Goal: Complete application form

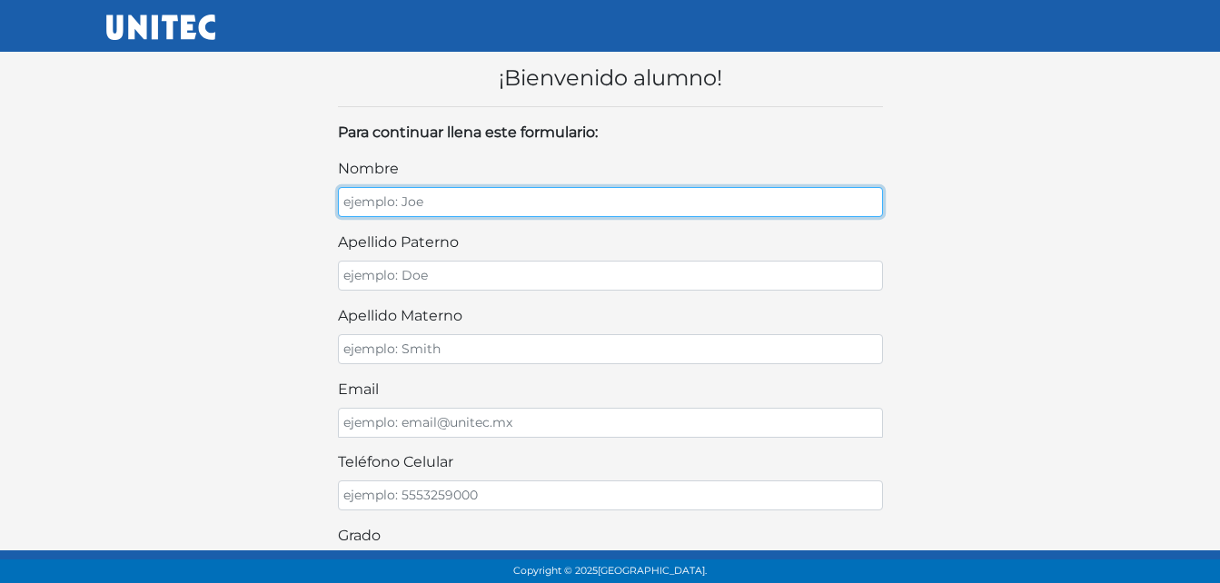
click at [505, 197] on input "nombre" at bounding box center [610, 202] width 545 height 30
type input "Jose Antonio"
type input "Ramirez"
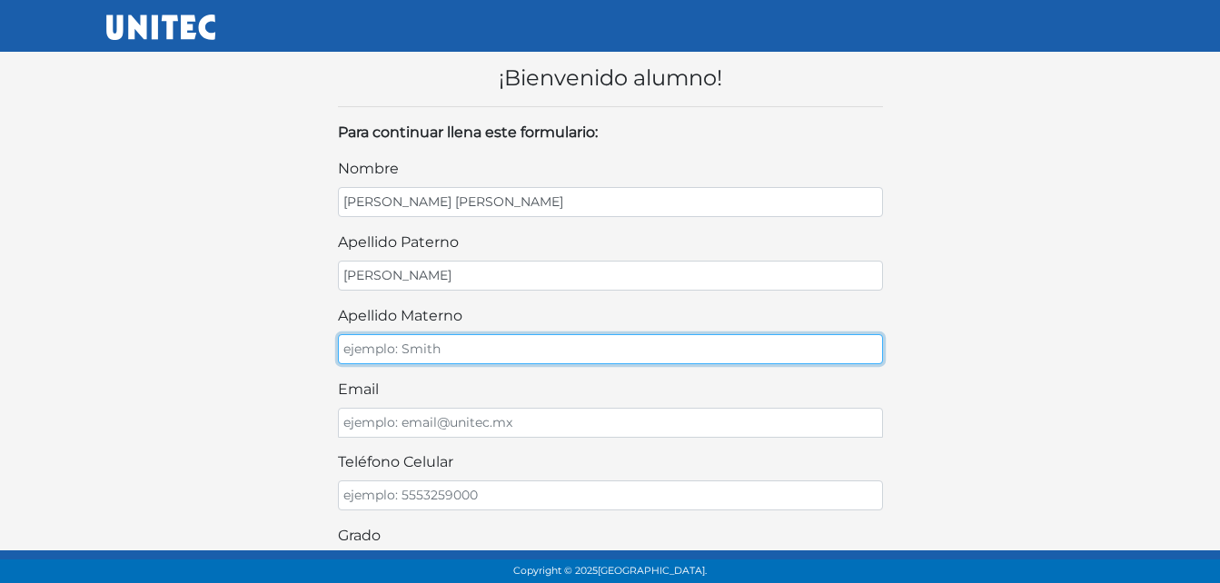
type input "Barrientos"
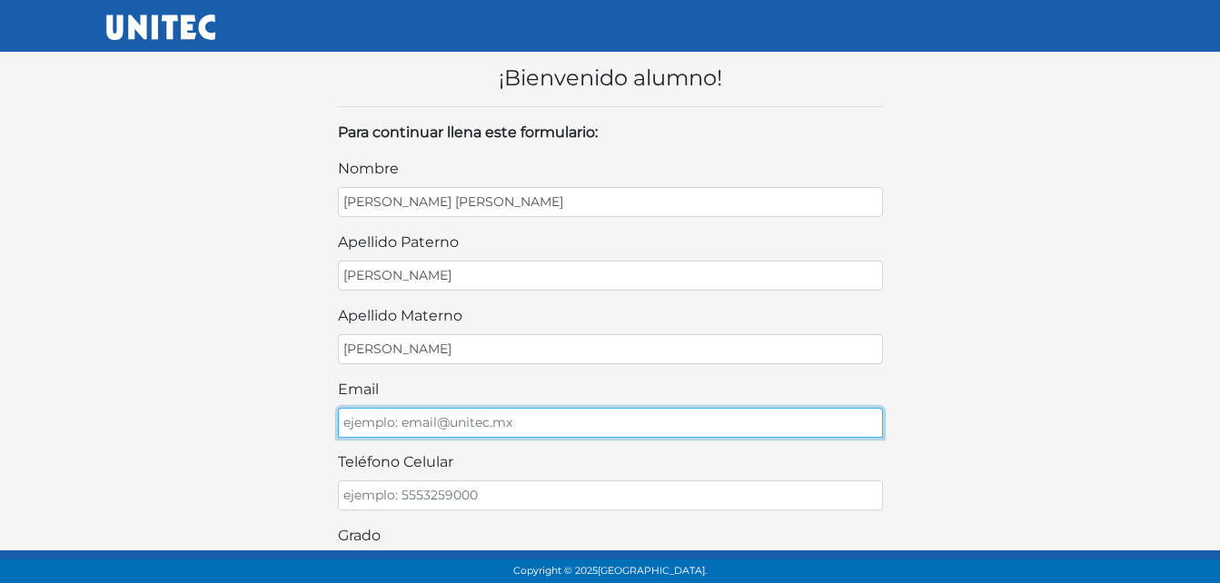
type input "202303102515ramirez@my.cobaemex.edu.mx"
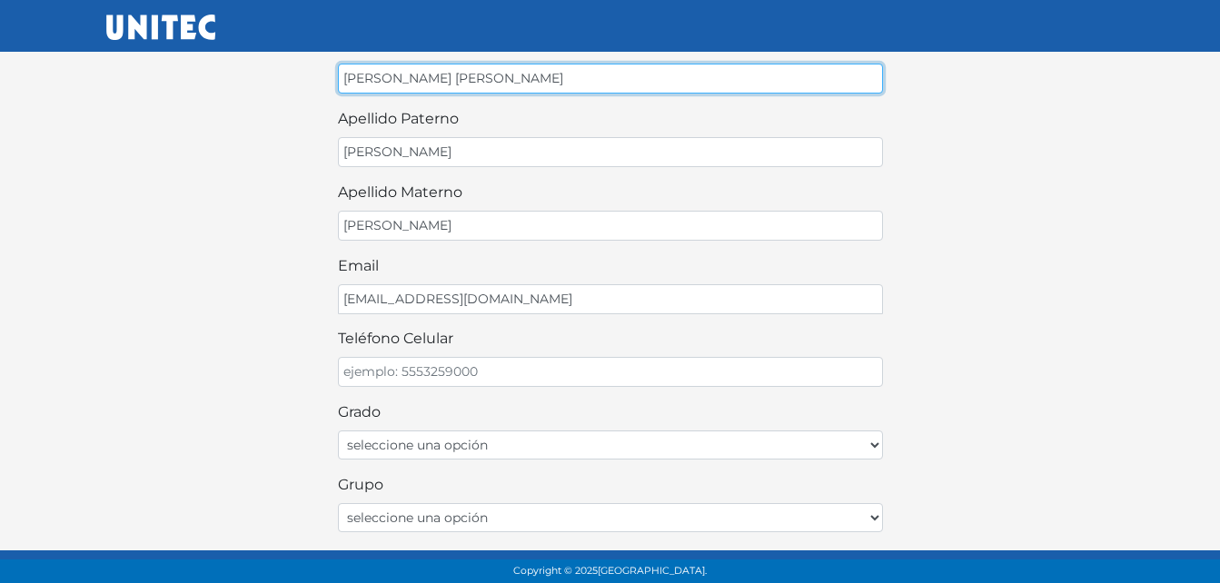
scroll to position [137, 0]
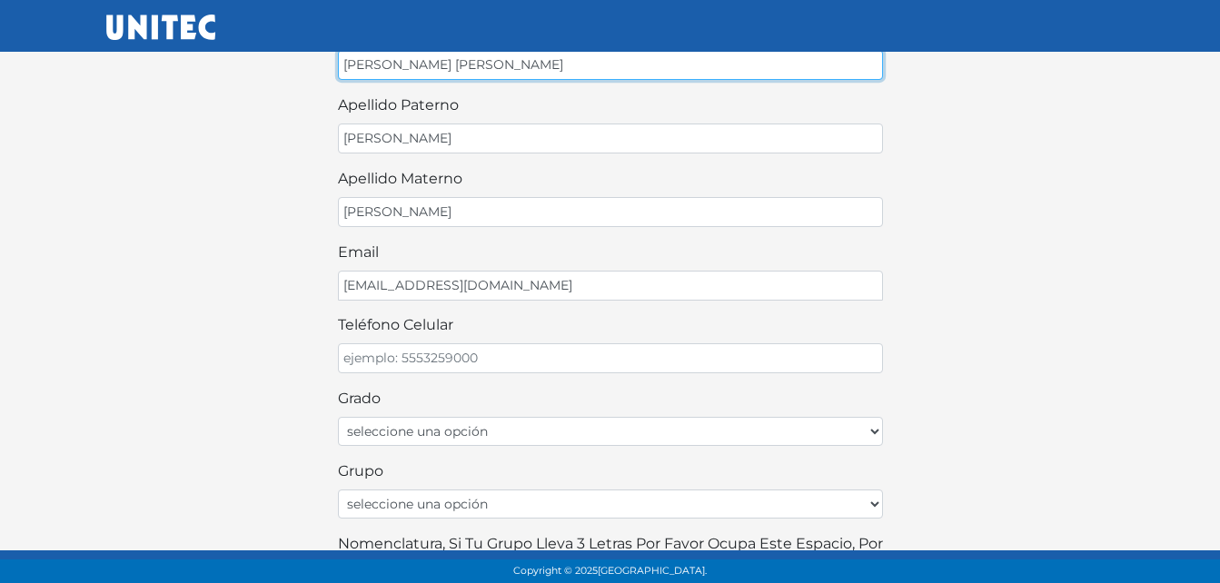
type input "José Antonio"
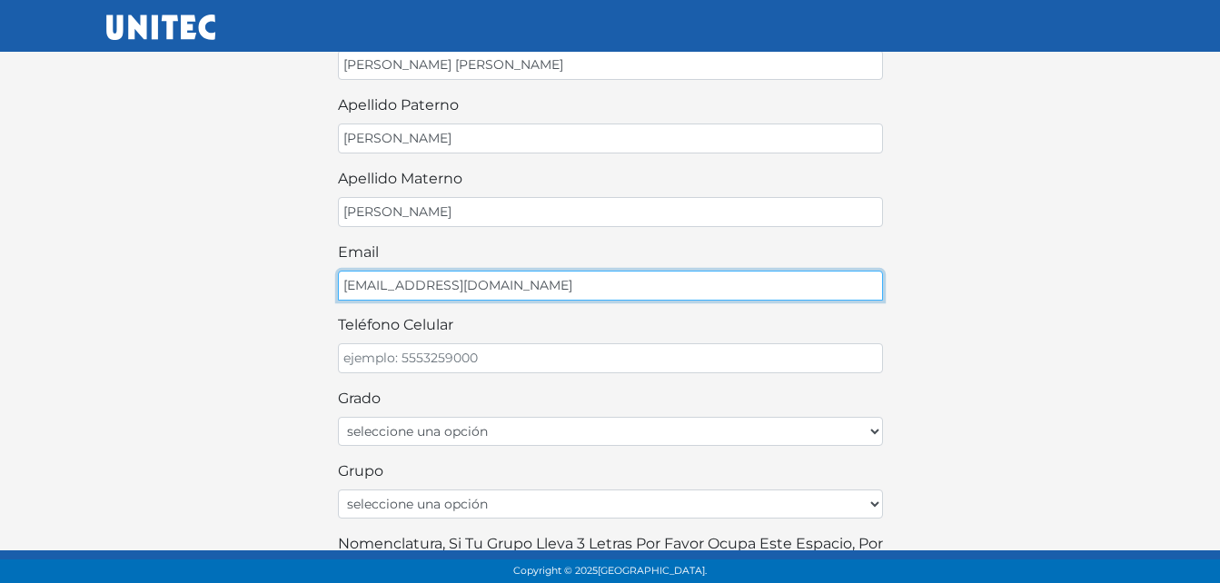
click at [631, 283] on input "202303102515ramirez@my.cobaemex.edu.mx" at bounding box center [610, 286] width 545 height 30
type input "2"
type input "rtono052@gmail.com"
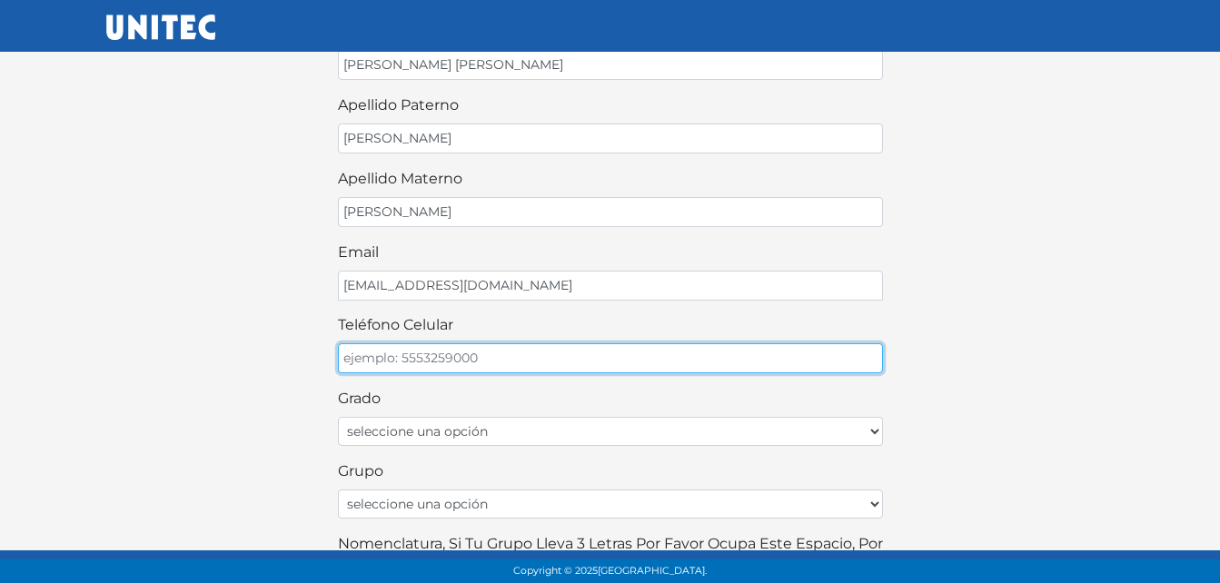
click at [570, 362] on input "teléfono celular" at bounding box center [610, 358] width 545 height 30
type input "5576128866"
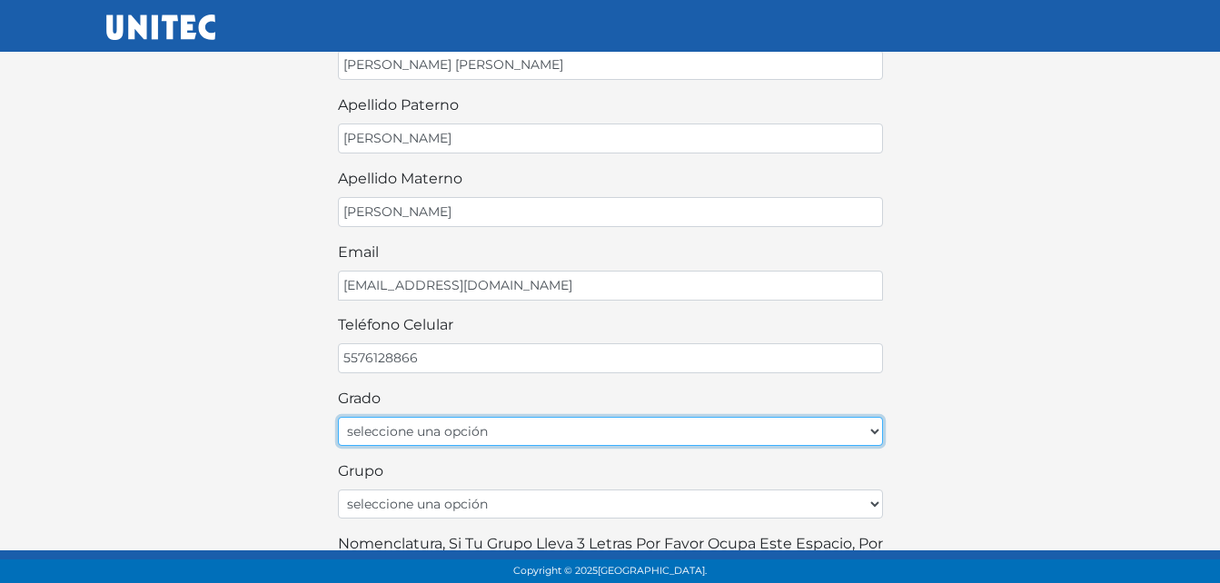
click at [528, 431] on select "seleccione una opción Primer grado Segundo grado Tercer grado Cuarto grado Quin…" at bounding box center [610, 431] width 545 height 29
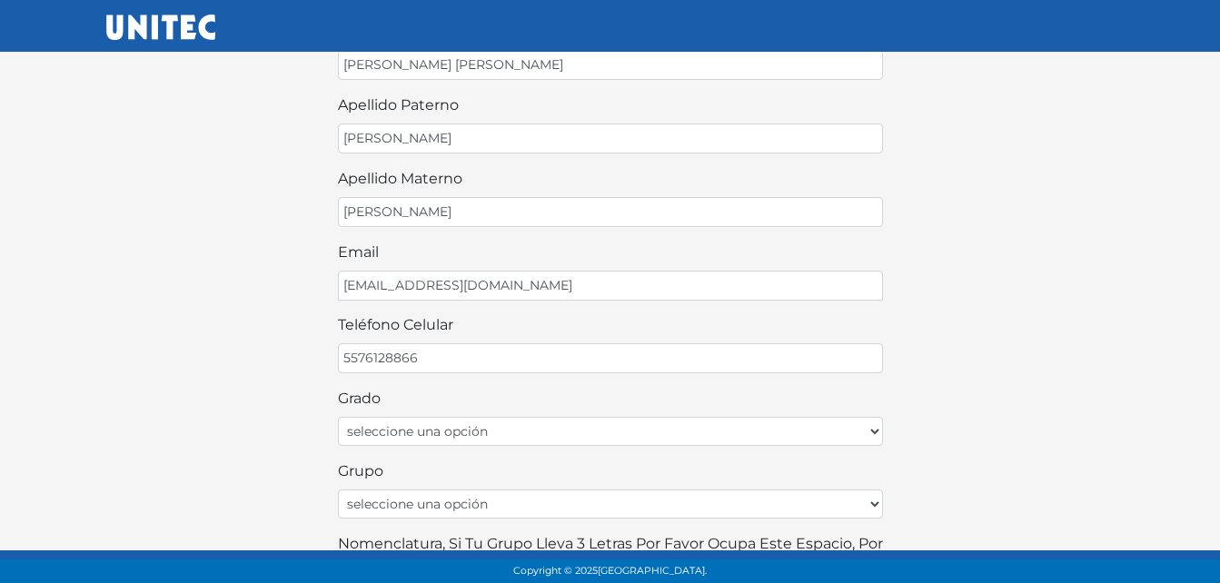
click at [980, 343] on div "¡Bienvenido alumno! Para continuar llena este formulario: nombre José Antonio a…" at bounding box center [611, 414] width 1036 height 1030
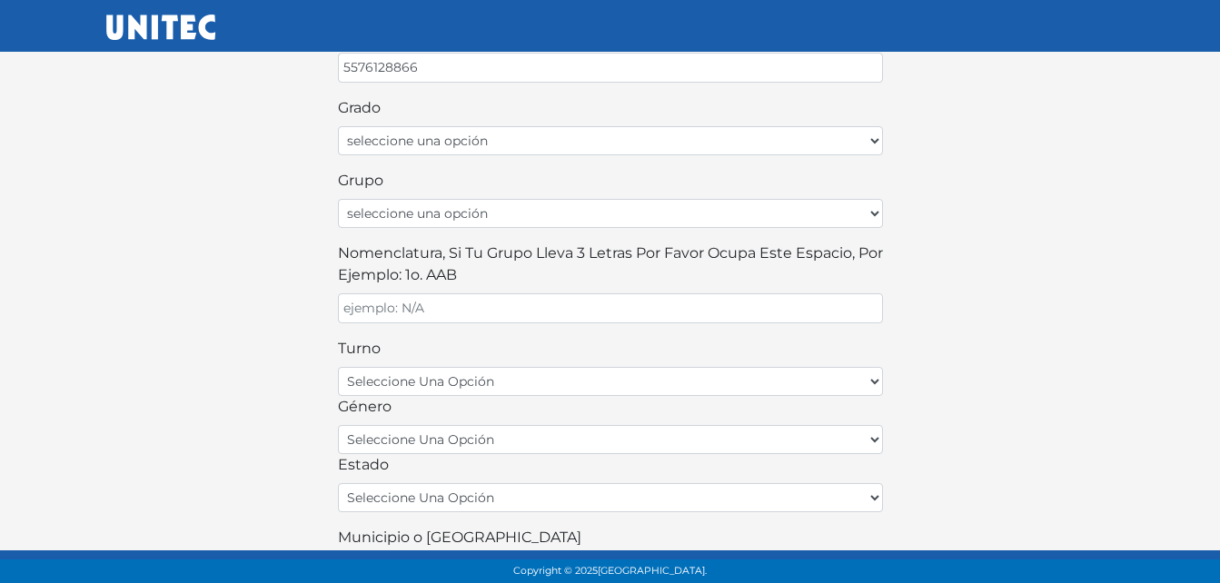
scroll to position [464, 0]
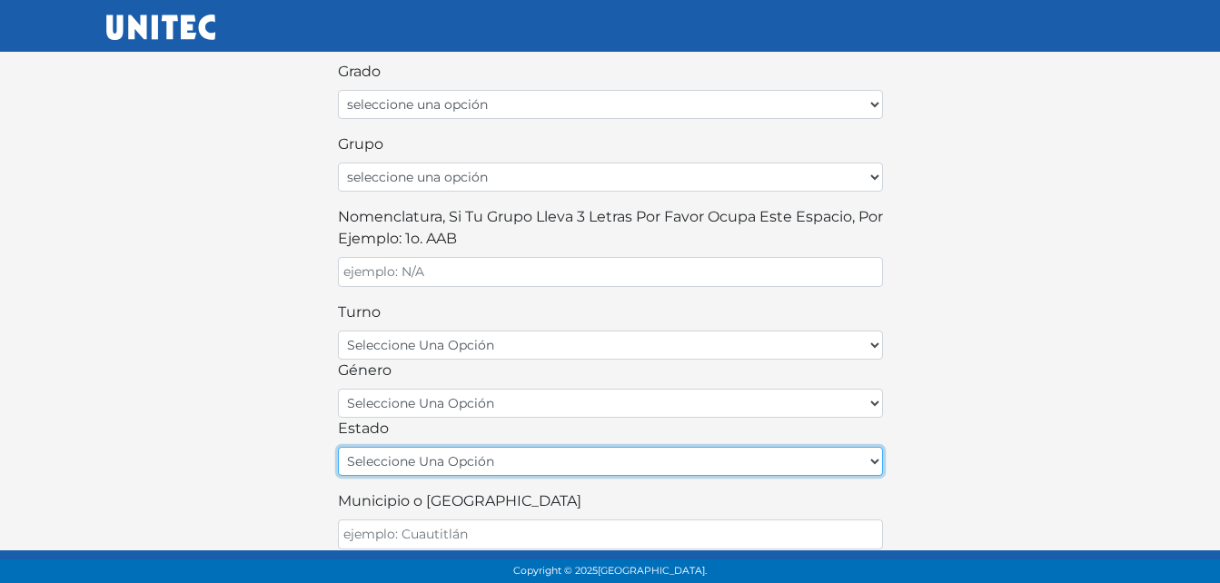
click at [872, 461] on select "seleccione una opción Aguascalientes Baja California Baja California Sur Campec…" at bounding box center [610, 461] width 545 height 29
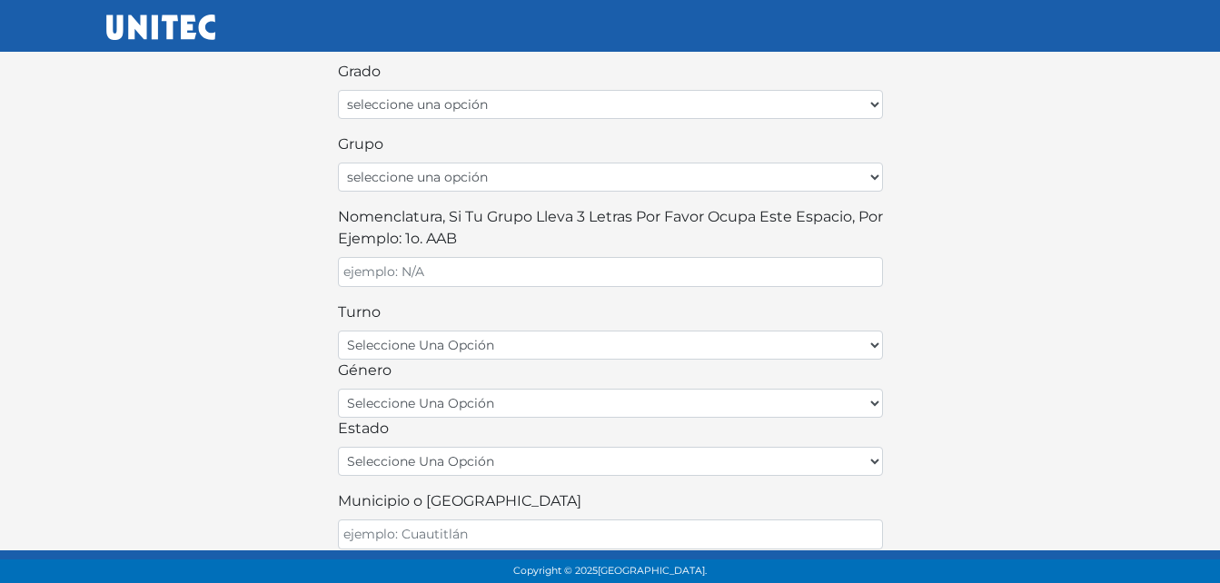
click at [1093, 395] on div "¡Bienvenido alumno! Para continuar llena este formulario: nombre José Antonio a…" at bounding box center [611, 87] width 1036 height 1030
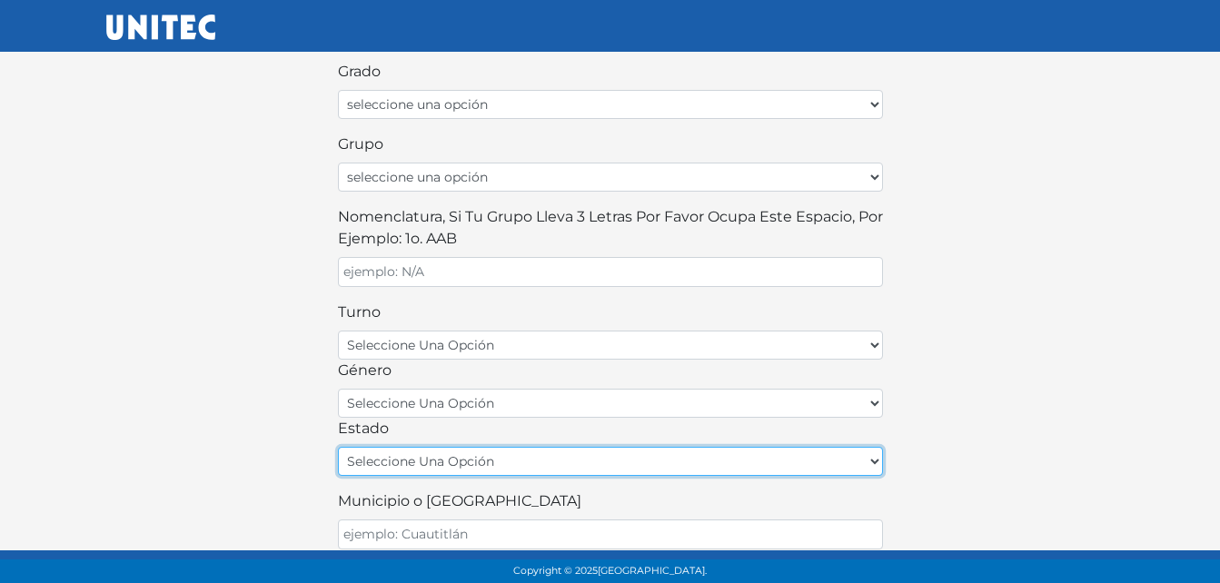
click at [872, 460] on select "seleccione una opción Aguascalientes Baja California Baja California Sur Campec…" at bounding box center [610, 461] width 545 height 29
select select "MEX"
click at [338, 447] on select "seleccione una opción Aguascalientes Baja California Baja California Sur Campec…" at bounding box center [610, 461] width 545 height 29
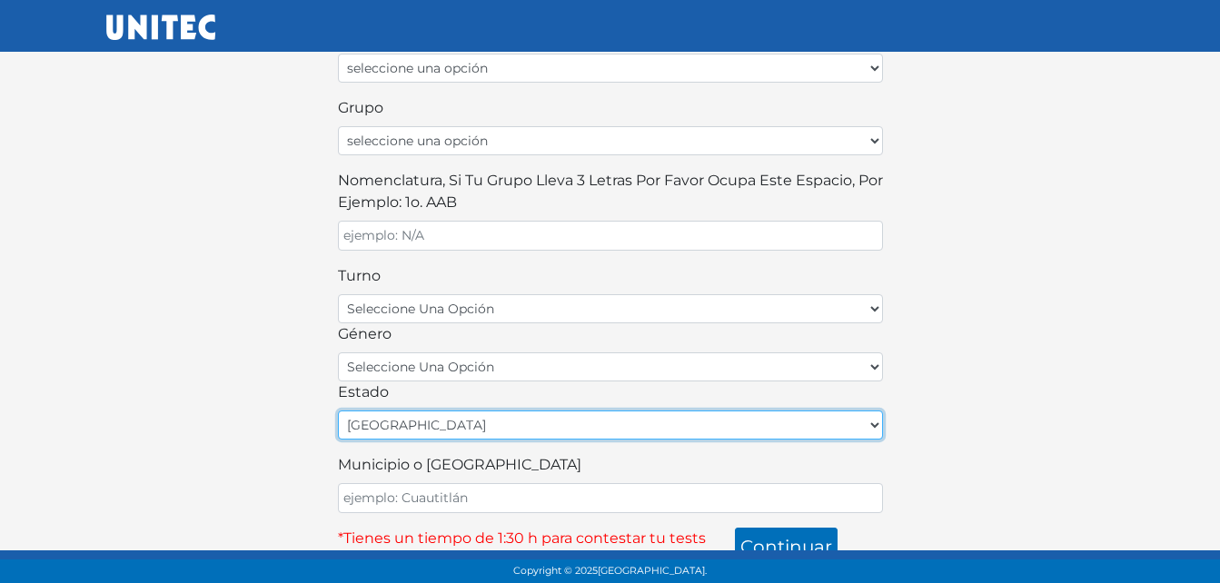
scroll to position [520, 0]
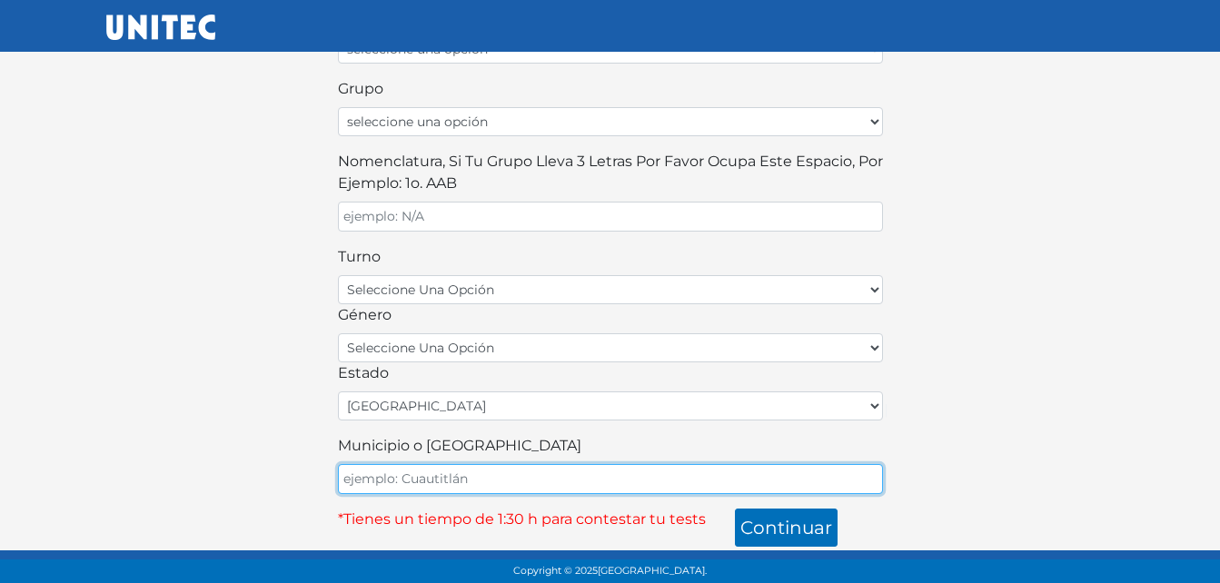
click at [834, 480] on input "Municipio o Alcaldía" at bounding box center [610, 479] width 545 height 30
click at [819, 481] on input "Municipio o Alcaldía" at bounding box center [610, 479] width 545 height 30
type input "Chicoloapan"
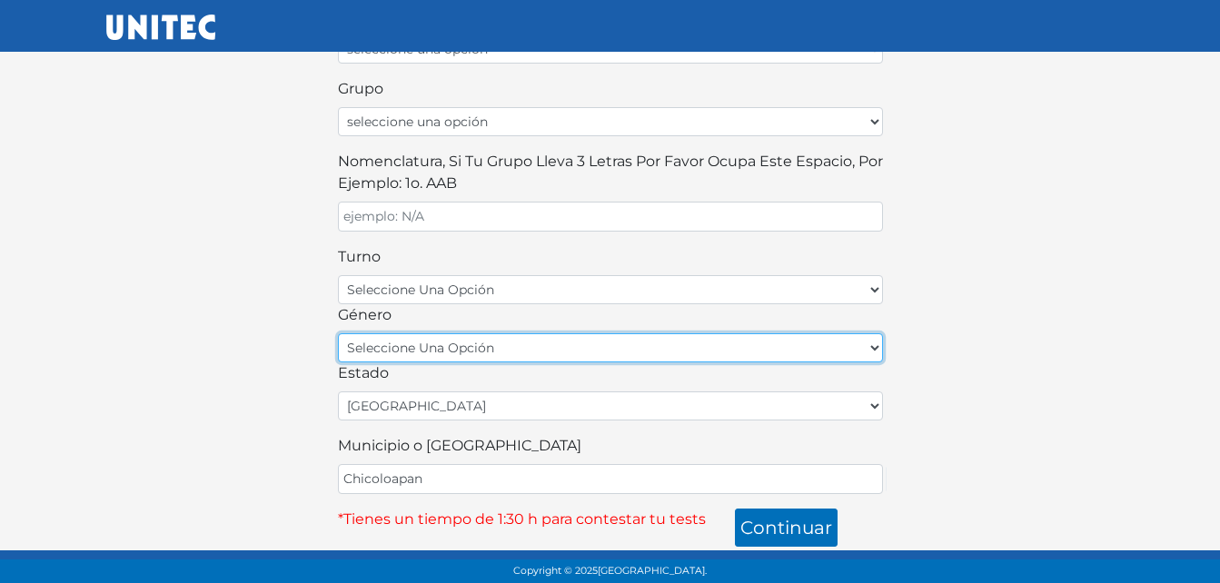
click at [548, 343] on select "seleccione una opción femenino masculino" at bounding box center [610, 347] width 545 height 29
select select "M"
click at [338, 333] on select "seleccione una opción femenino masculino" at bounding box center [610, 347] width 545 height 29
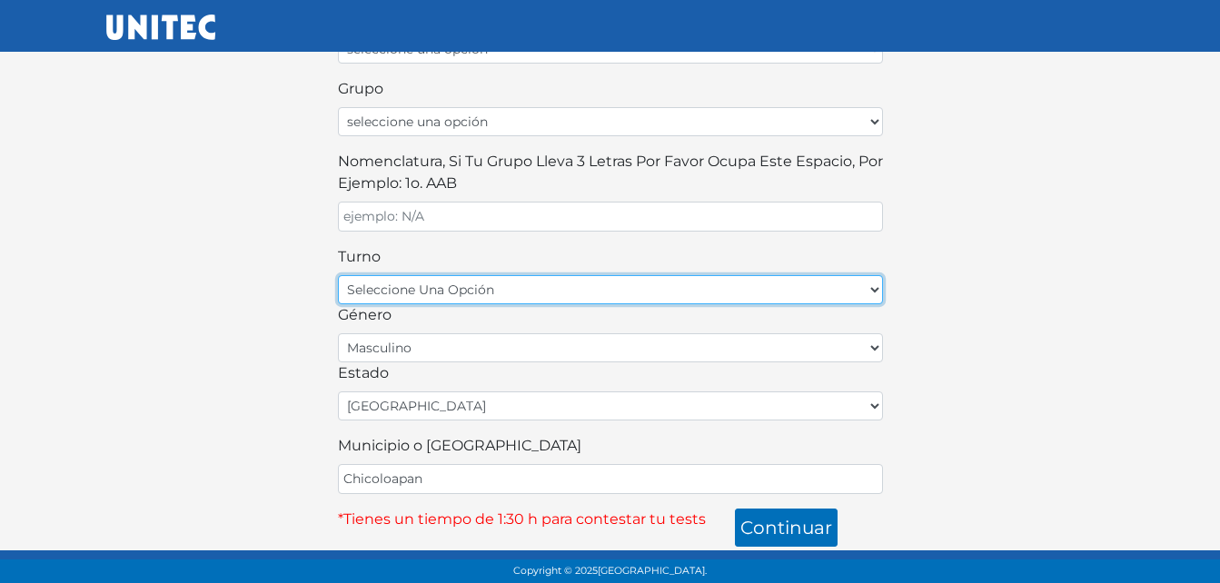
click at [552, 288] on select "seleccione una opción matutino vespertino" at bounding box center [610, 289] width 545 height 29
select select "matutino"
click at [338, 275] on select "seleccione una opción matutino vespertino" at bounding box center [610, 289] width 545 height 29
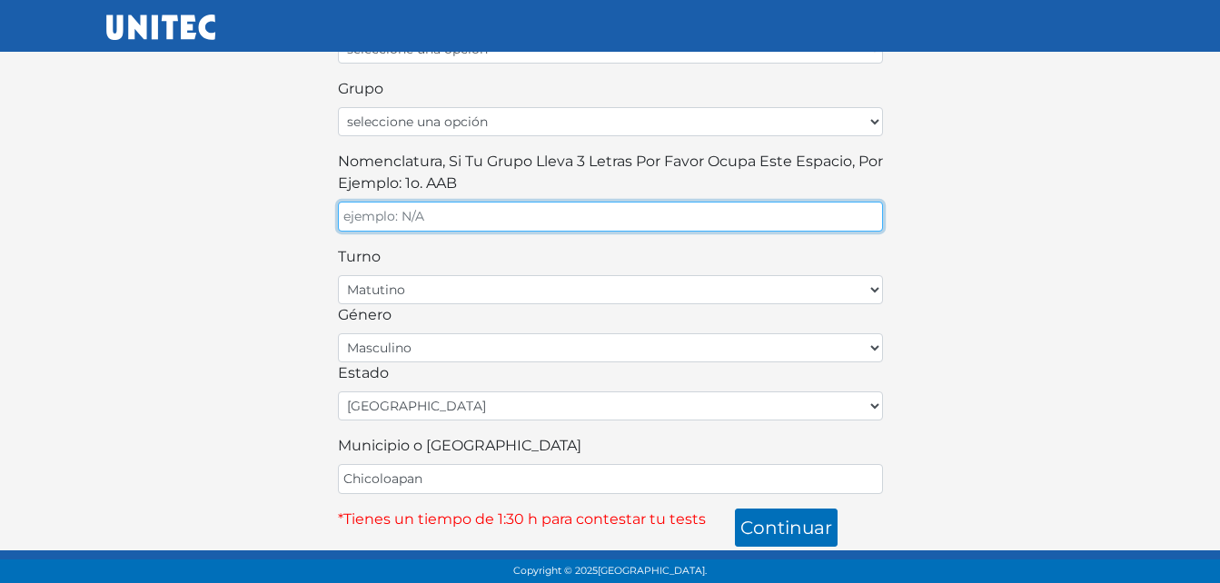
click at [539, 208] on input "Nomenclatura, si tu grupo lleva 3 letras por favor ocupa este espacio, por ejem…" at bounding box center [610, 217] width 545 height 30
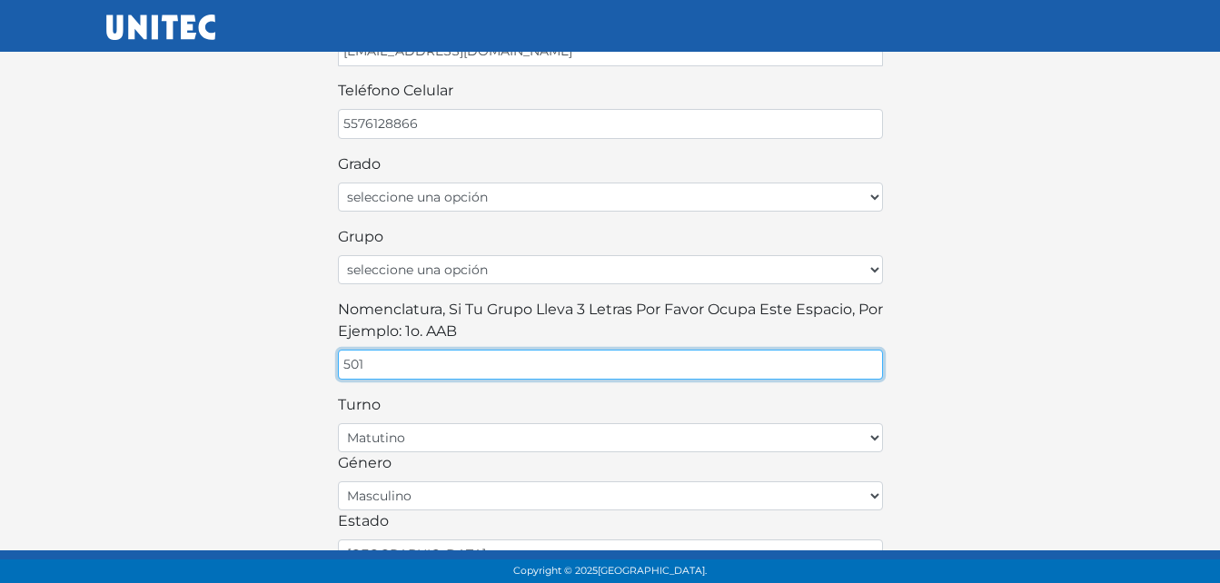
scroll to position [302, 0]
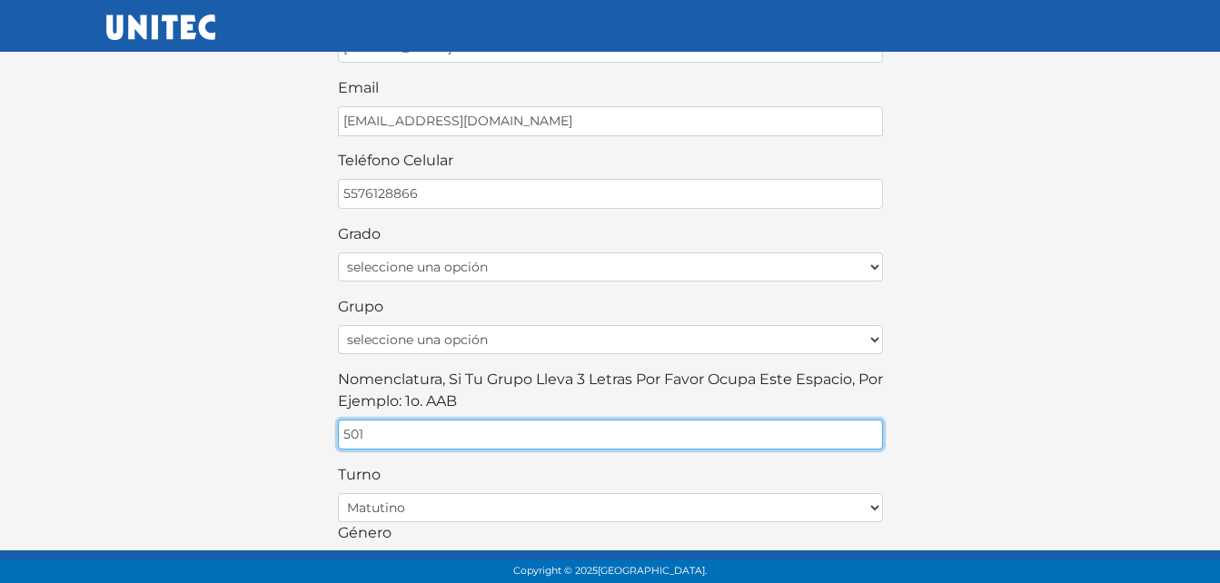
type input "501"
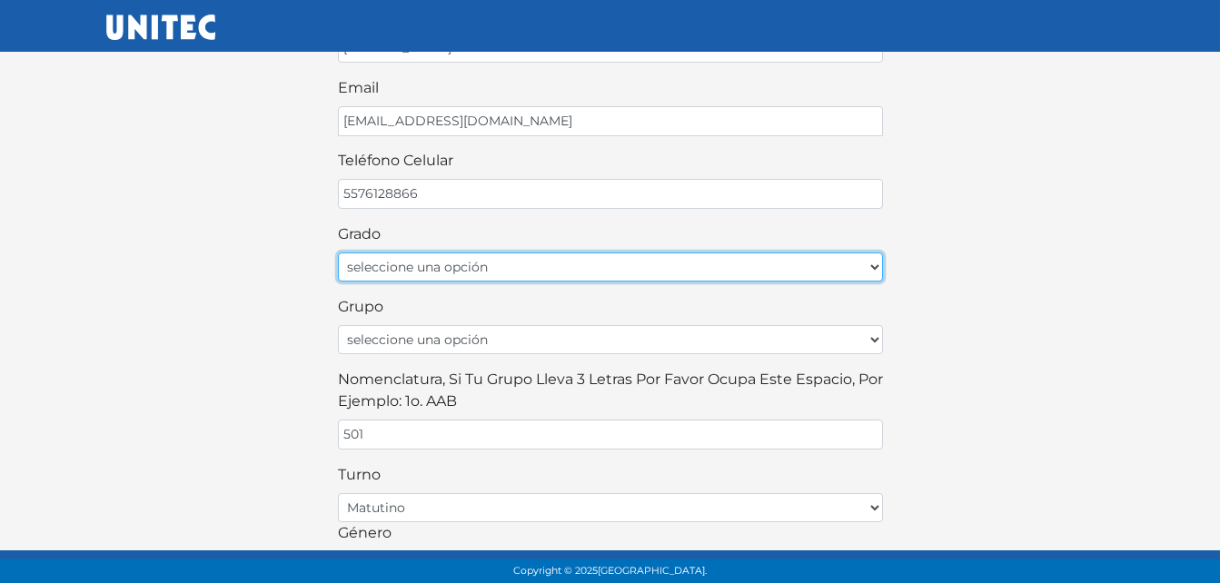
click at [850, 269] on select "seleccione una opción Primer grado Segundo grado Tercer grado Cuarto grado Quin…" at bounding box center [610, 267] width 545 height 29
select select "4to"
click at [338, 253] on select "seleccione una opción Primer grado Segundo grado Tercer grado Cuarto grado Quin…" at bounding box center [610, 267] width 545 height 29
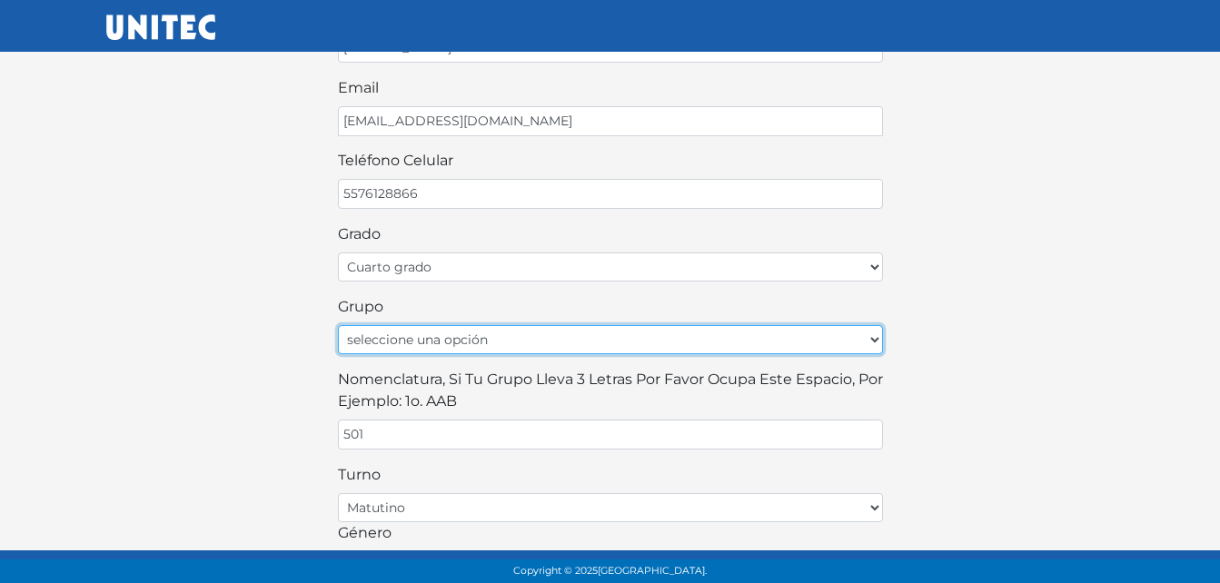
click at [522, 339] on select "seleccione una opción A B C D E F G H I J K L M N O P Q R S T U V W X Y Z" at bounding box center [610, 339] width 545 height 29
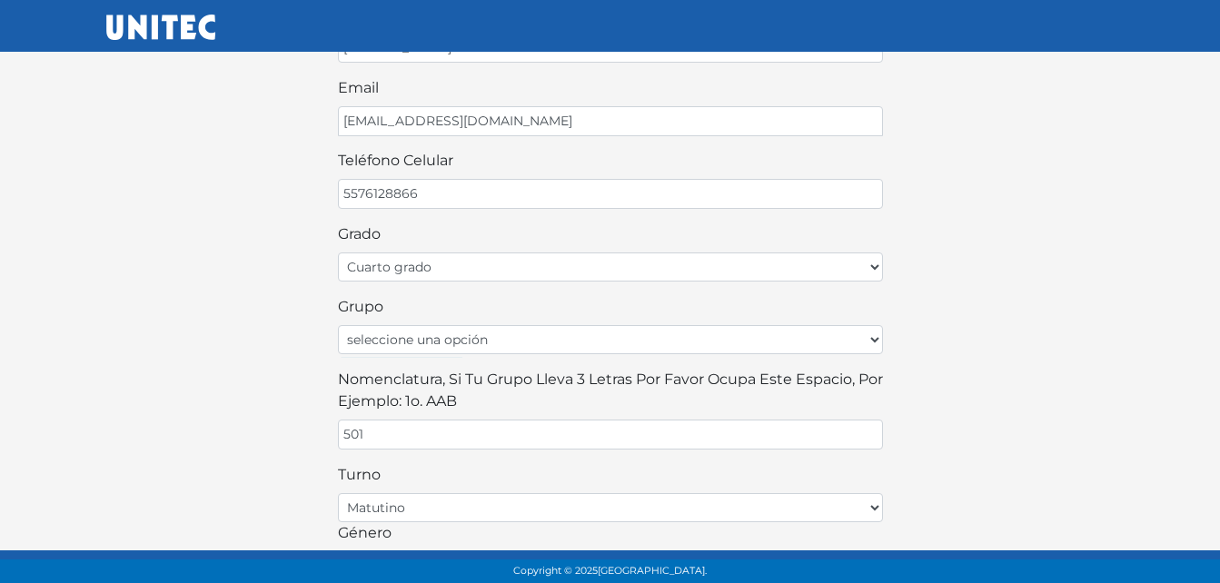
click at [972, 279] on div "¡Bienvenido alumno! Para continuar llena este formulario: nombre José Antonio a…" at bounding box center [611, 250] width 1036 height 1030
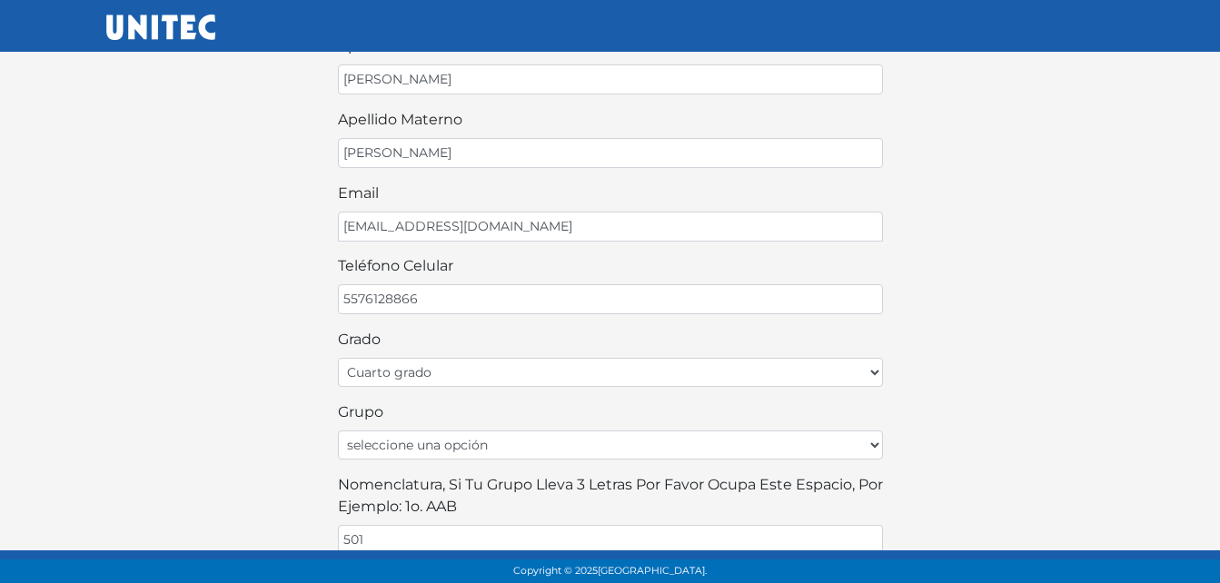
scroll to position [191, 0]
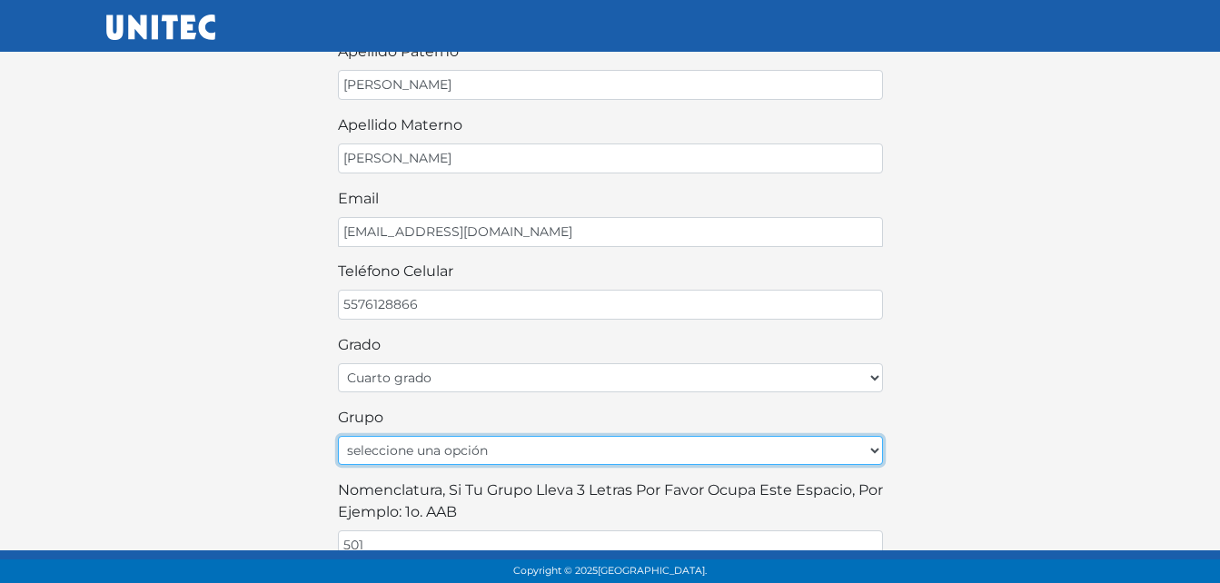
click at [631, 449] on select "seleccione una opción A B C D E F G H I J K L M N O P Q R S T U V W X Y Z" at bounding box center [610, 450] width 545 height 29
select select "A"
click at [338, 436] on select "seleccione una opción A B C D E F G H I J K L M N O P Q R S T U V W X Y Z" at bounding box center [610, 450] width 545 height 29
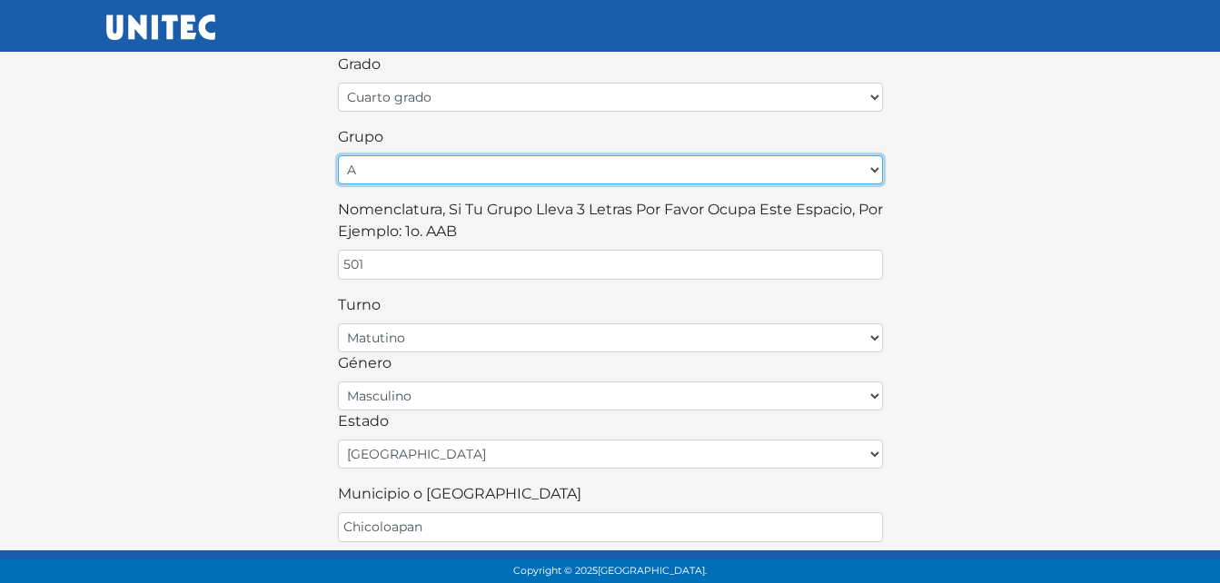
scroll to position [520, 0]
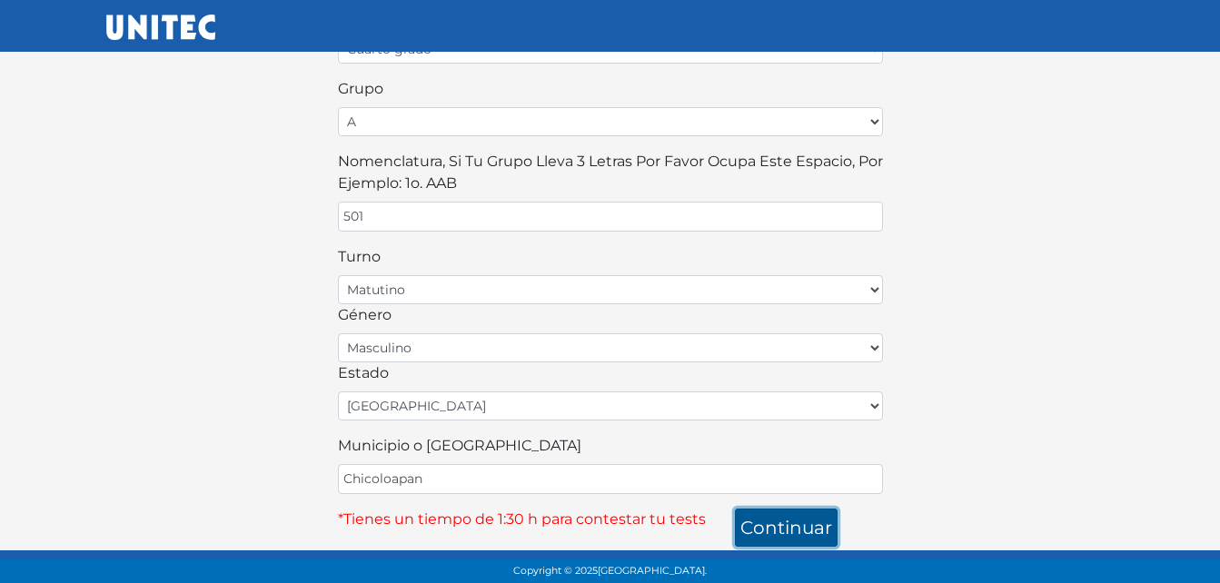
click at [826, 529] on button "continuar" at bounding box center [786, 528] width 103 height 38
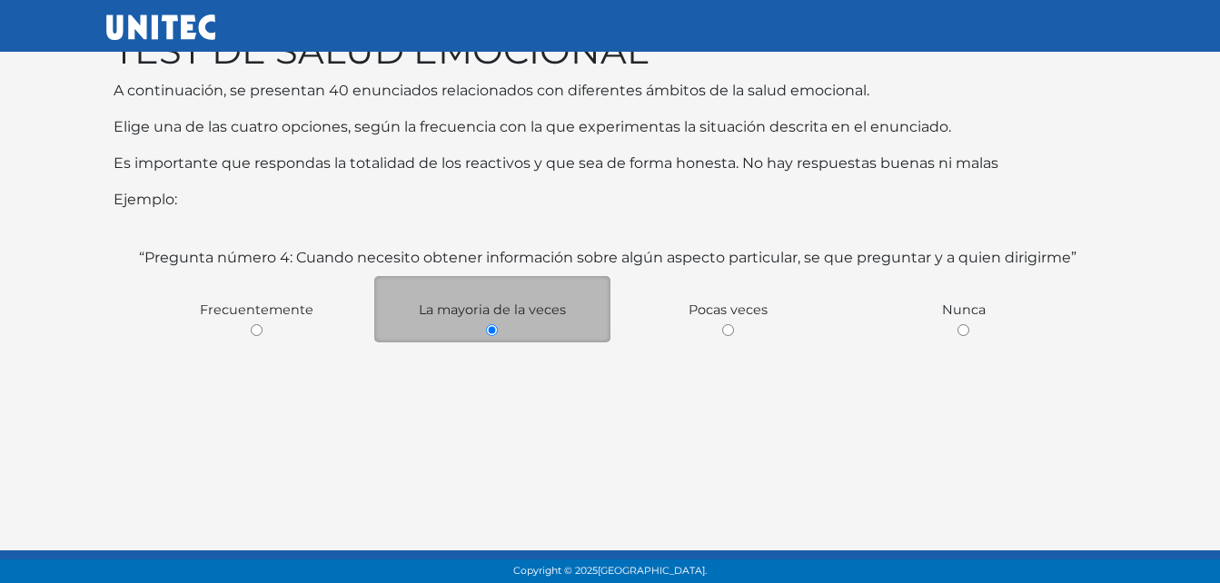
scroll to position [83, 0]
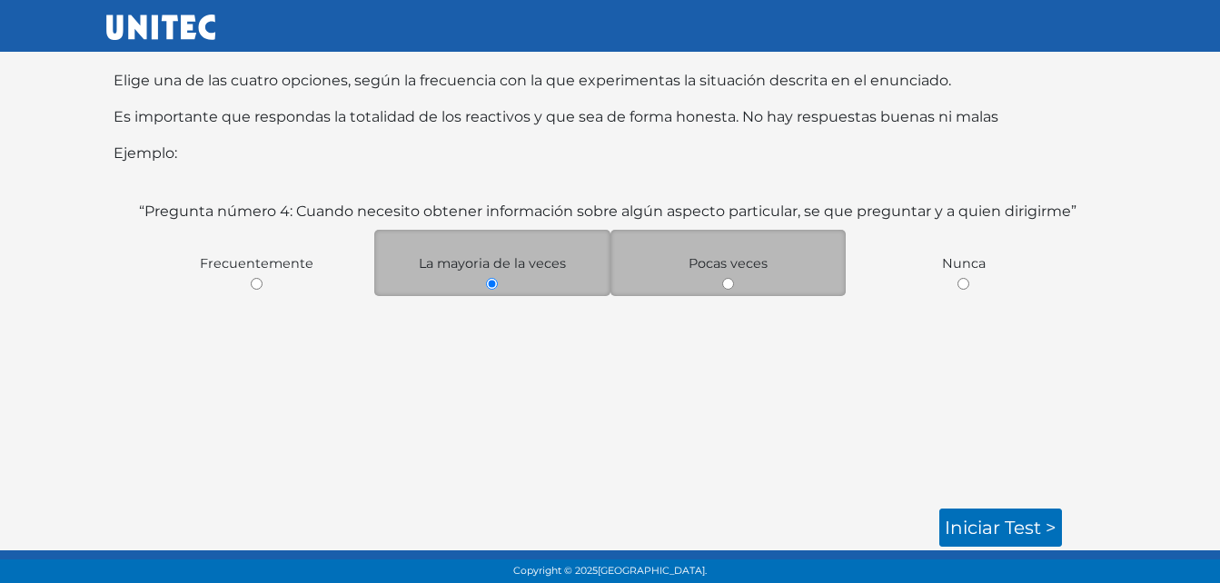
click at [730, 283] on input "radio" at bounding box center [728, 284] width 12 height 12
radio input "true"
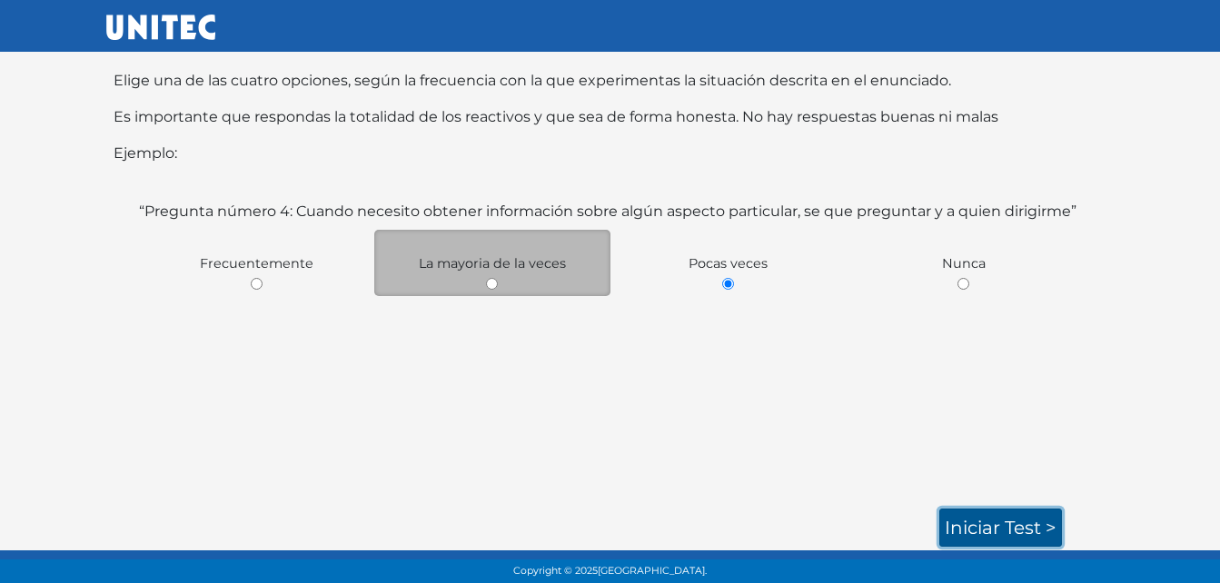
click at [975, 526] on link "Iniciar test >" at bounding box center [1000, 528] width 123 height 38
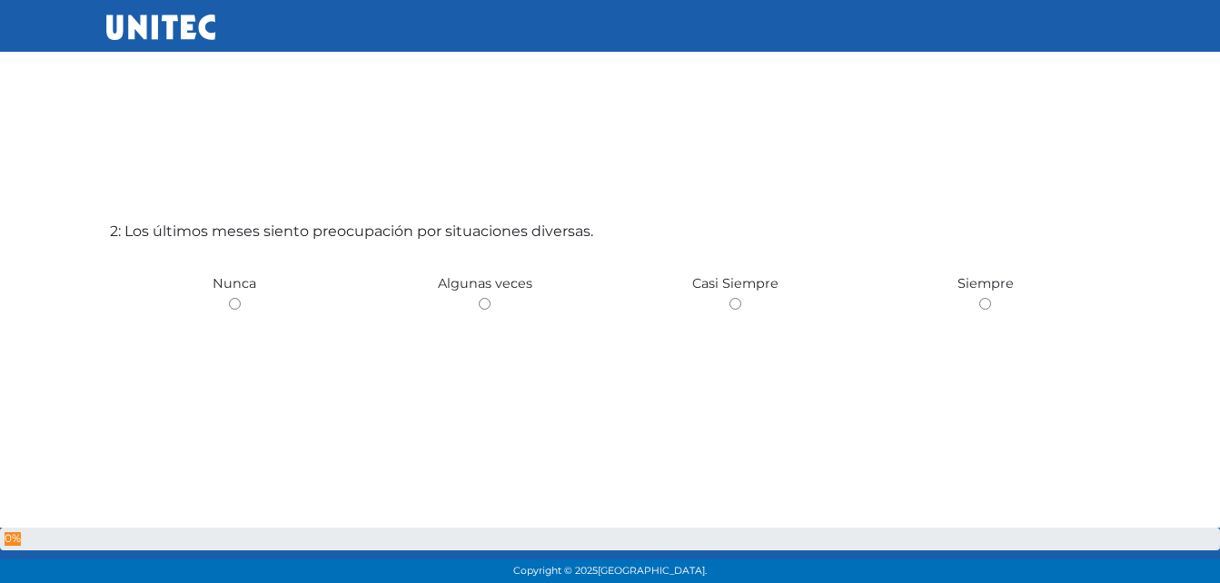
scroll to position [636, 0]
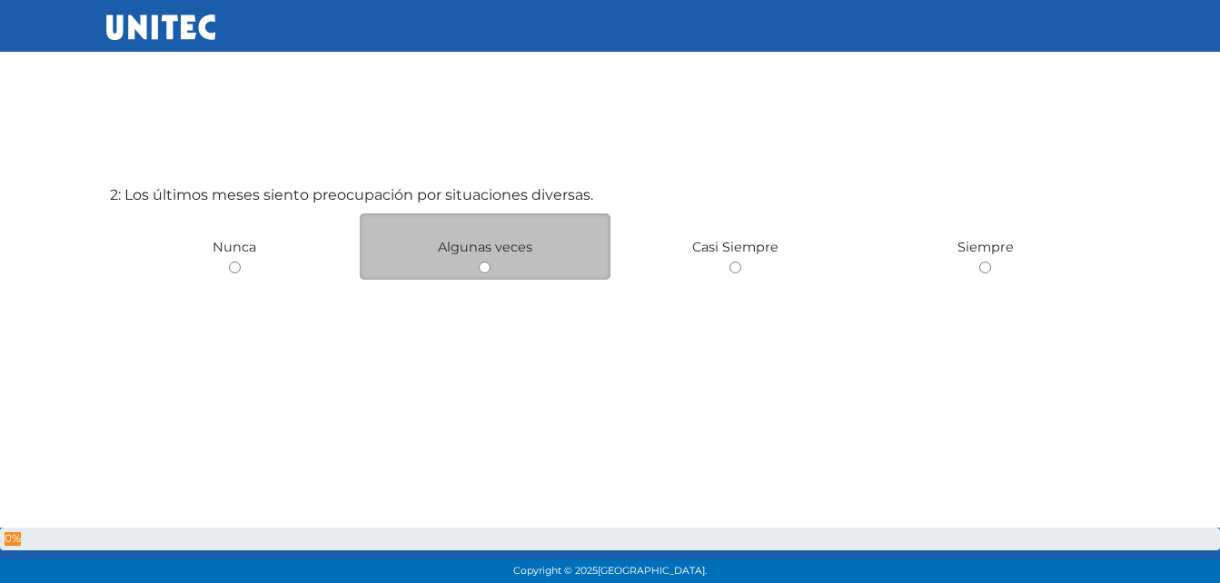
click at [481, 266] on input "radio" at bounding box center [485, 268] width 12 height 12
radio input "true"
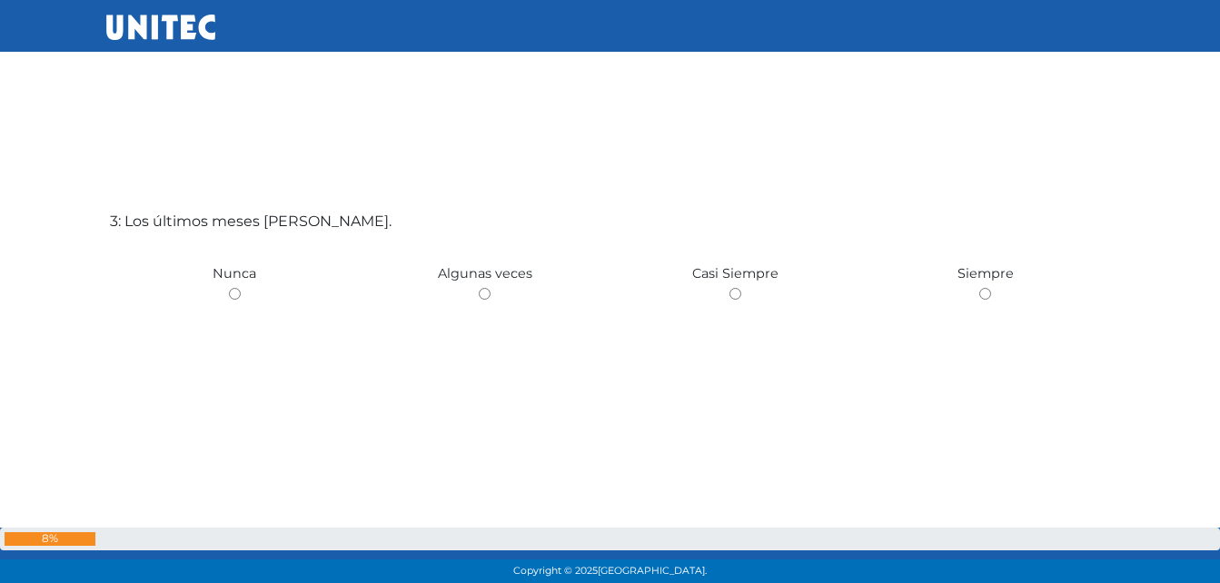
scroll to position [1257, 0]
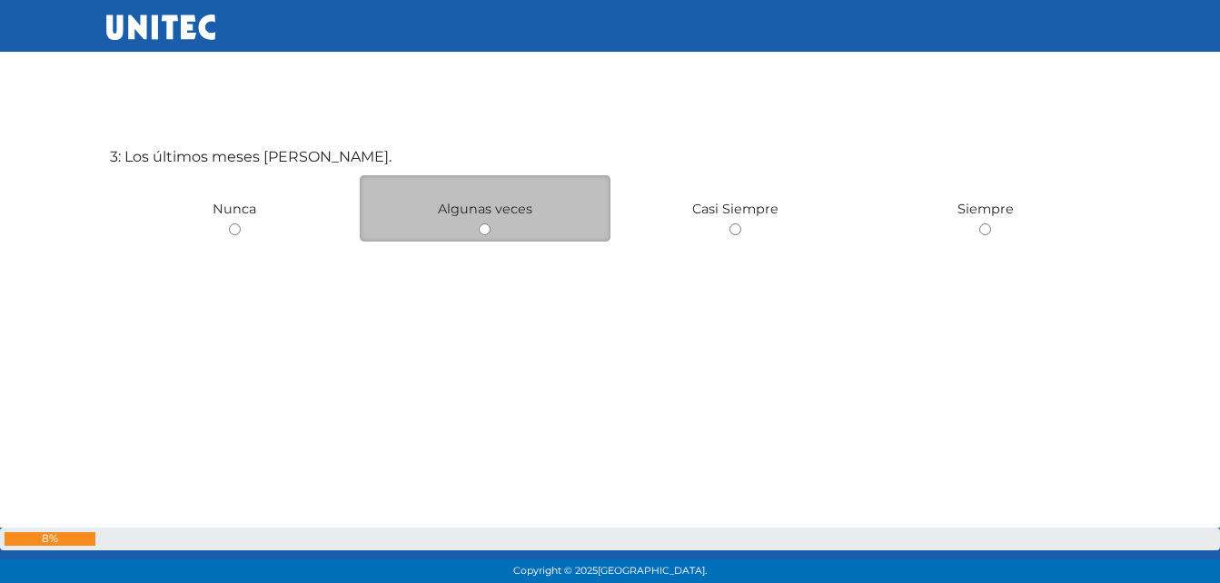
click at [483, 232] on input "radio" at bounding box center [485, 229] width 12 height 12
radio input "true"
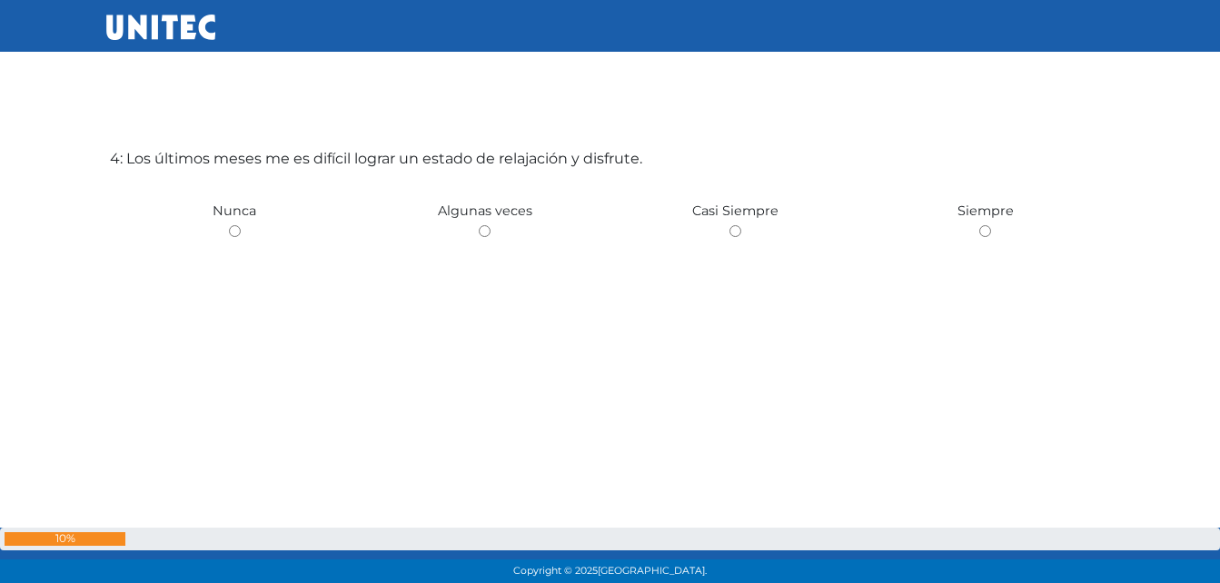
scroll to position [1841, 0]
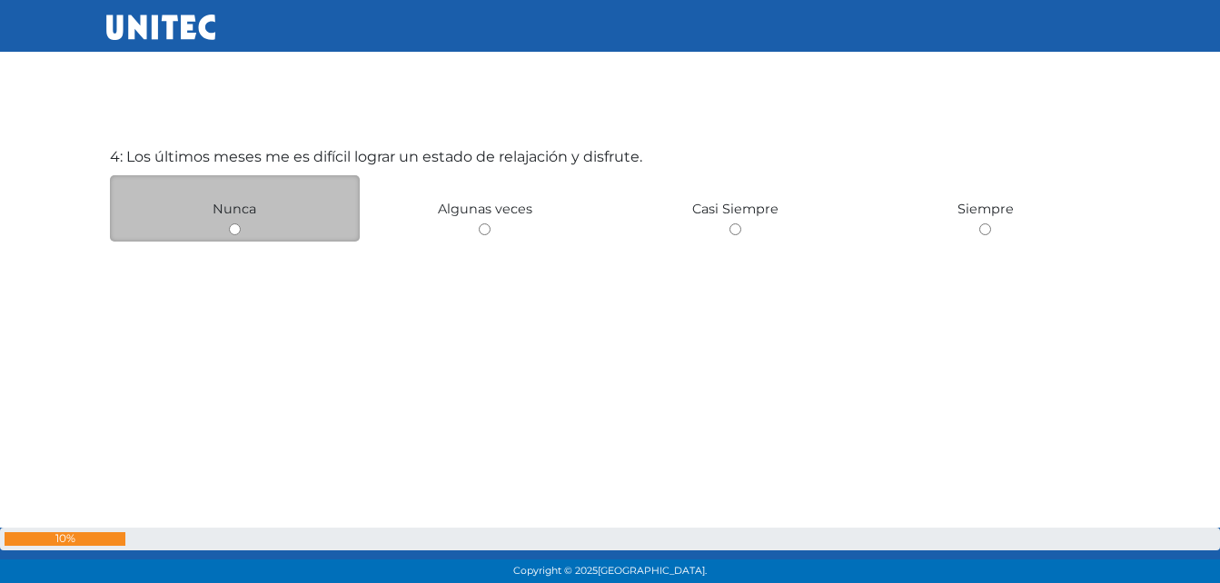
click at [261, 228] on div "Nunca" at bounding box center [235, 208] width 251 height 66
click at [231, 229] on input "radio" at bounding box center [235, 229] width 12 height 12
radio input "true"
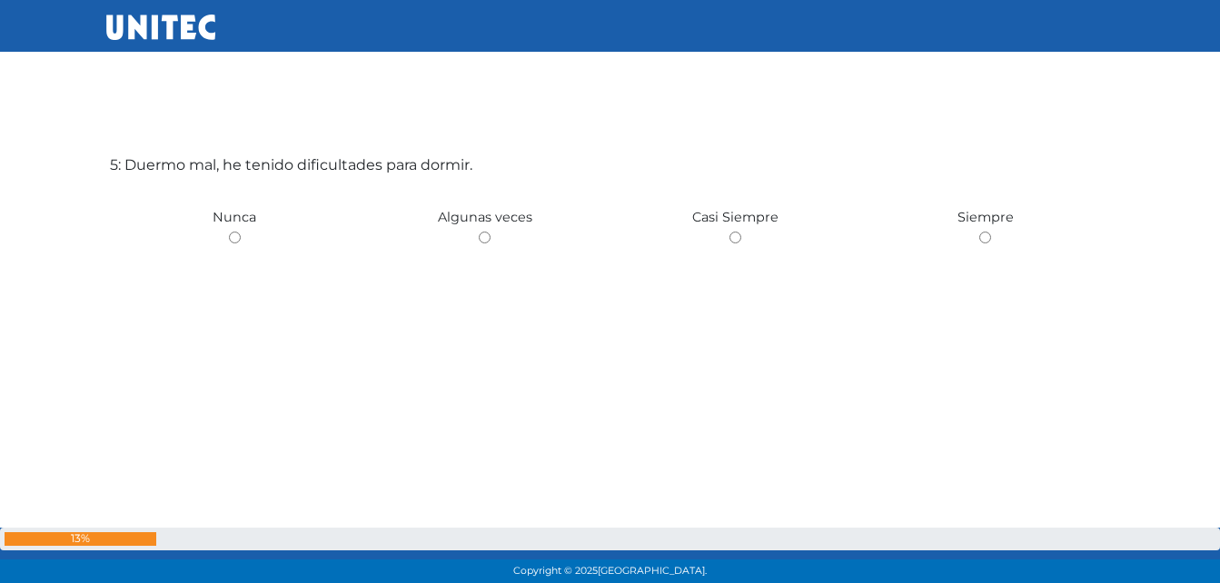
scroll to position [2424, 0]
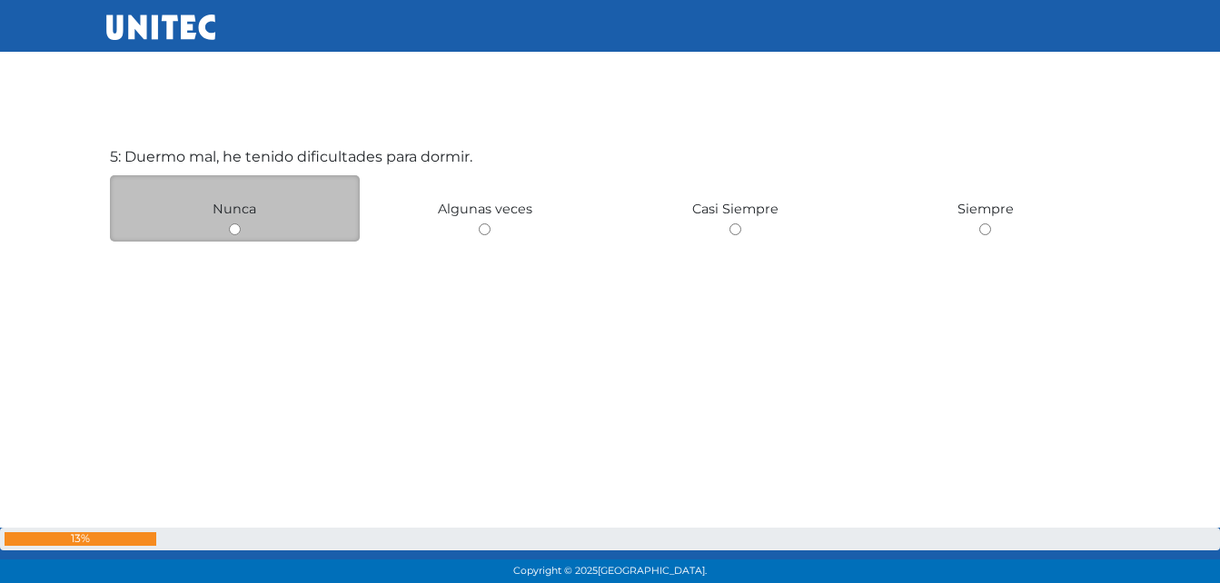
click at [246, 235] on div "Nunca" at bounding box center [235, 208] width 251 height 66
click at [236, 230] on input "radio" at bounding box center [235, 229] width 12 height 12
radio input "true"
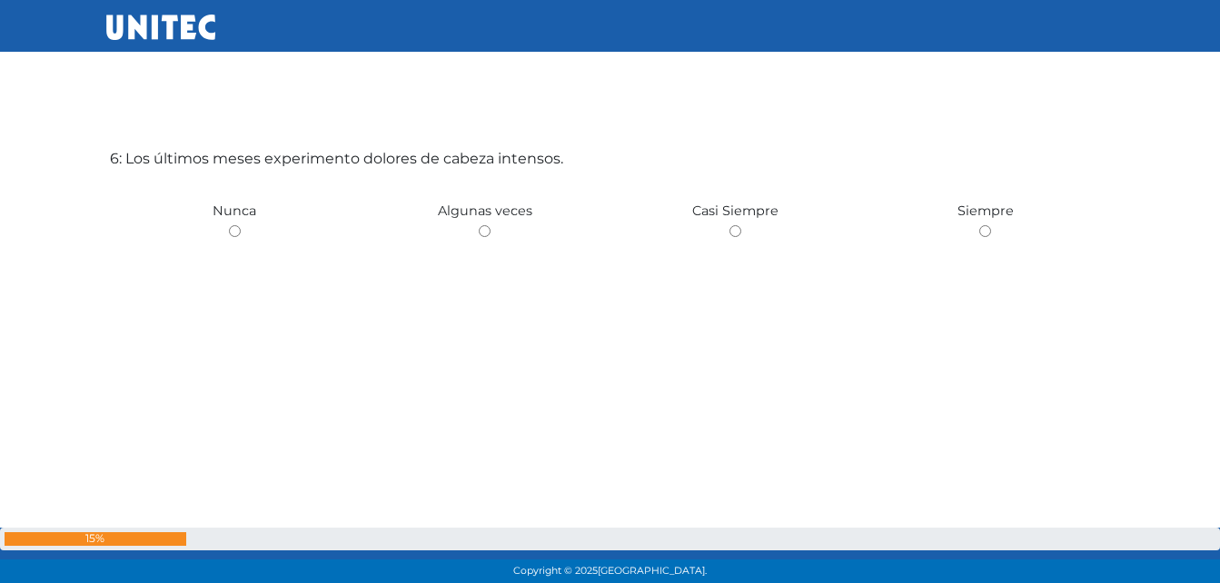
scroll to position [3007, 0]
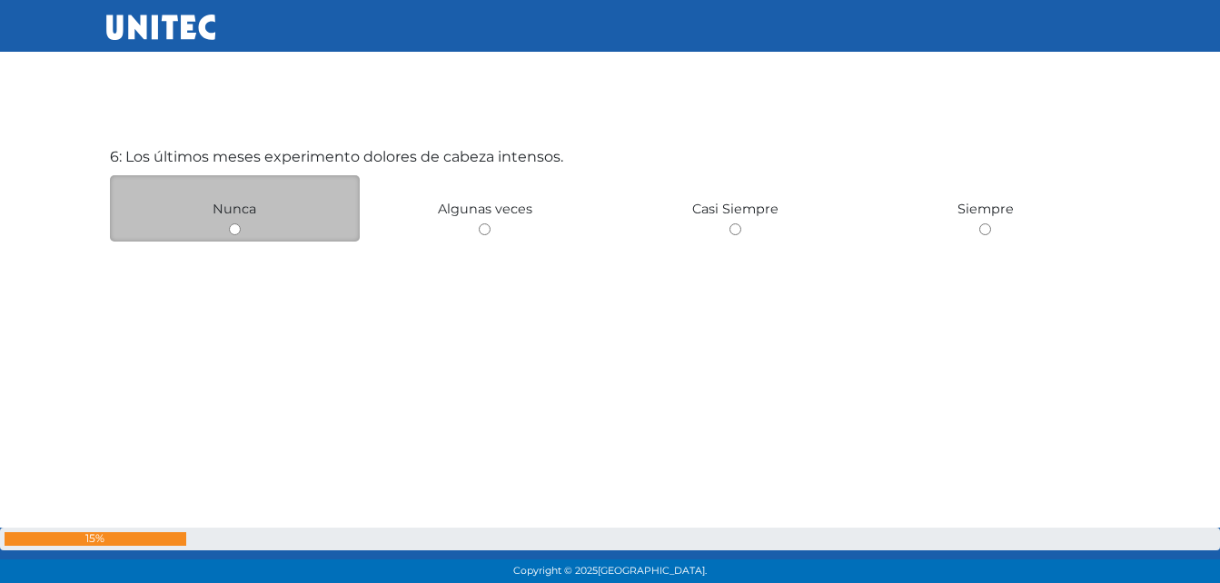
click at [233, 231] on input "radio" at bounding box center [235, 229] width 12 height 12
radio input "true"
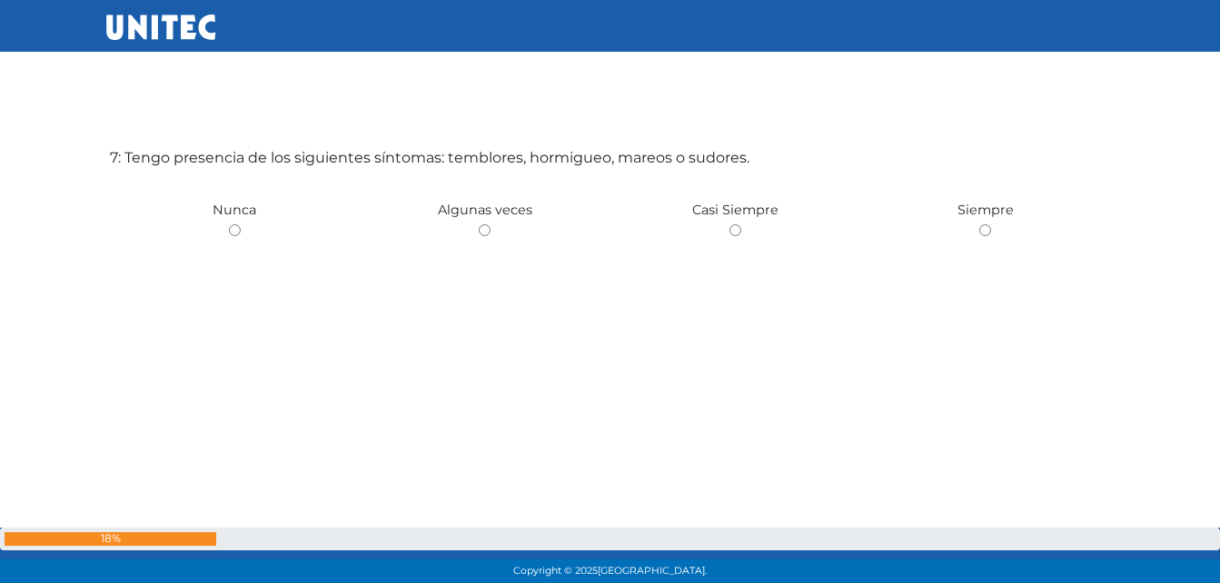
scroll to position [3590, 0]
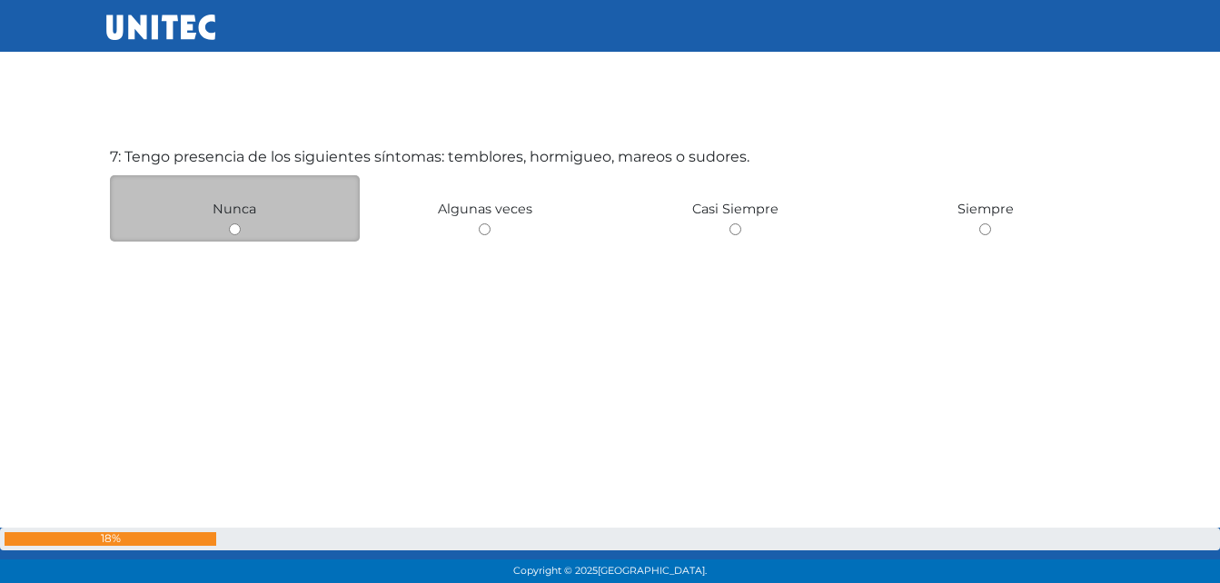
click at [236, 225] on input "radio" at bounding box center [235, 229] width 12 height 12
radio input "true"
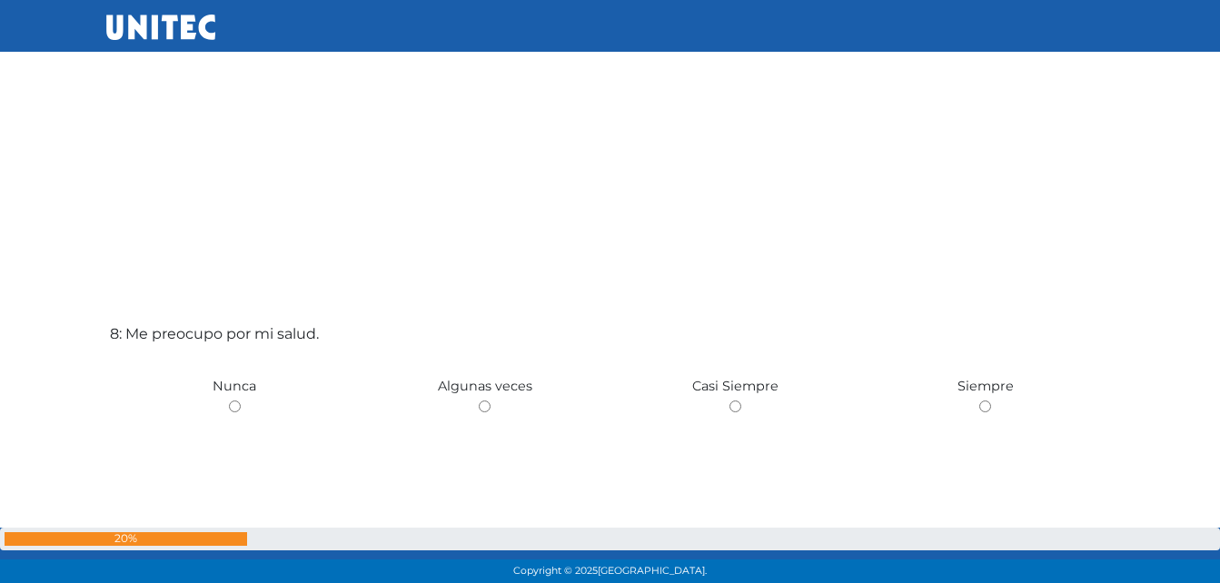
scroll to position [4174, 0]
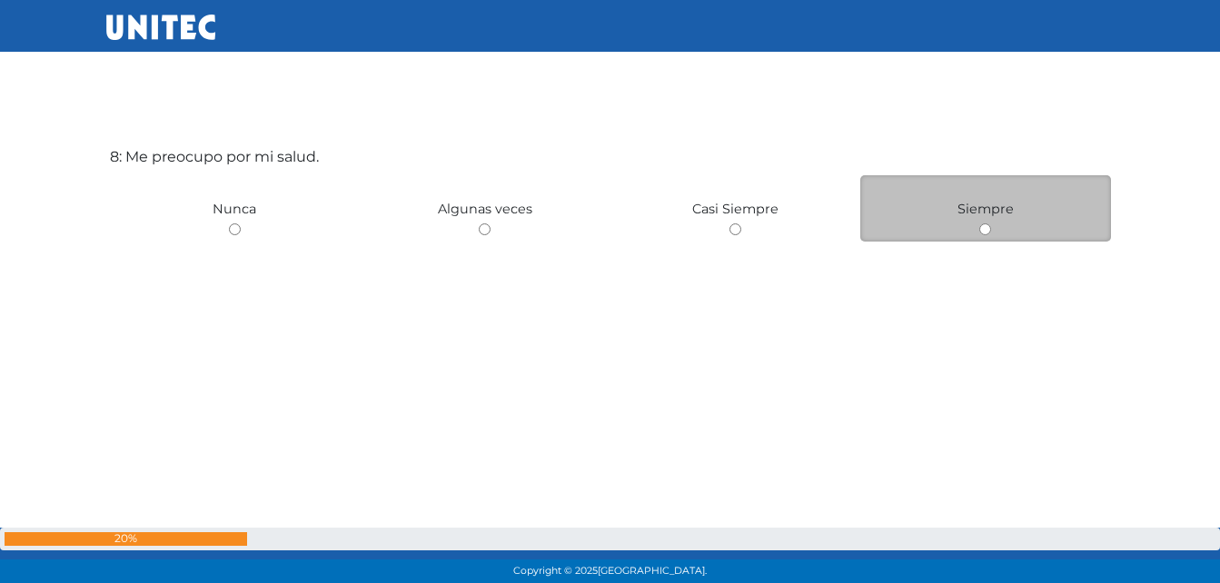
click at [975, 231] on div "Siempre" at bounding box center [985, 208] width 251 height 66
click at [982, 233] on input "radio" at bounding box center [985, 229] width 12 height 12
radio input "true"
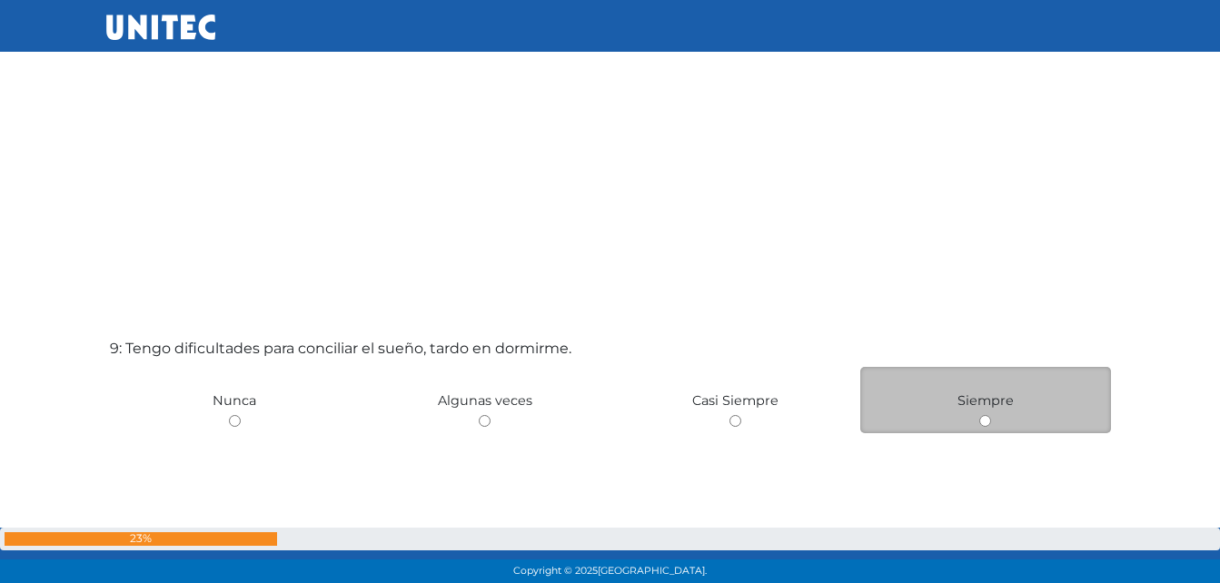
scroll to position [4757, 0]
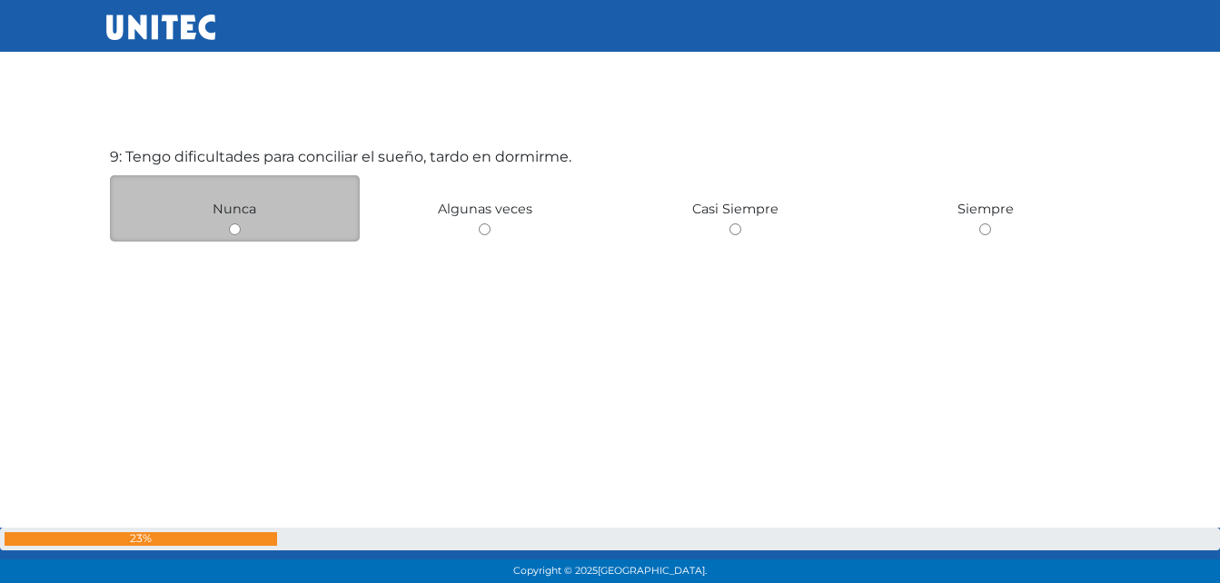
click at [235, 231] on input "radio" at bounding box center [235, 229] width 12 height 12
radio input "true"
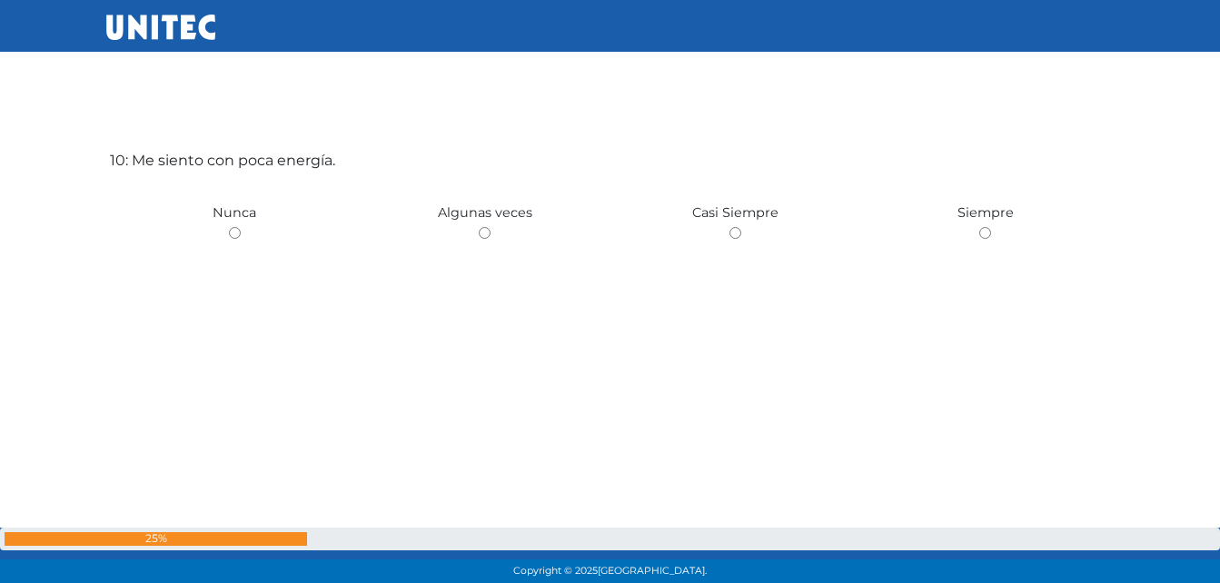
scroll to position [5340, 0]
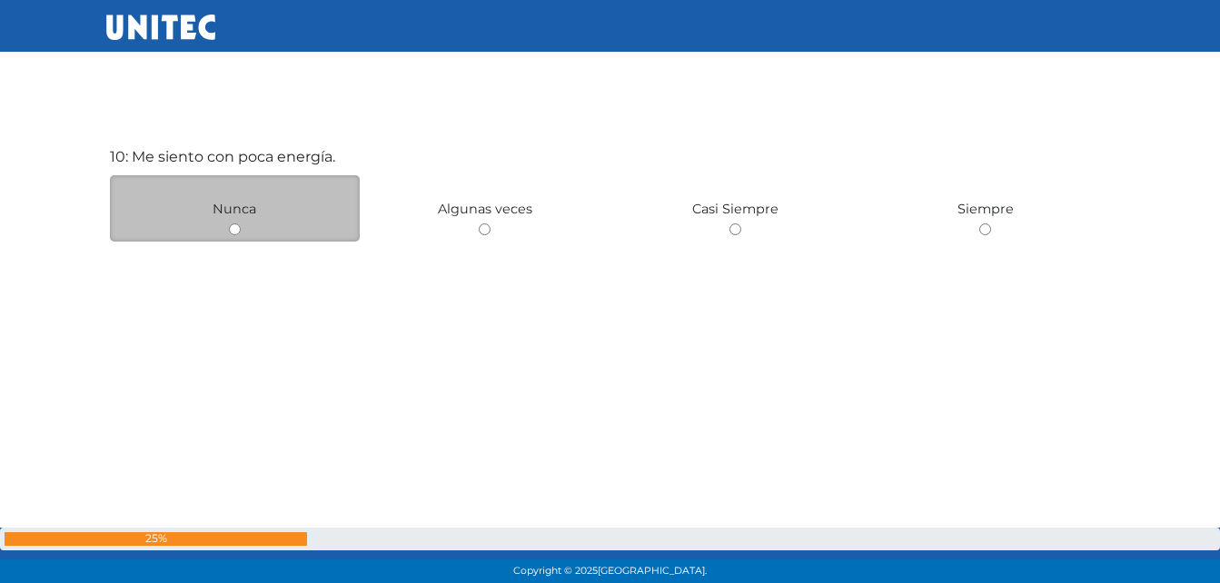
click at [253, 231] on div "Nunca" at bounding box center [235, 208] width 251 height 66
click at [233, 228] on input "radio" at bounding box center [235, 229] width 12 height 12
radio input "true"
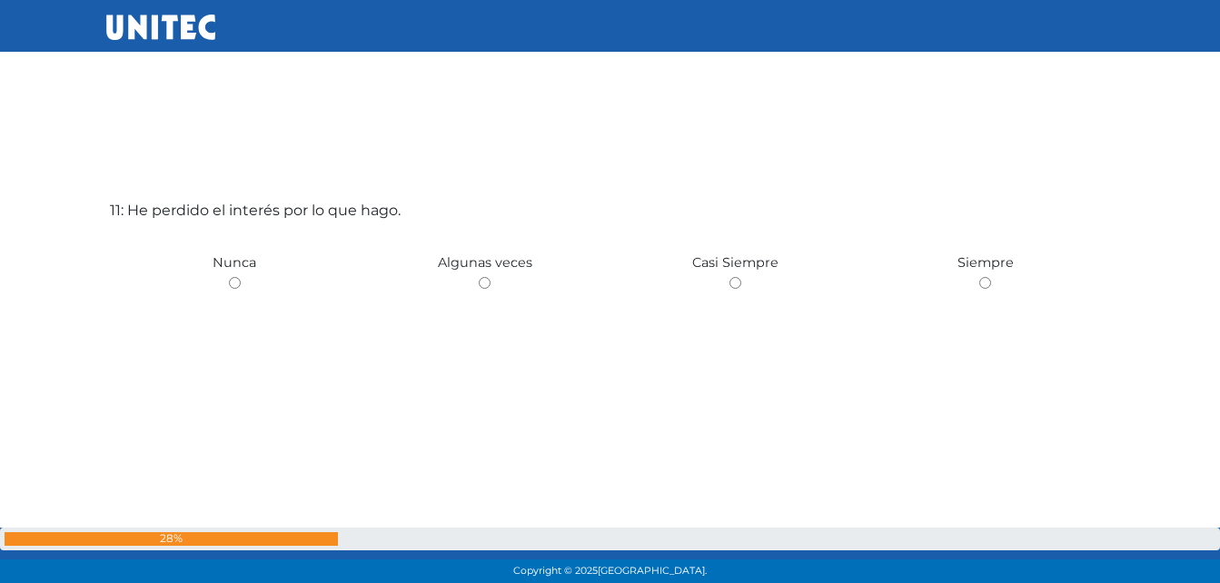
scroll to position [5924, 0]
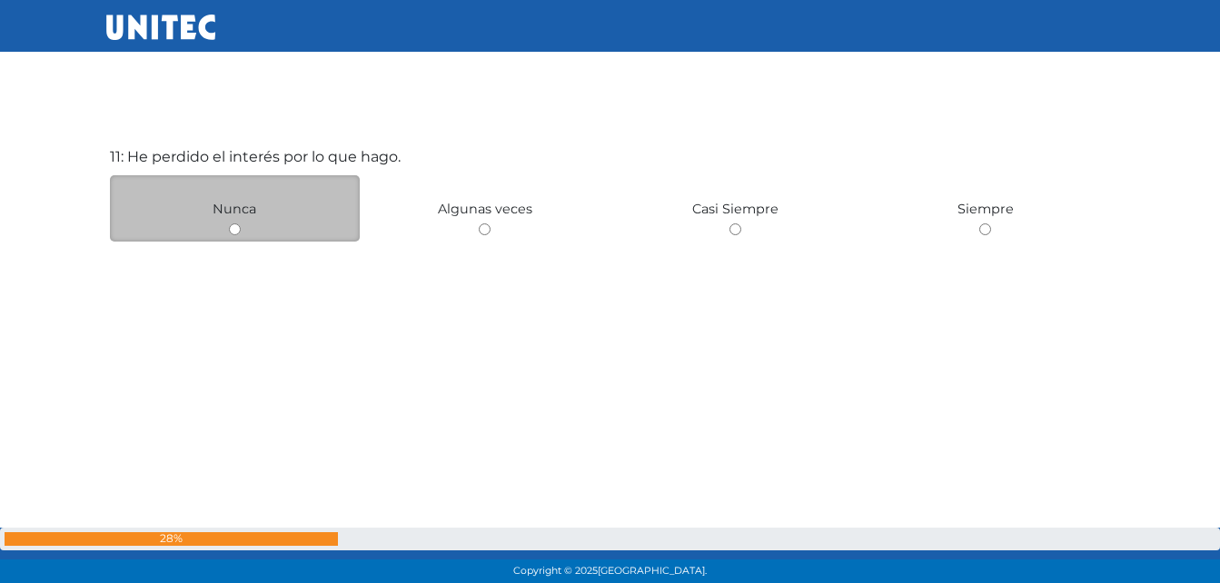
click at [238, 233] on input "radio" at bounding box center [235, 229] width 12 height 12
radio input "true"
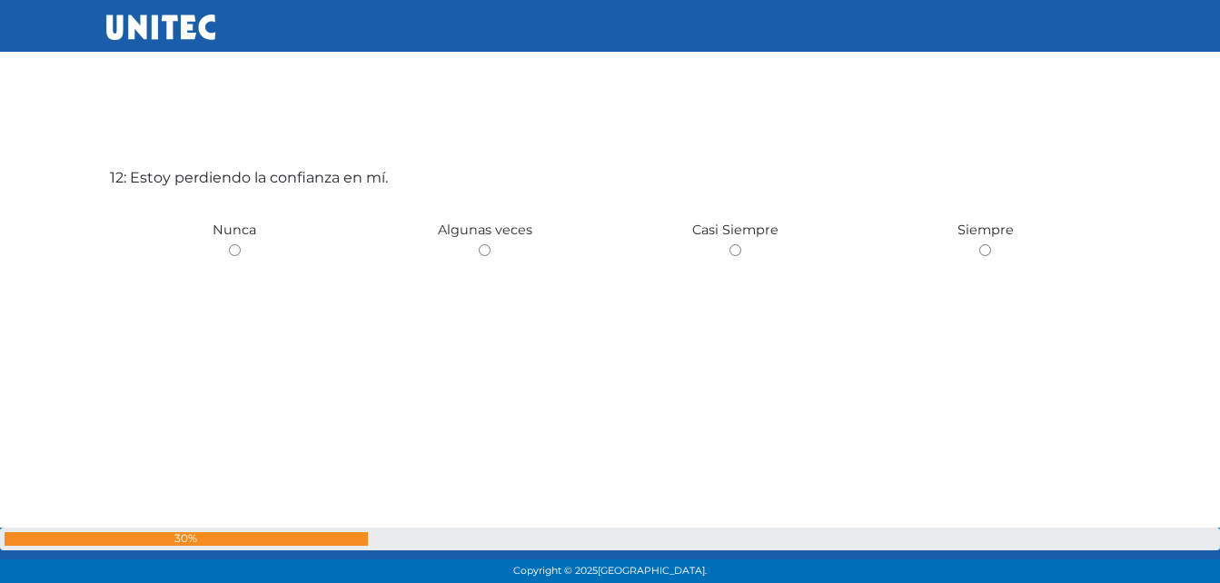
scroll to position [6507, 0]
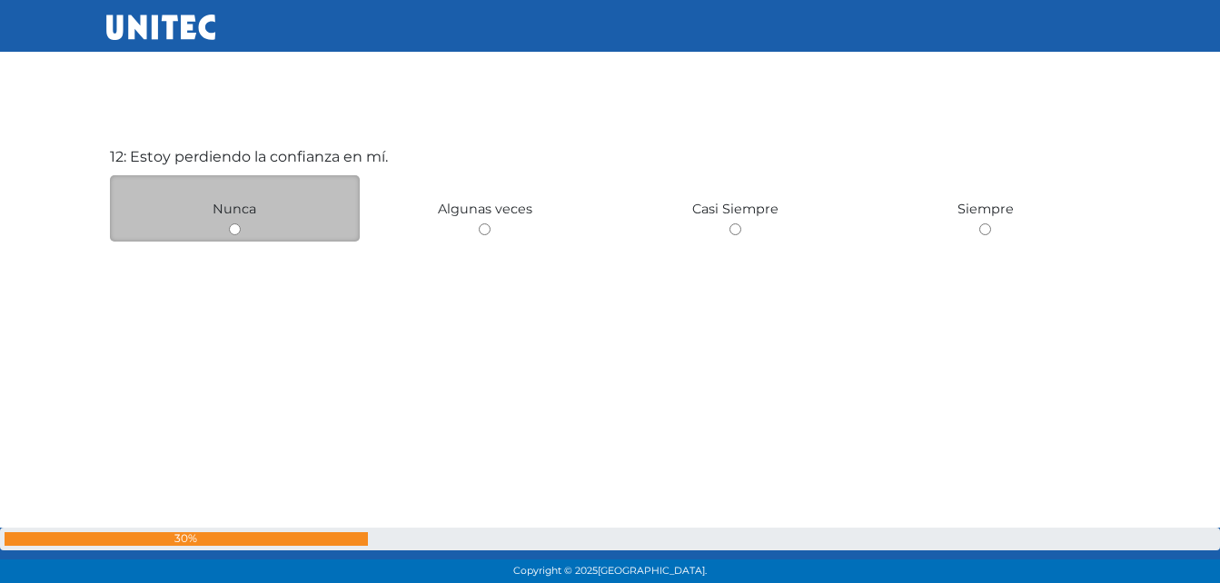
click at [238, 231] on input "radio" at bounding box center [235, 229] width 12 height 12
radio input "true"
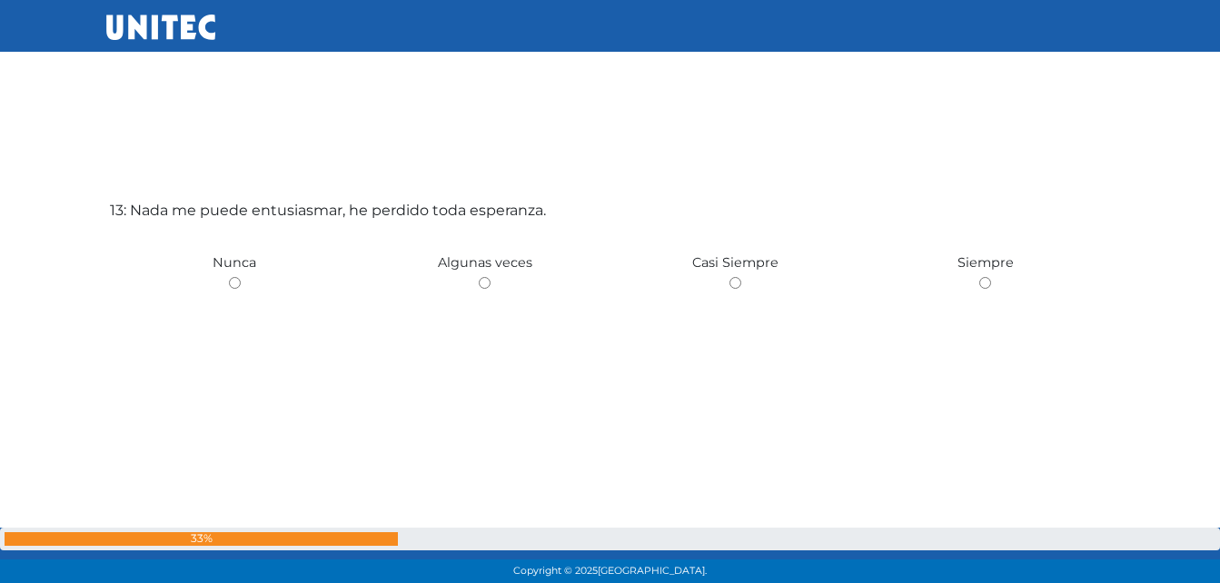
scroll to position [7090, 0]
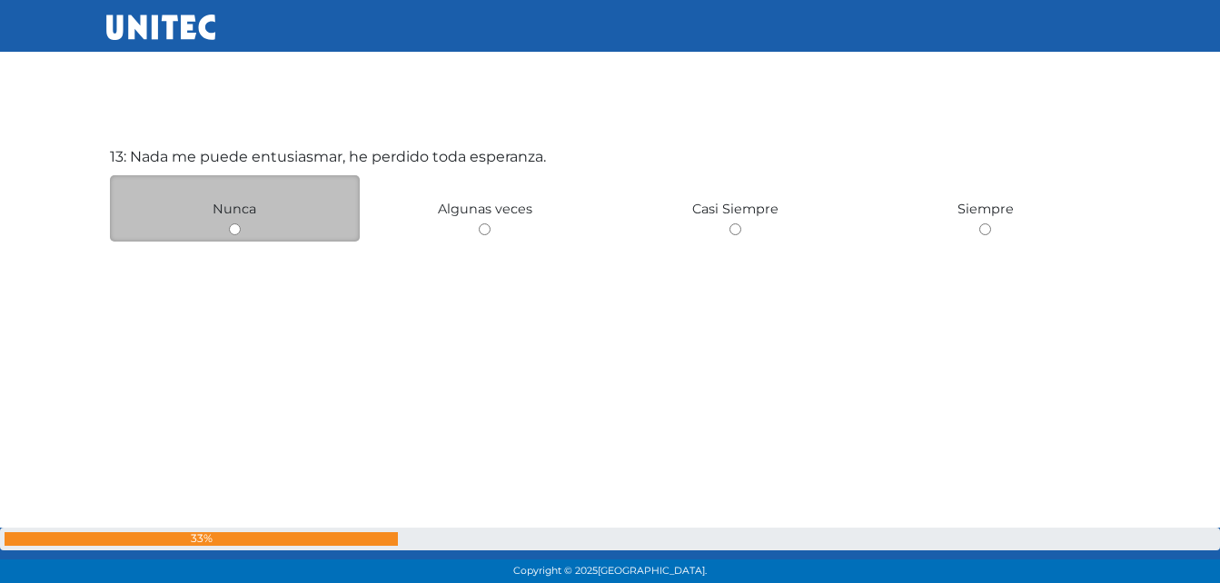
click at [232, 231] on input "radio" at bounding box center [235, 229] width 12 height 12
radio input "true"
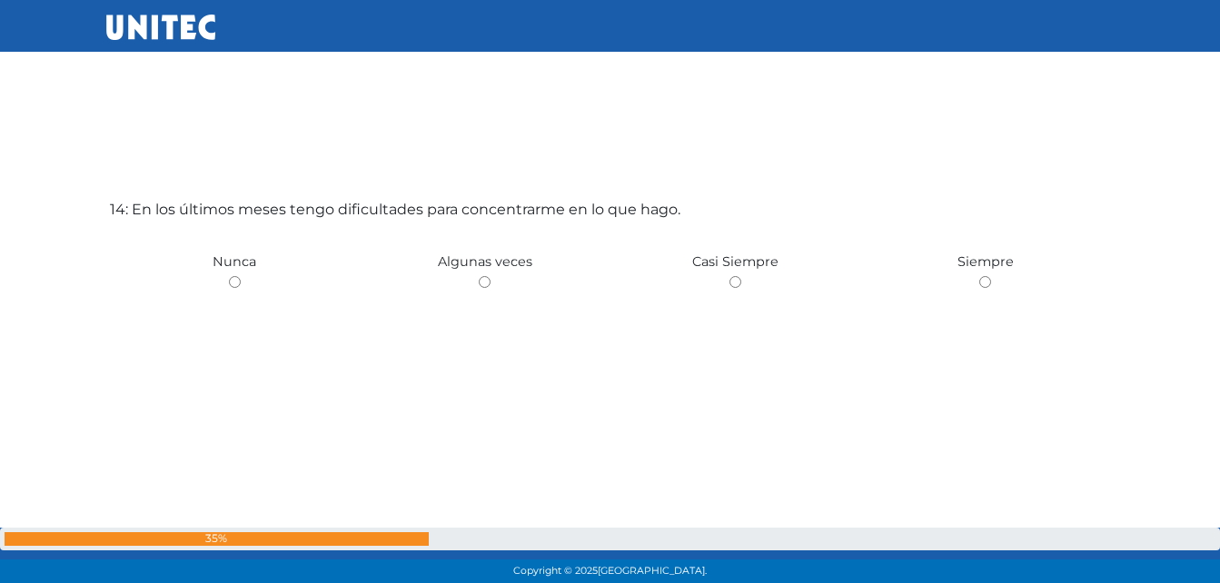
scroll to position [7673, 0]
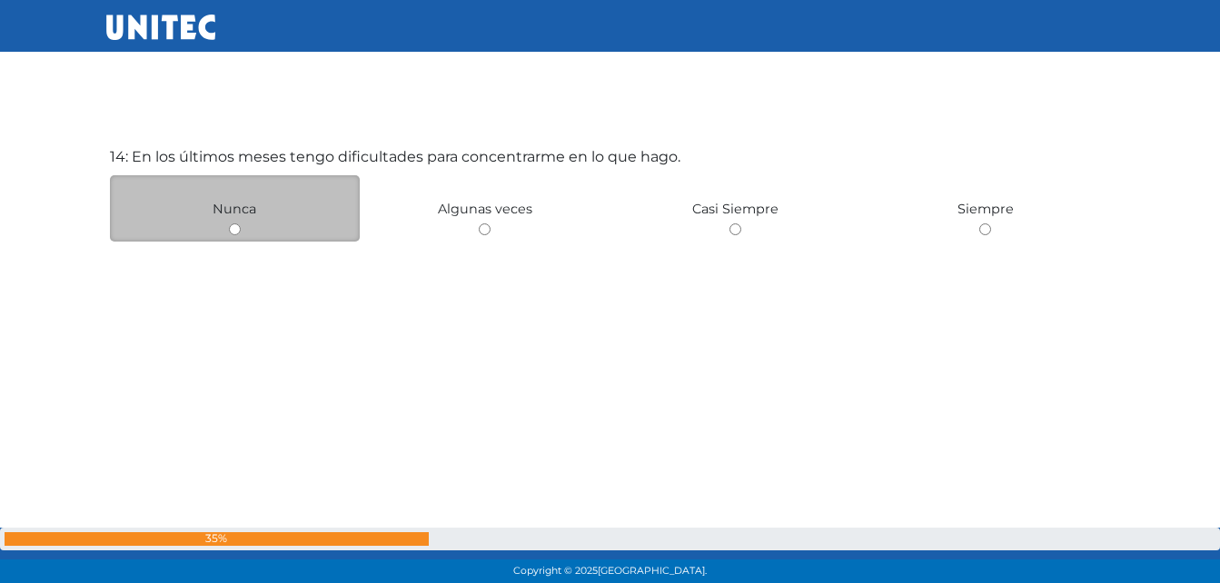
click at [239, 222] on div "Nunca" at bounding box center [235, 208] width 251 height 66
click at [234, 233] on input "radio" at bounding box center [235, 229] width 12 height 12
radio input "true"
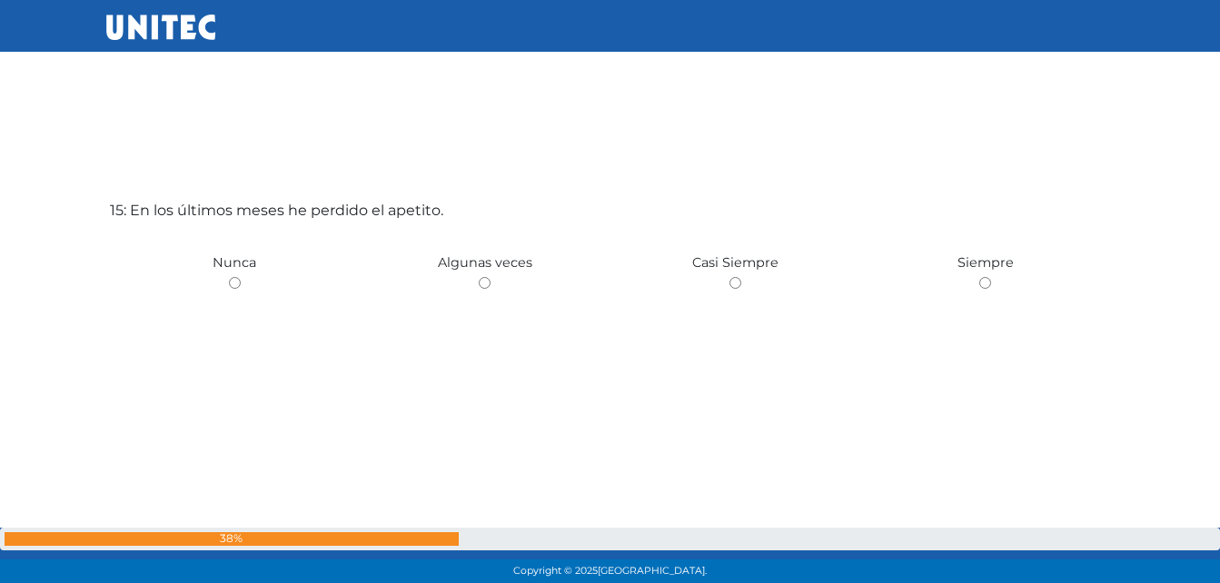
scroll to position [8257, 0]
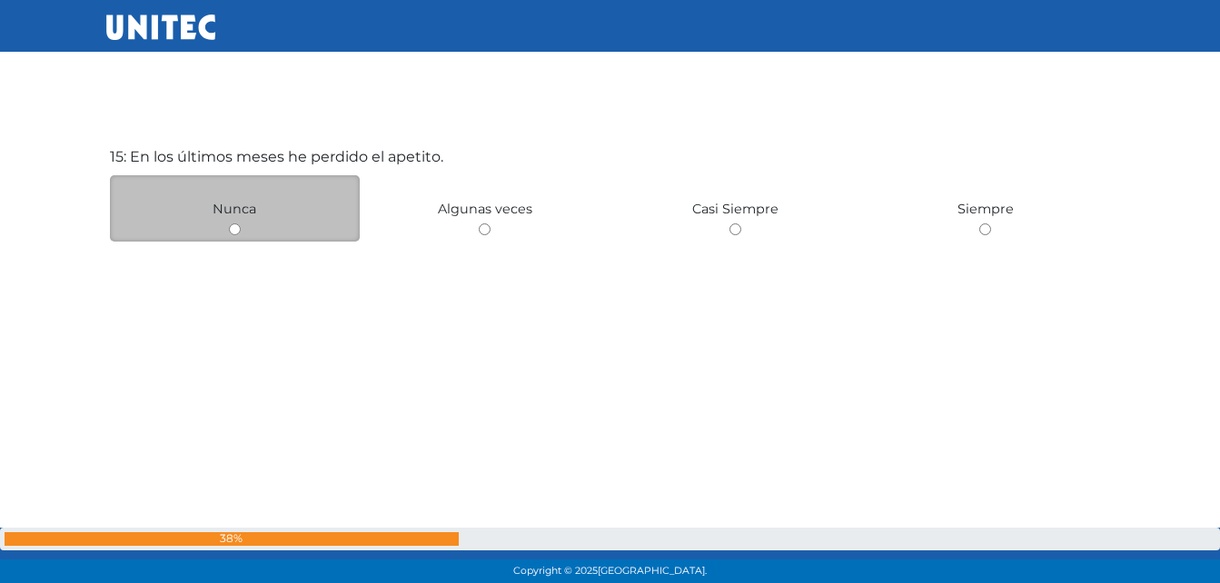
click at [233, 230] on input "radio" at bounding box center [235, 229] width 12 height 12
radio input "true"
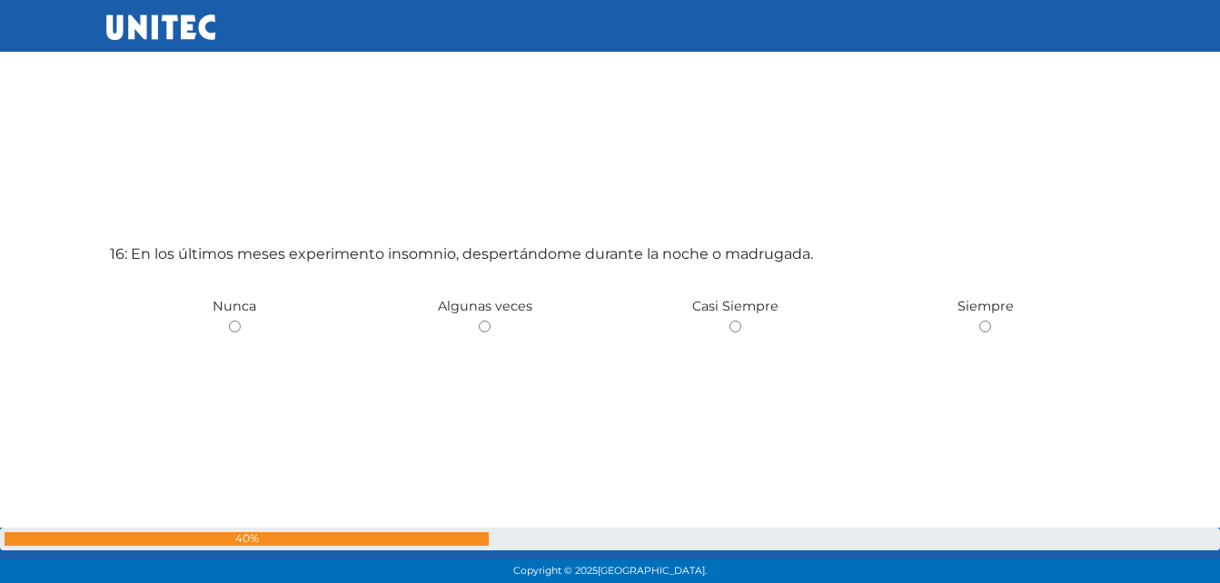
scroll to position [8840, 0]
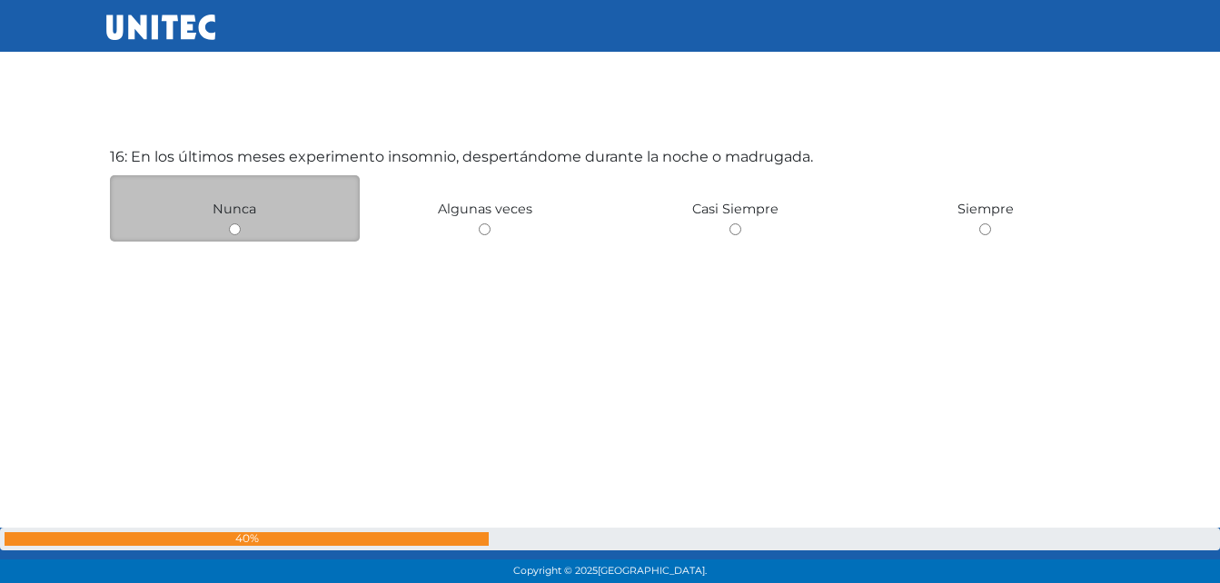
click at [240, 231] on input "radio" at bounding box center [235, 229] width 12 height 12
radio input "true"
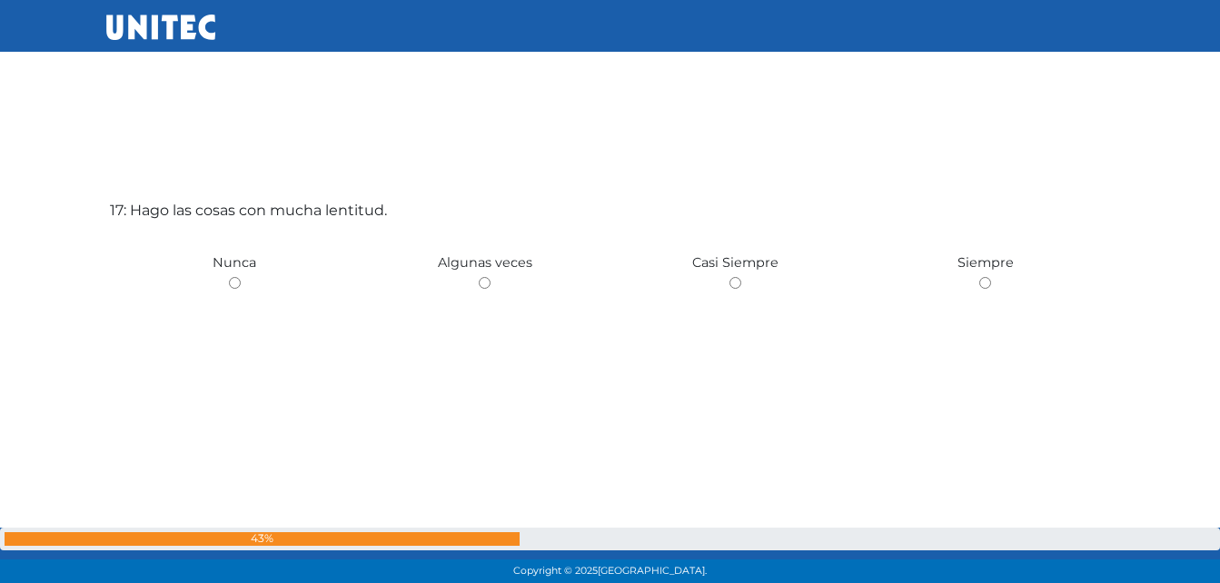
scroll to position [9423, 0]
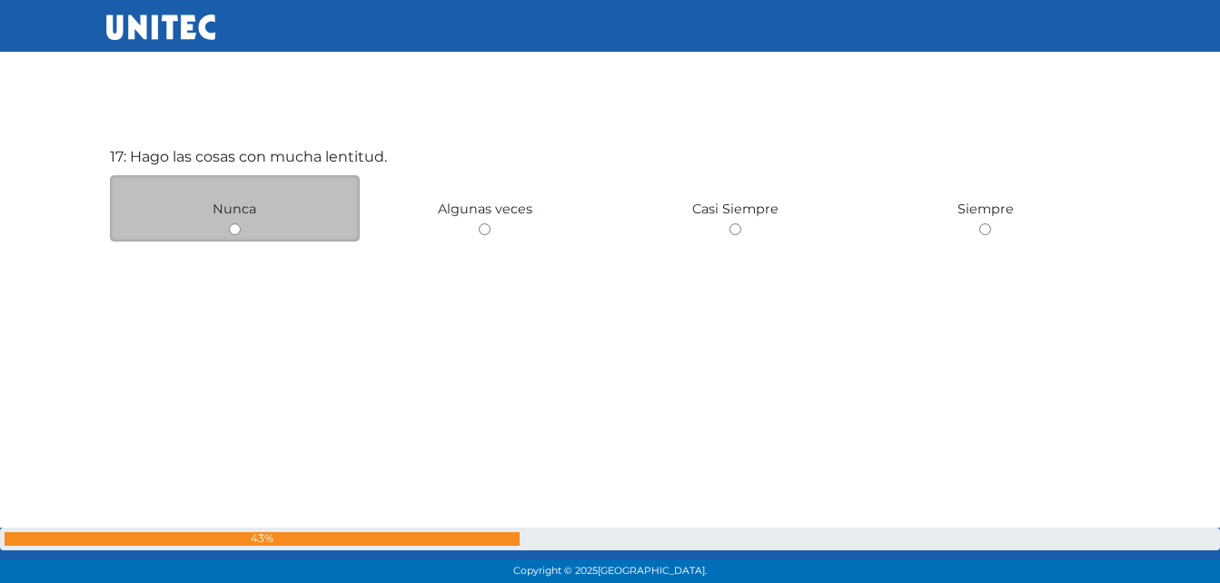
click at [231, 231] on input "radio" at bounding box center [235, 229] width 12 height 12
radio input "true"
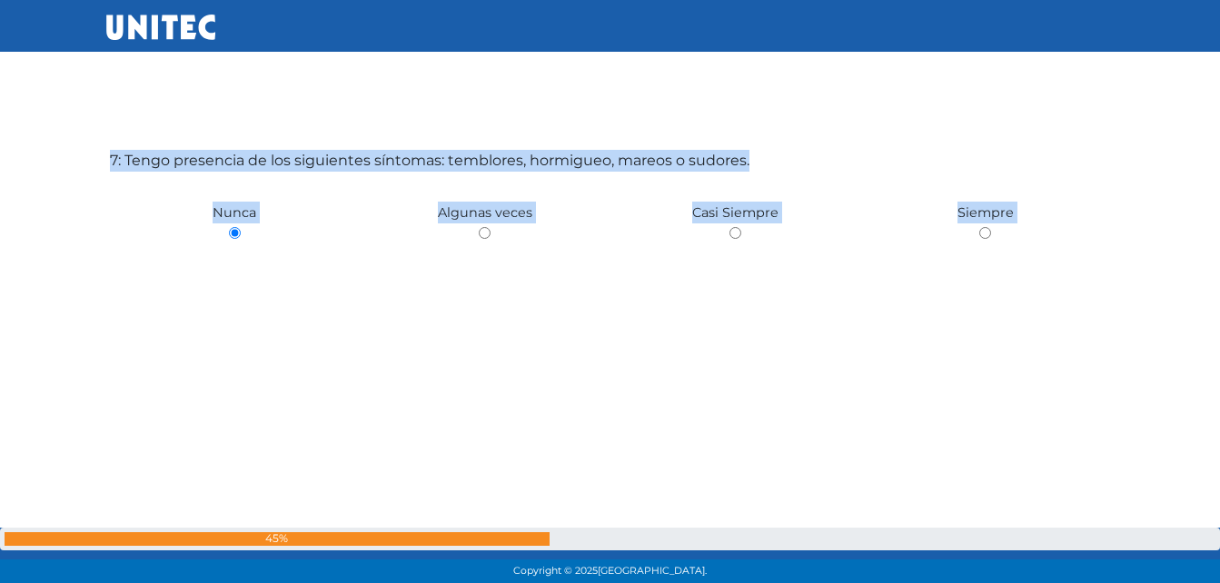
scroll to position [0, 0]
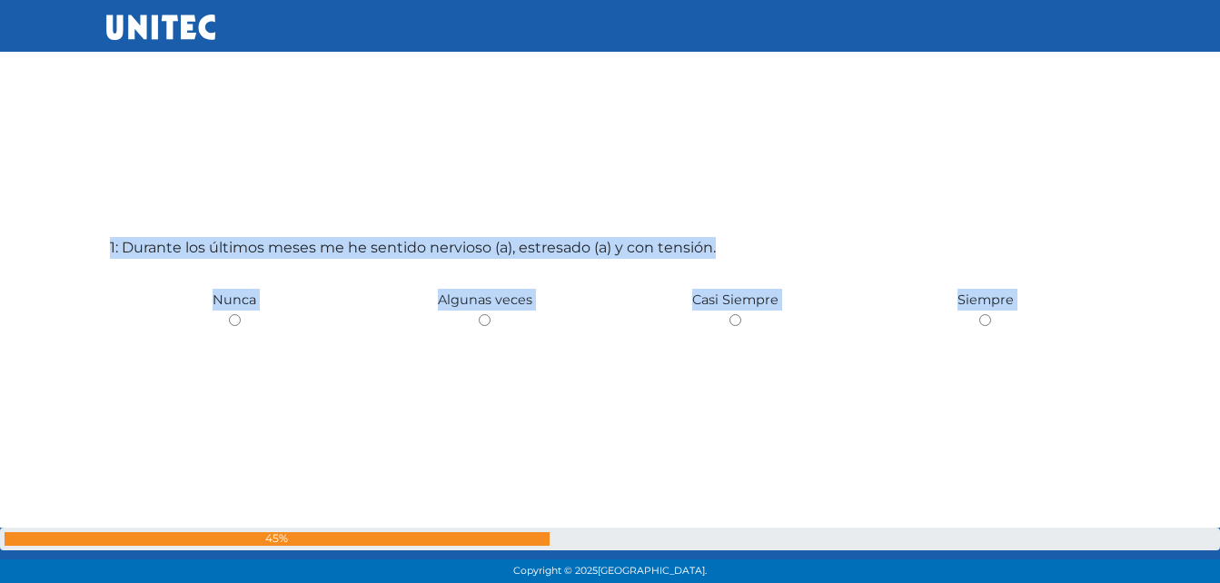
drag, startPoint x: 231, startPoint y: 231, endPoint x: 688, endPoint y: 246, distance: 457.2
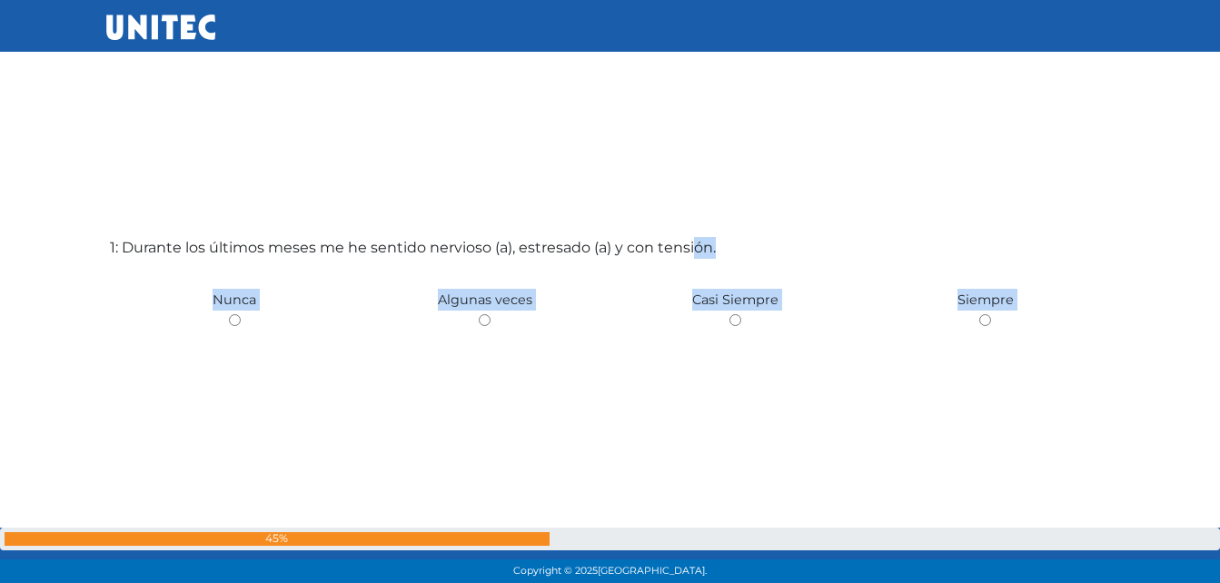
drag, startPoint x: 688, startPoint y: 246, endPoint x: 893, endPoint y: 197, distance: 211.1
click at [893, 197] on div "1: Durante los últimos meses me he sentido nervioso (a), estresado (a) y con te…" at bounding box center [610, 382] width 1008 height 583
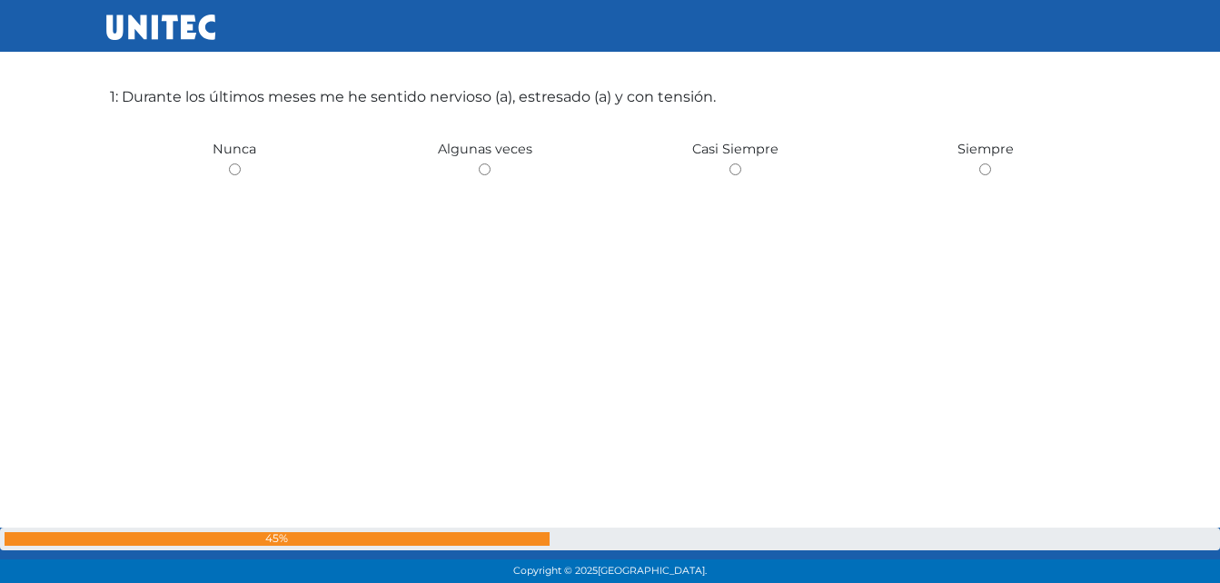
scroll to position [114, 0]
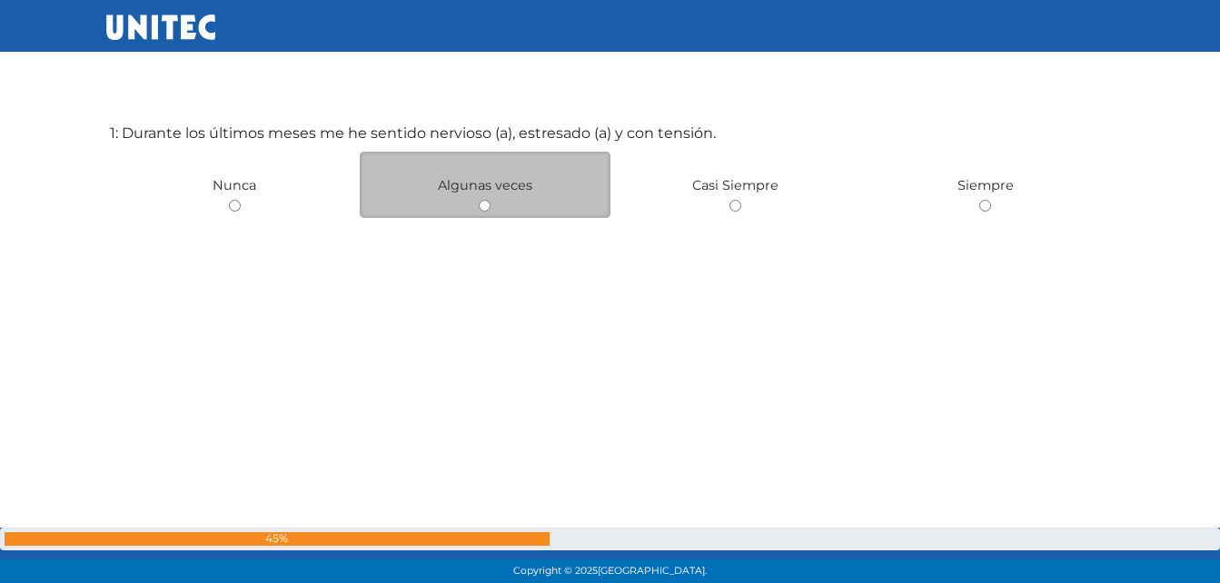
click at [483, 206] on input "radio" at bounding box center [485, 206] width 12 height 12
radio input "true"
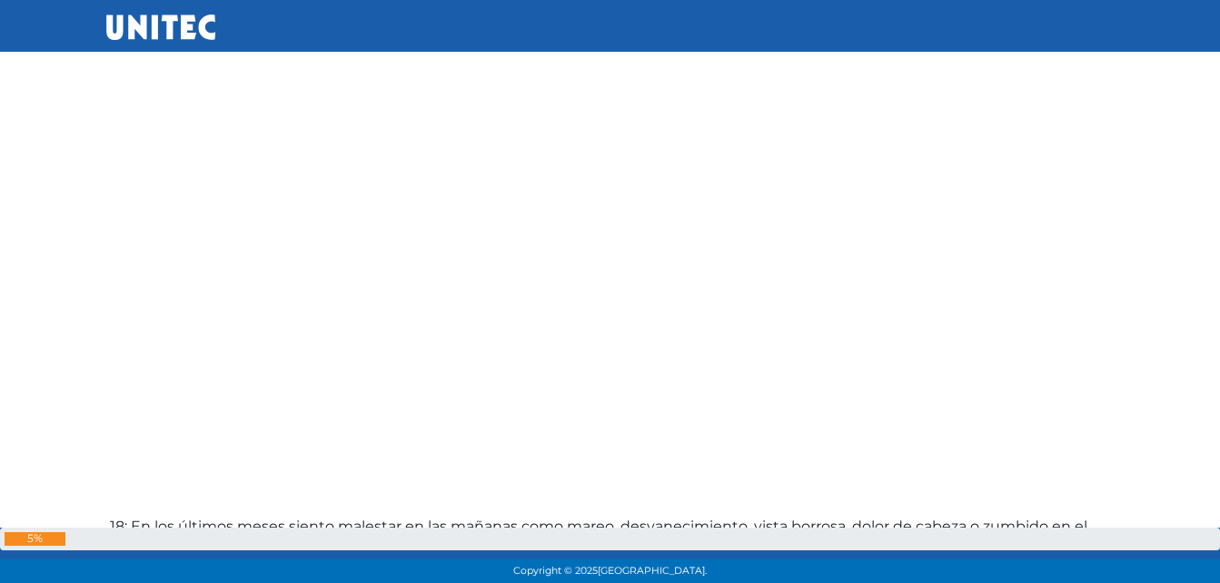
scroll to position [9798, 0]
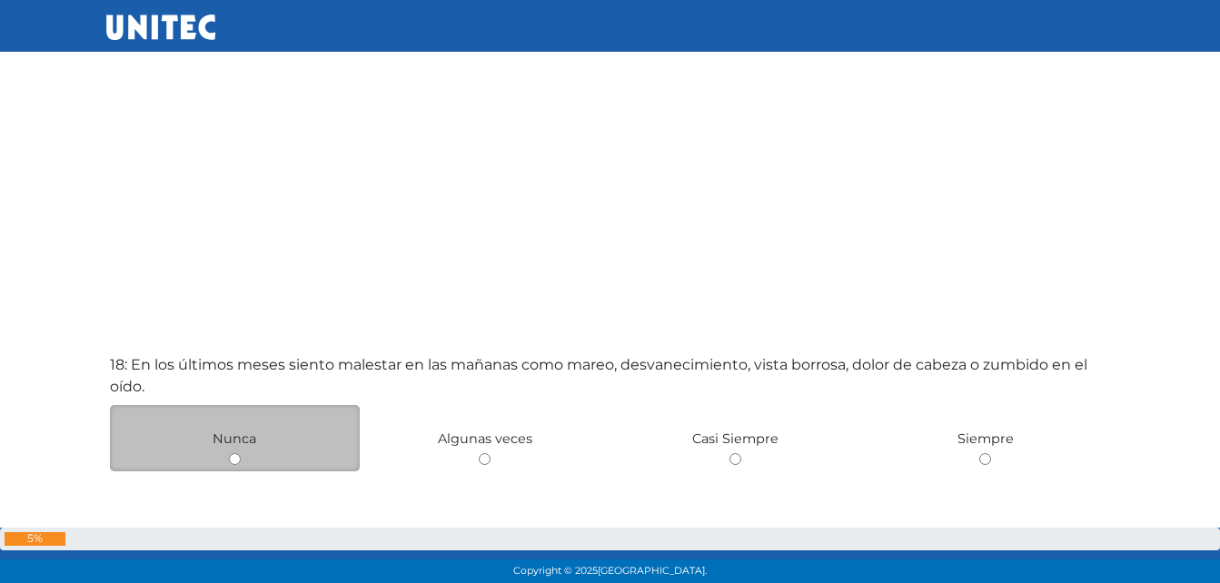
click at [243, 457] on div "Nunca" at bounding box center [235, 438] width 251 height 66
click at [231, 459] on input "radio" at bounding box center [235, 459] width 12 height 12
radio input "true"
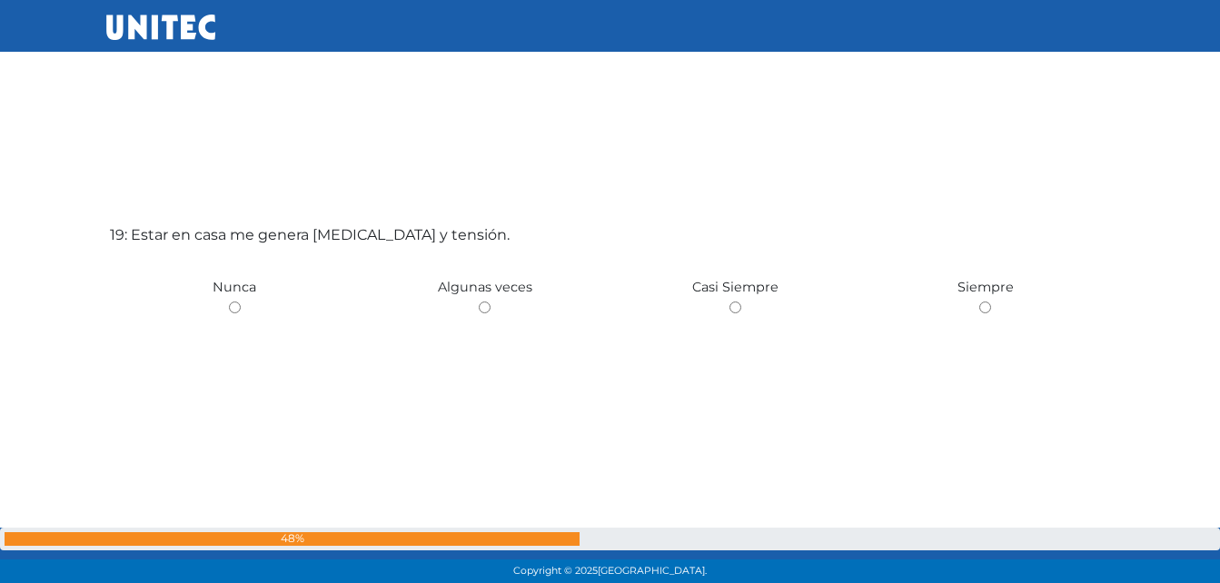
scroll to position [10590, 0]
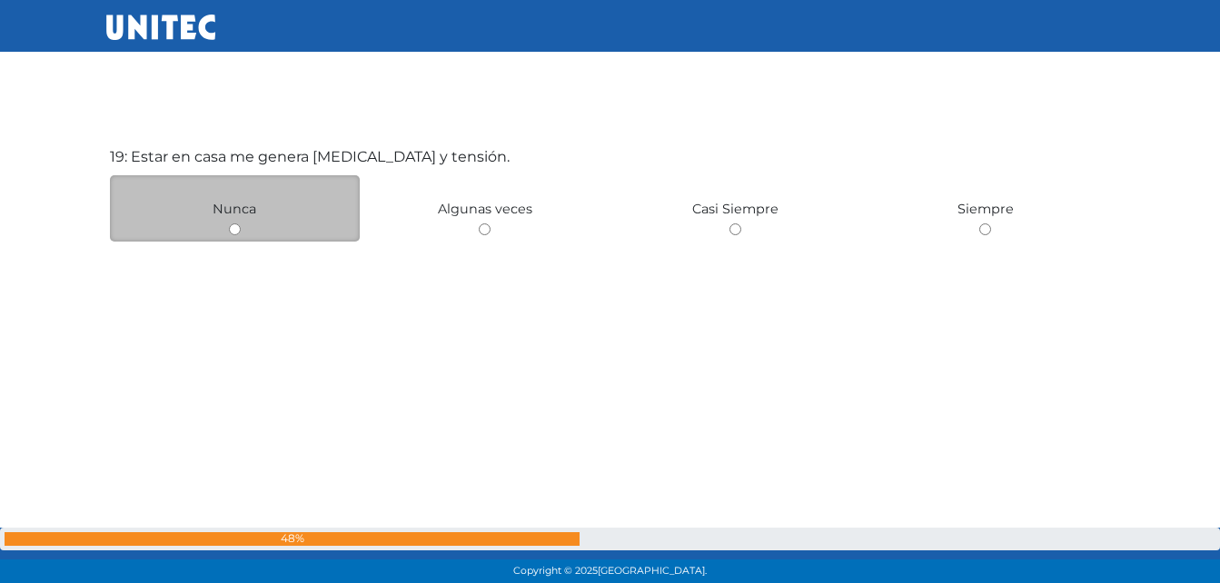
click at [233, 231] on input "radio" at bounding box center [235, 229] width 12 height 12
radio input "true"
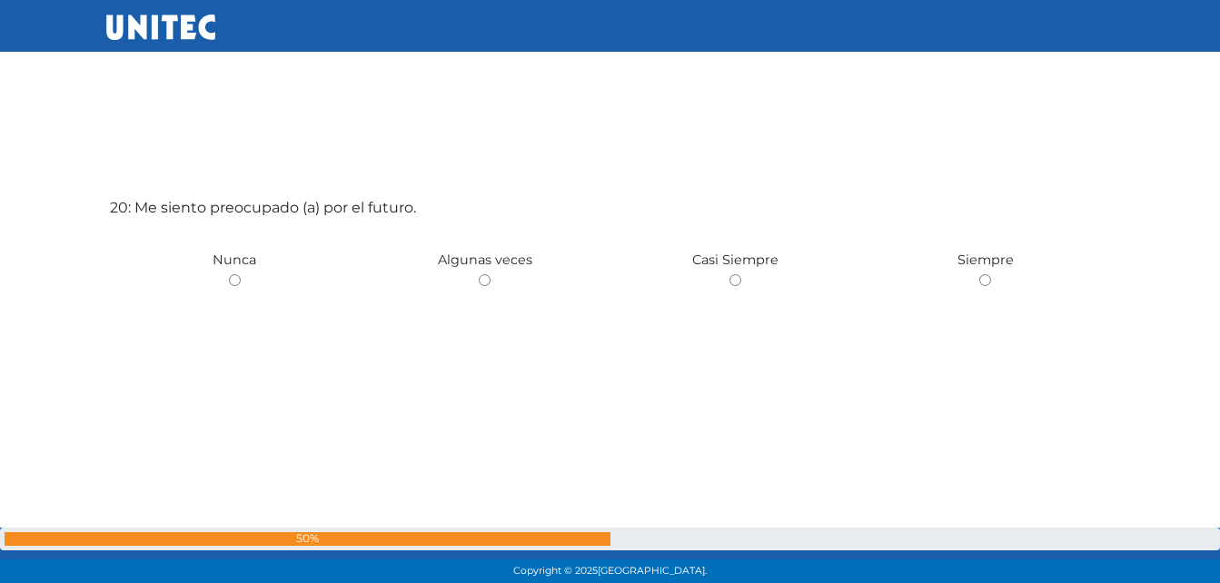
scroll to position [11173, 0]
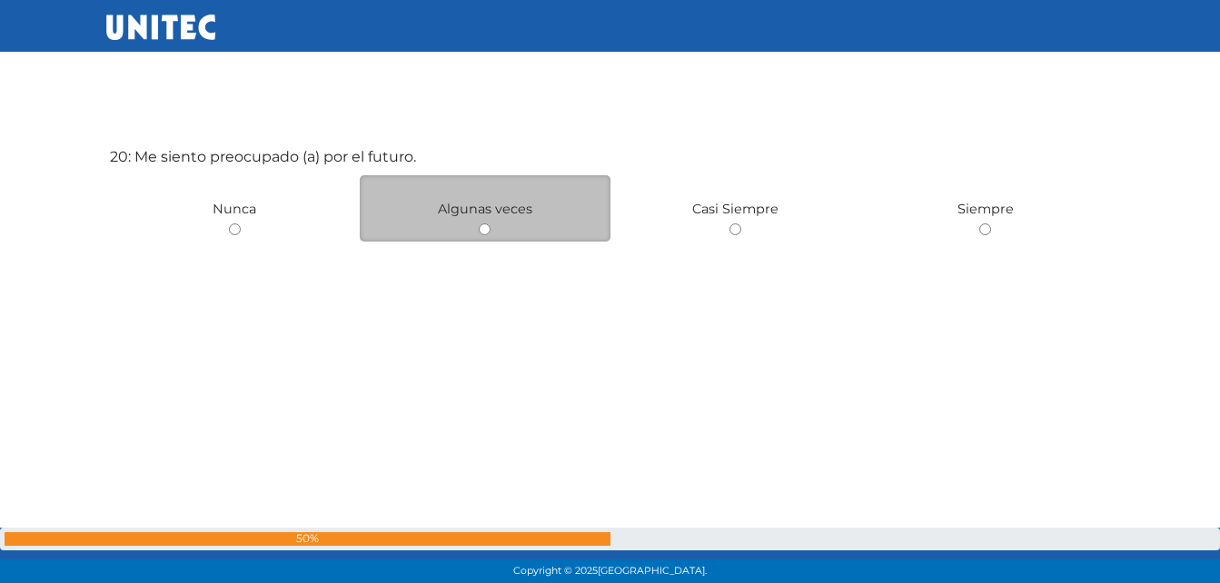
click at [482, 230] on input "radio" at bounding box center [485, 229] width 12 height 12
radio input "true"
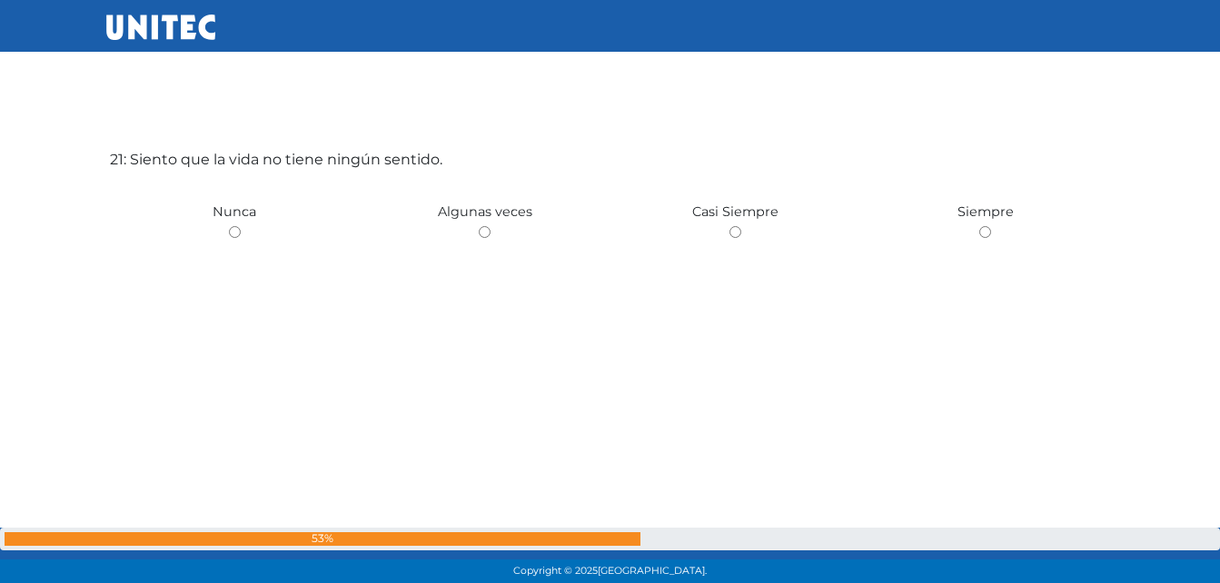
scroll to position [11756, 0]
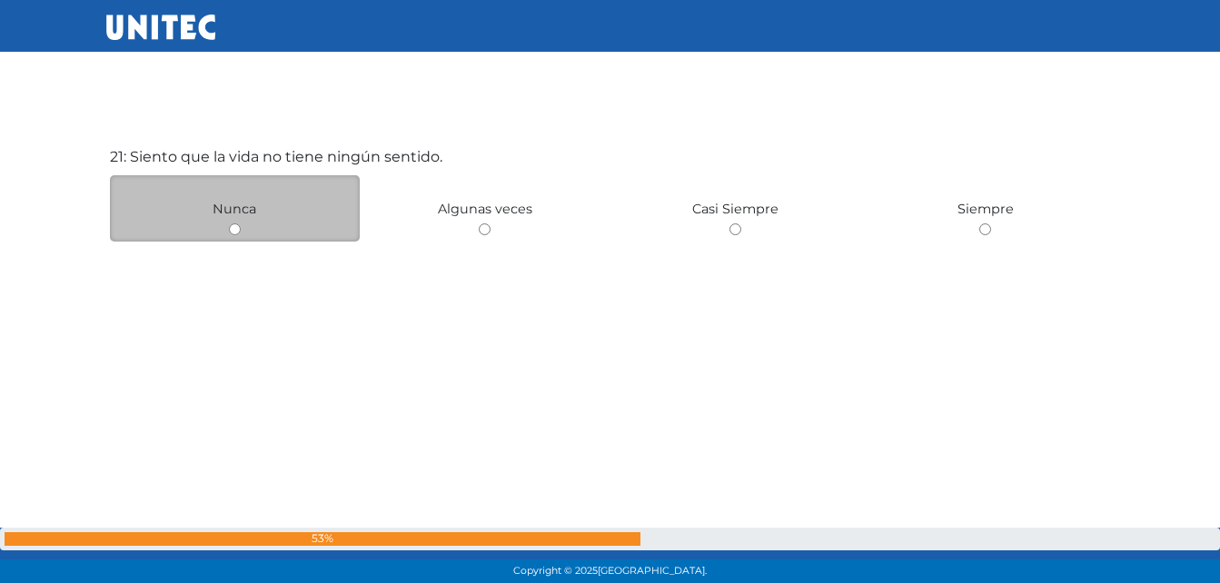
click at [233, 228] on input "radio" at bounding box center [235, 229] width 12 height 12
radio input "true"
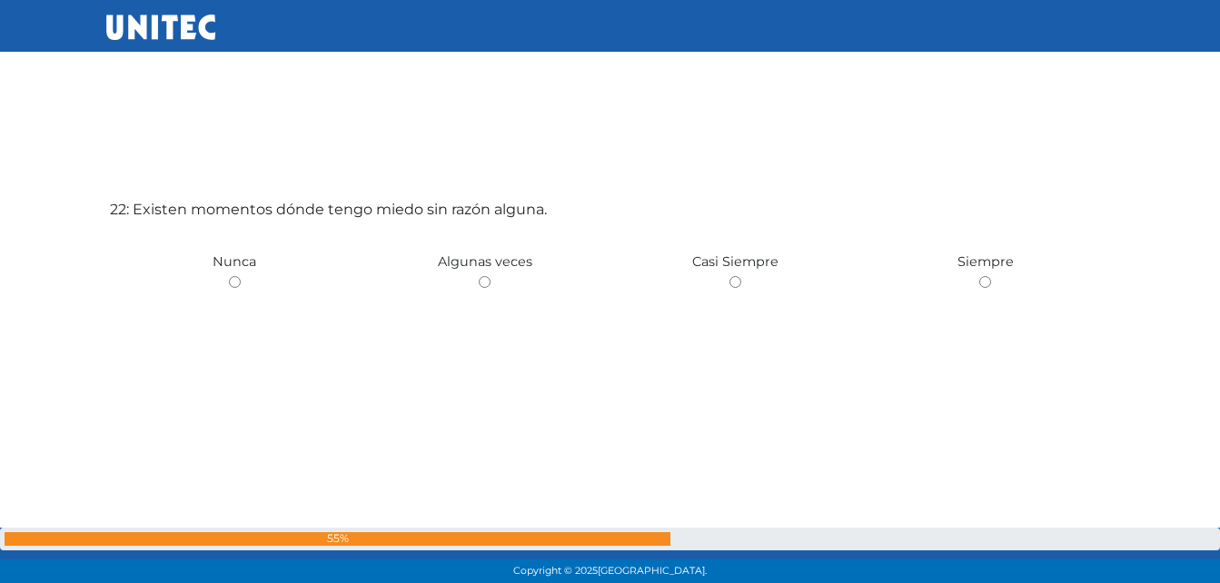
scroll to position [12339, 0]
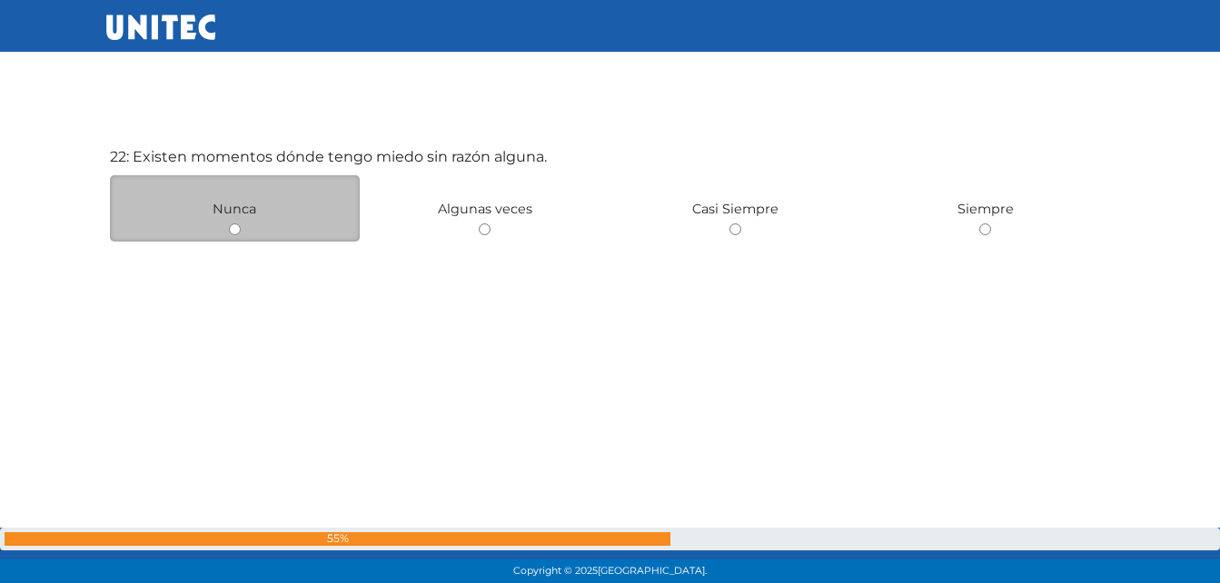
click at [234, 227] on input "radio" at bounding box center [235, 229] width 12 height 12
radio input "true"
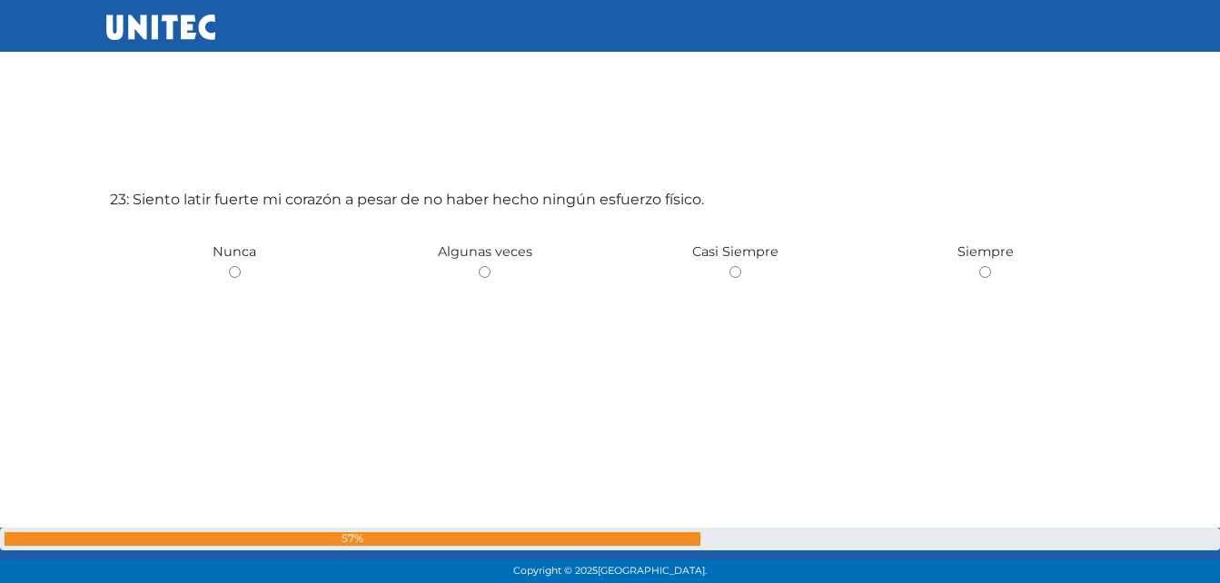
scroll to position [12923, 0]
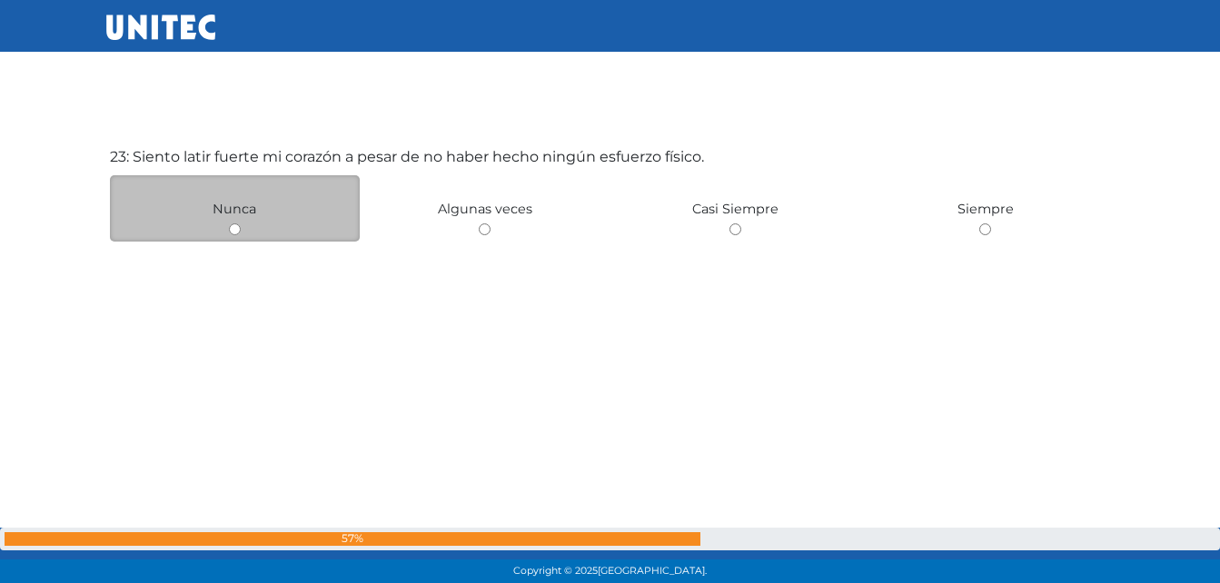
click at [232, 226] on input "radio" at bounding box center [235, 229] width 12 height 12
radio input "true"
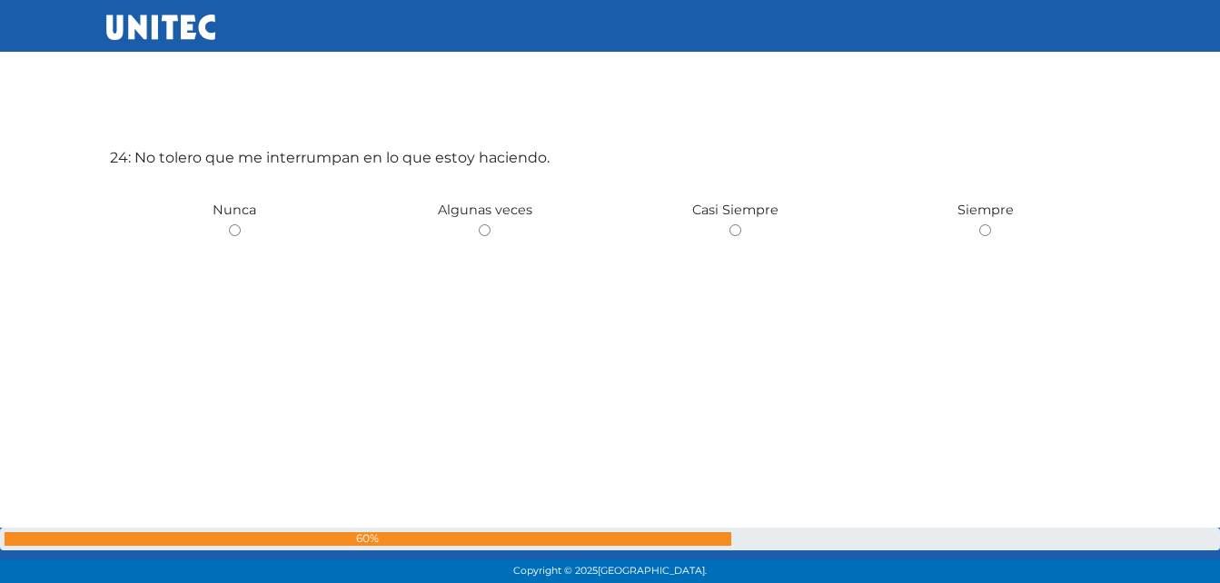
scroll to position [13506, 0]
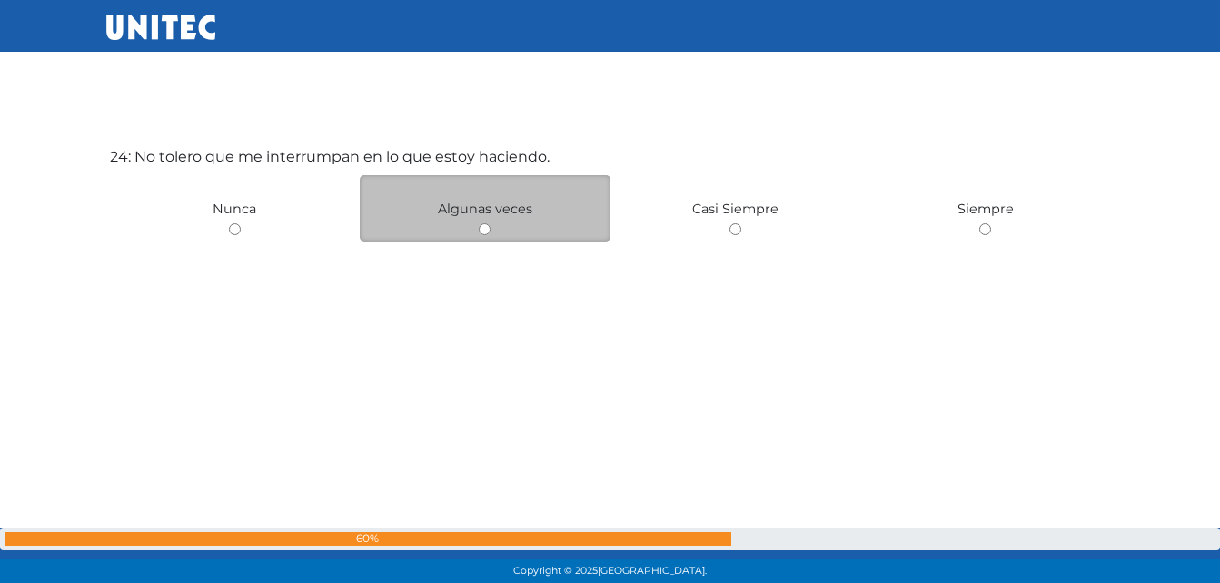
click at [487, 230] on input "radio" at bounding box center [485, 229] width 12 height 12
radio input "true"
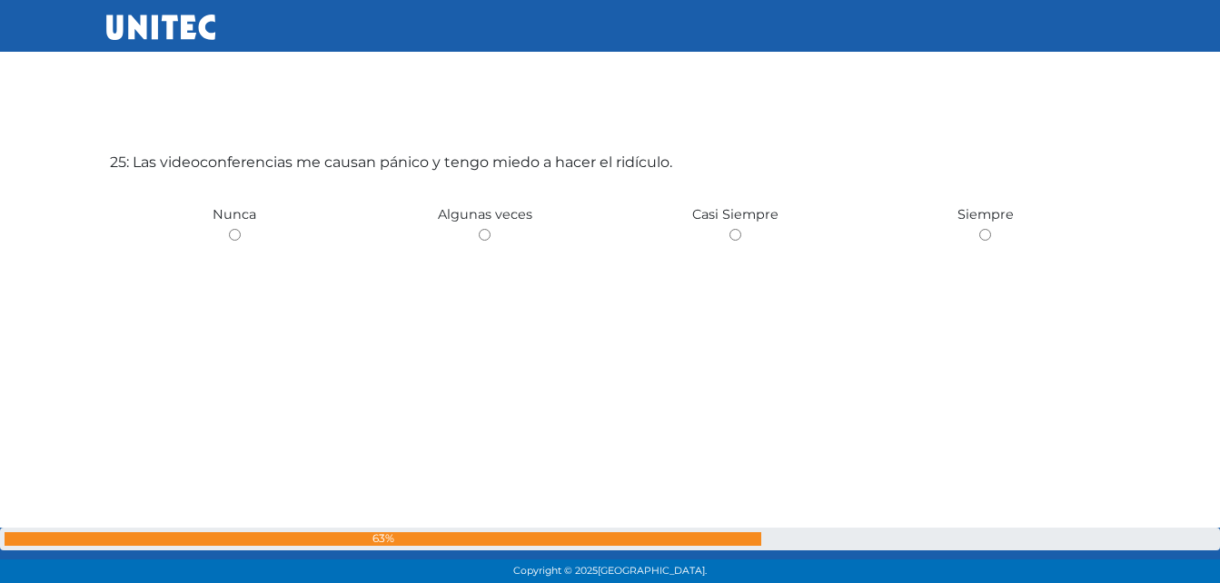
scroll to position [14089, 0]
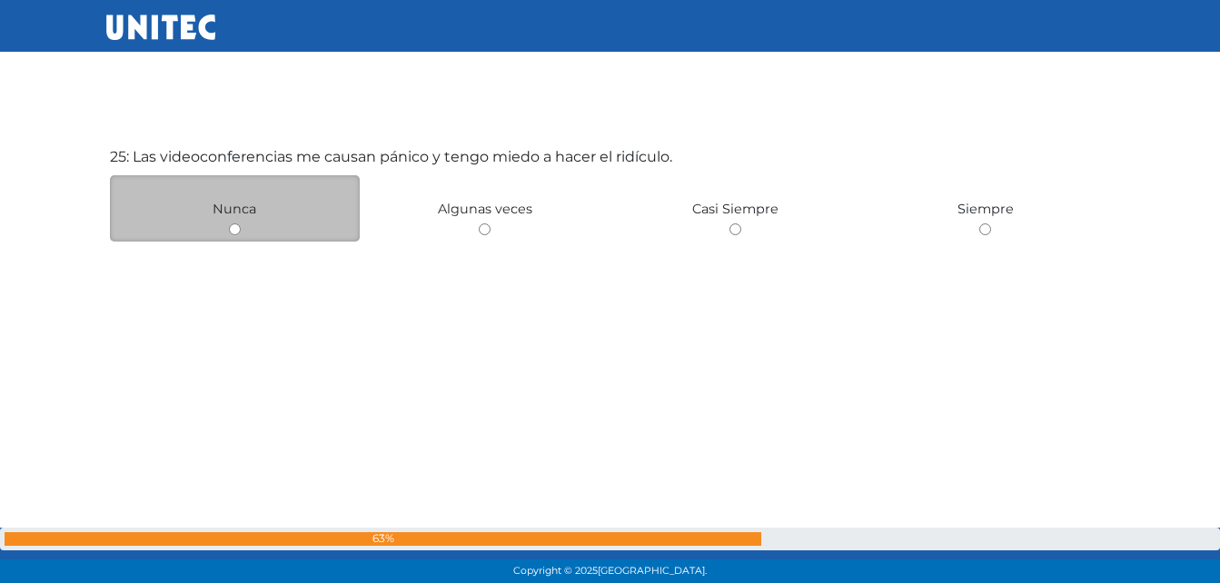
click at [226, 228] on div "Nunca" at bounding box center [235, 208] width 251 height 66
click at [236, 228] on input "radio" at bounding box center [235, 229] width 12 height 12
radio input "true"
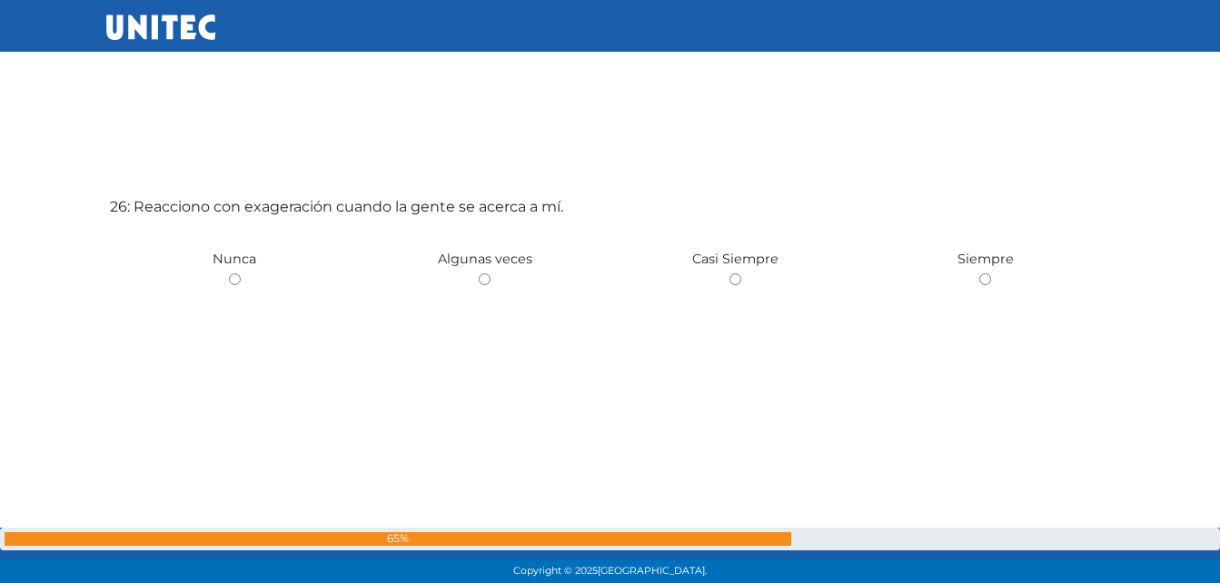
scroll to position [14673, 0]
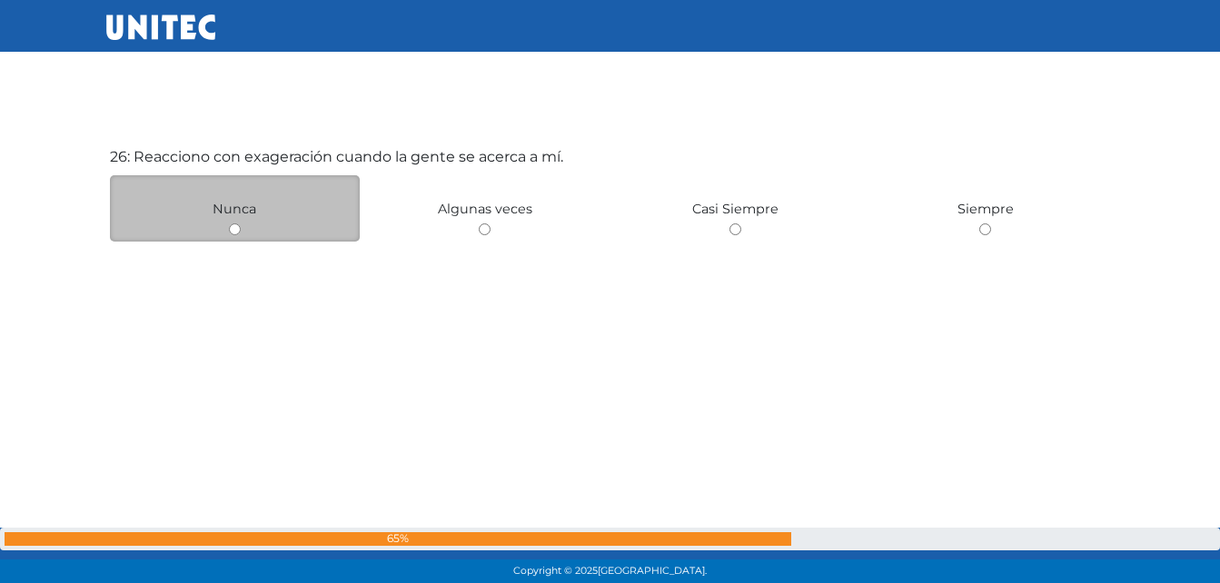
click at [234, 228] on input "radio" at bounding box center [235, 229] width 12 height 12
radio input "true"
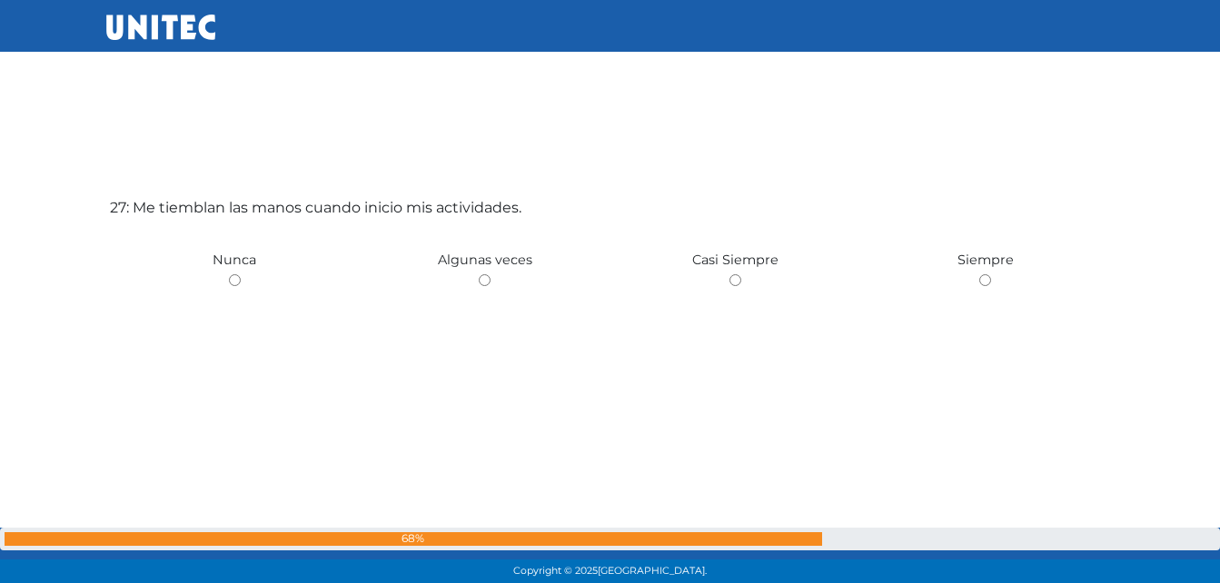
scroll to position [15256, 0]
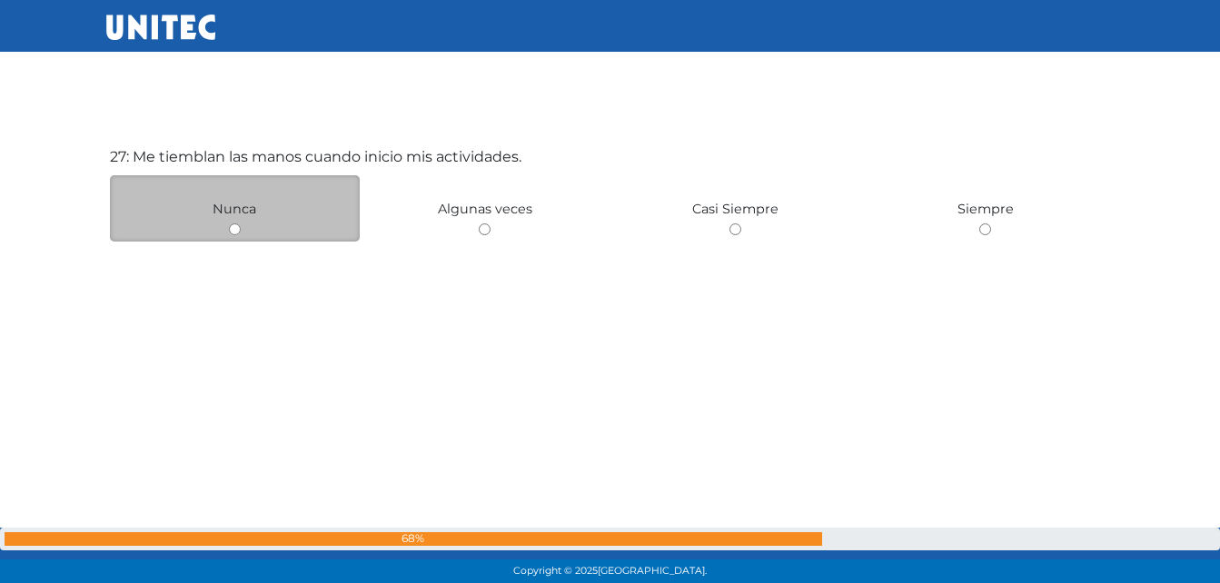
click at [233, 233] on input "radio" at bounding box center [235, 229] width 12 height 12
radio input "true"
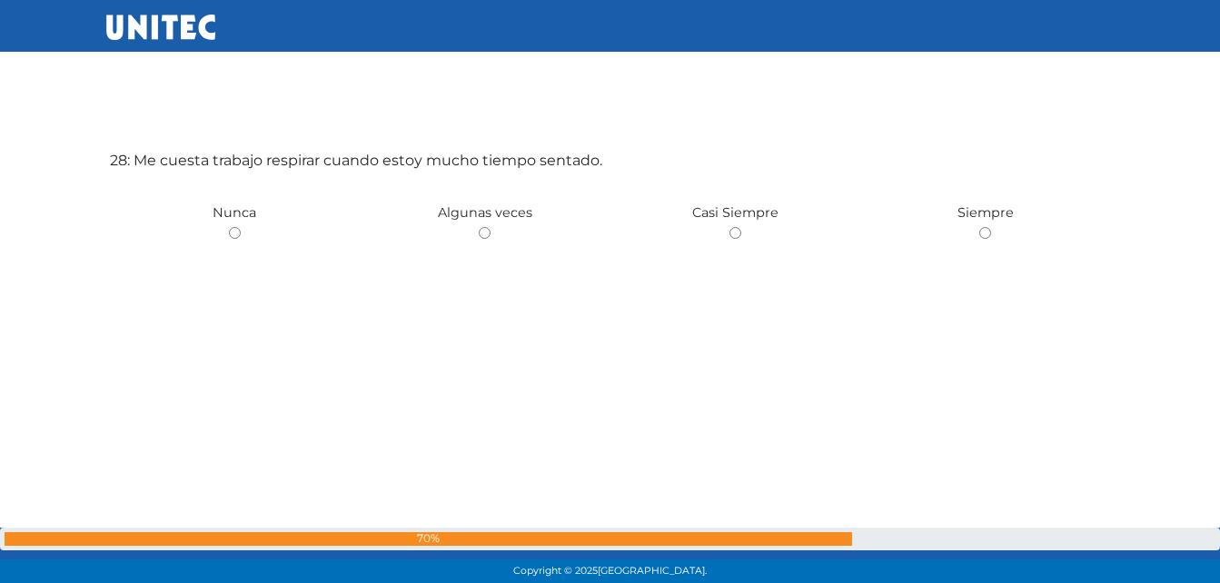
scroll to position [15839, 0]
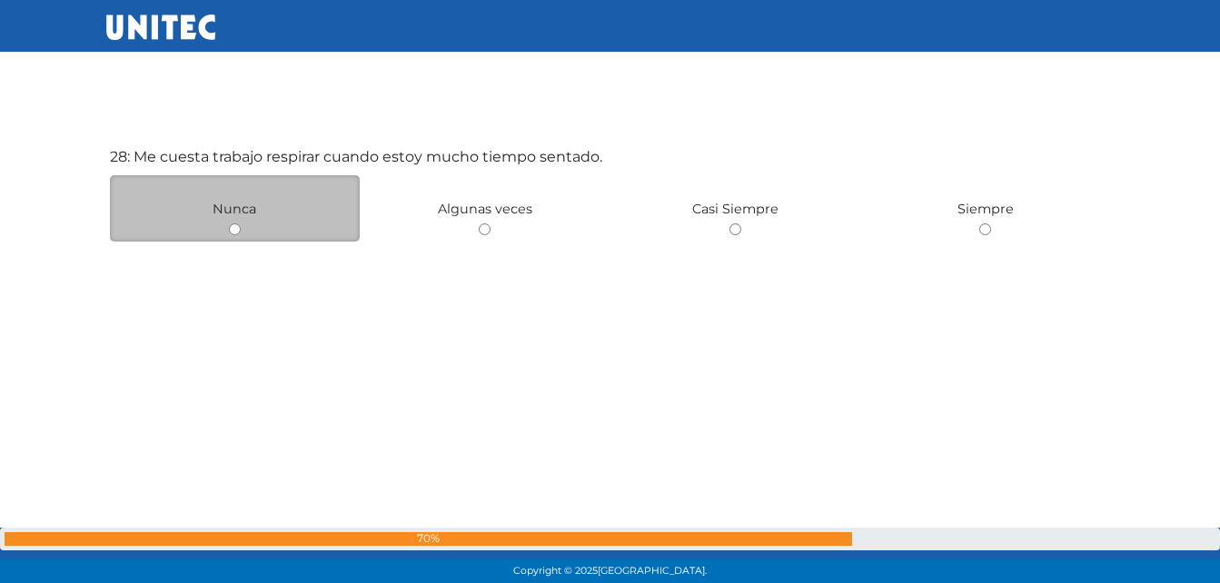
click at [233, 227] on input "radio" at bounding box center [235, 229] width 12 height 12
radio input "true"
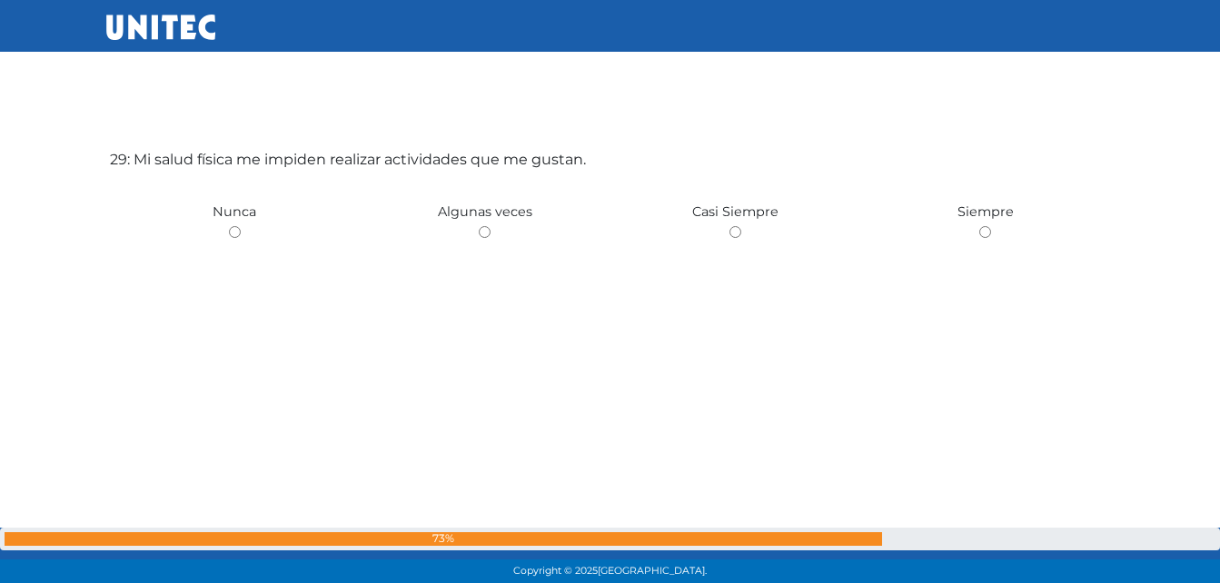
scroll to position [16422, 0]
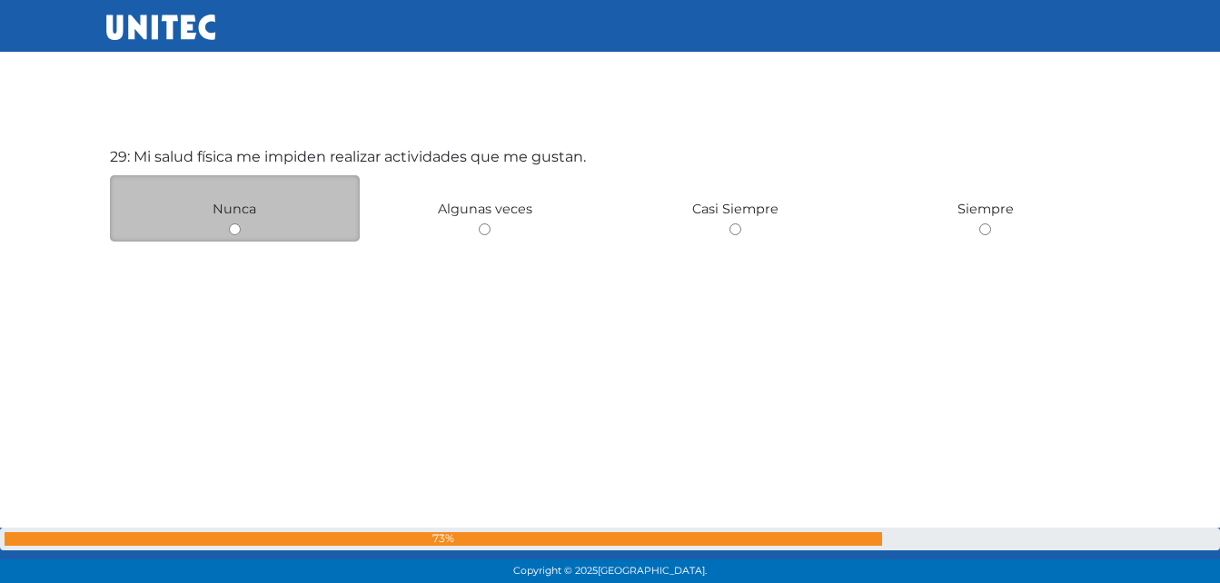
click at [234, 231] on input "radio" at bounding box center [235, 229] width 12 height 12
radio input "true"
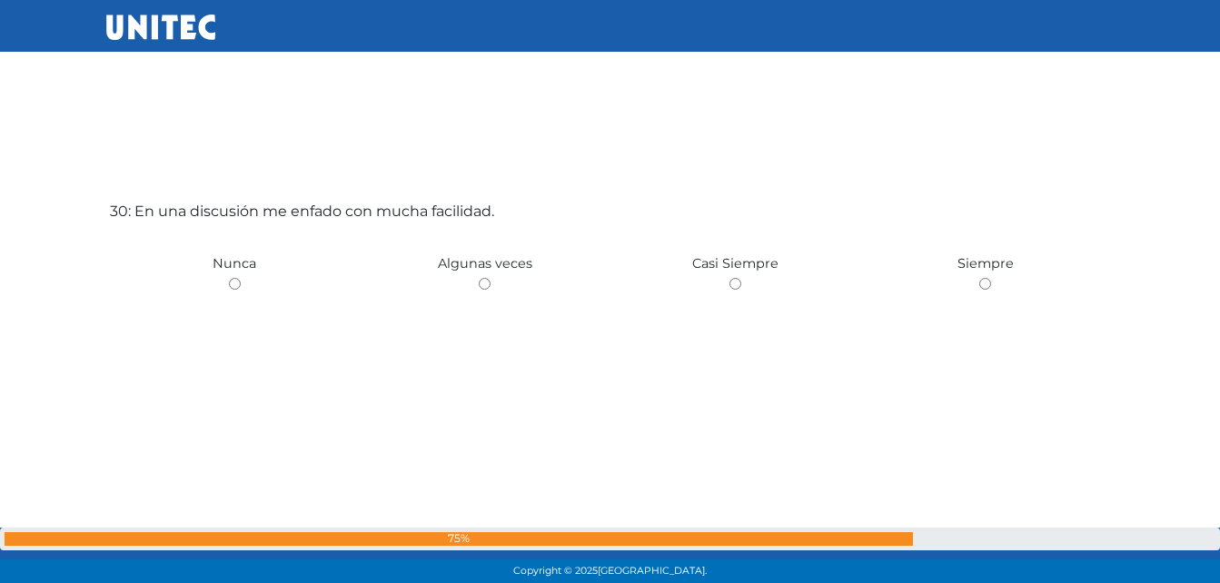
scroll to position [17006, 0]
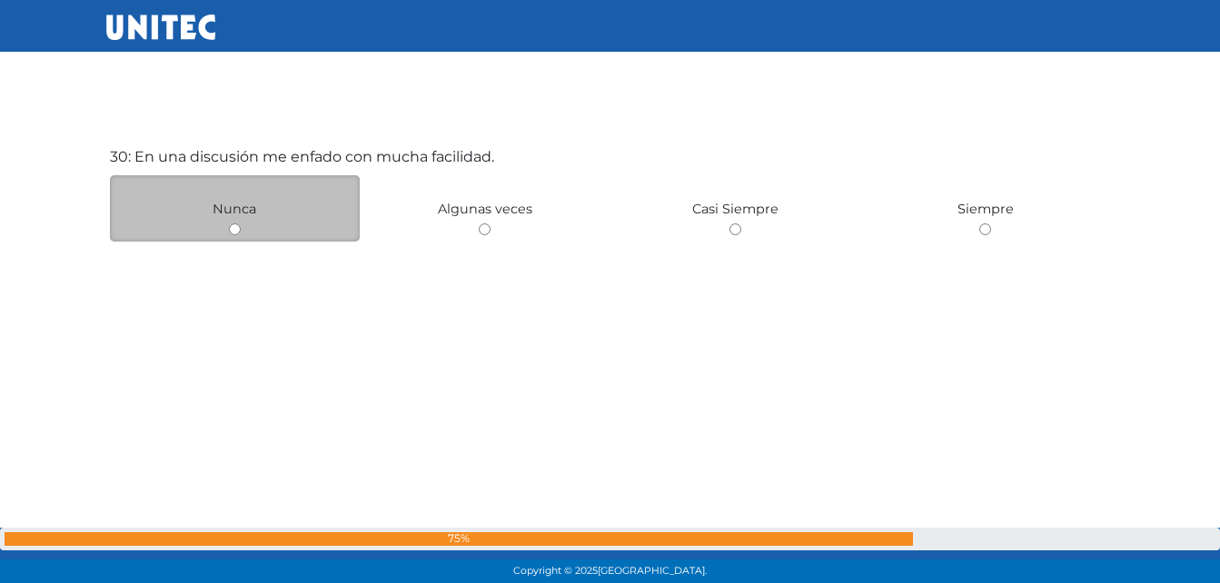
click at [235, 230] on input "radio" at bounding box center [235, 229] width 12 height 12
radio input "true"
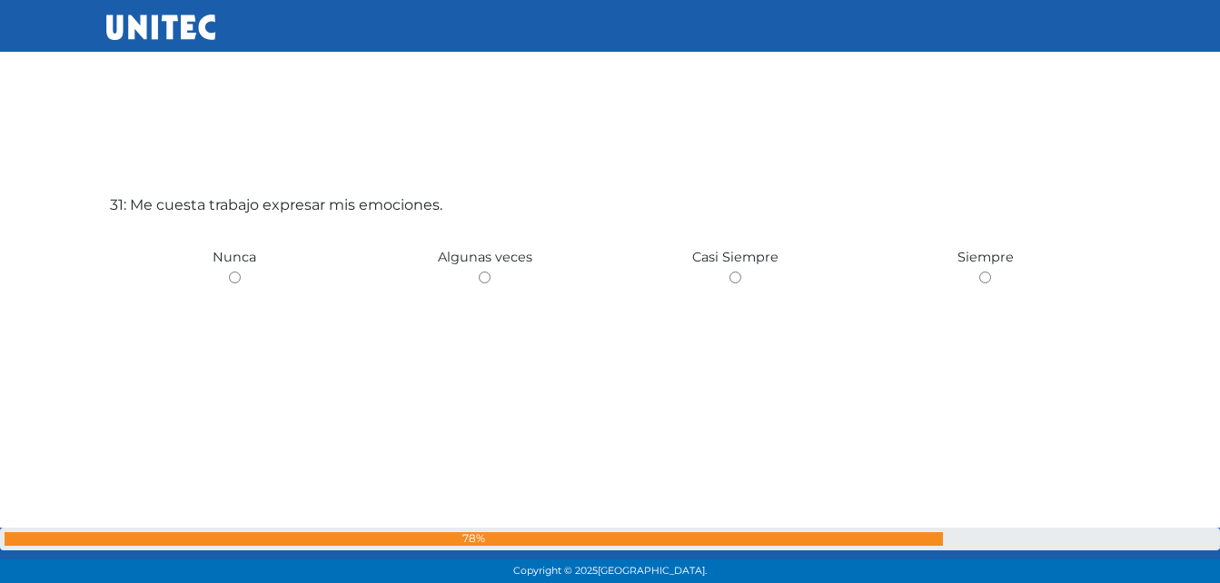
scroll to position [17589, 0]
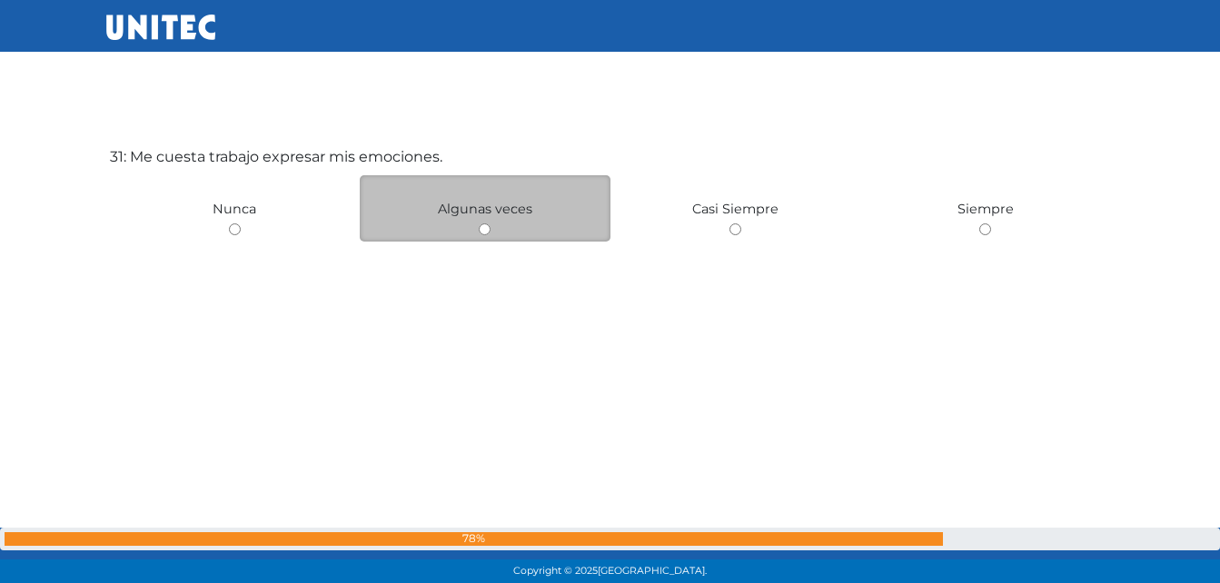
click at [482, 233] on input "radio" at bounding box center [485, 229] width 12 height 12
radio input "true"
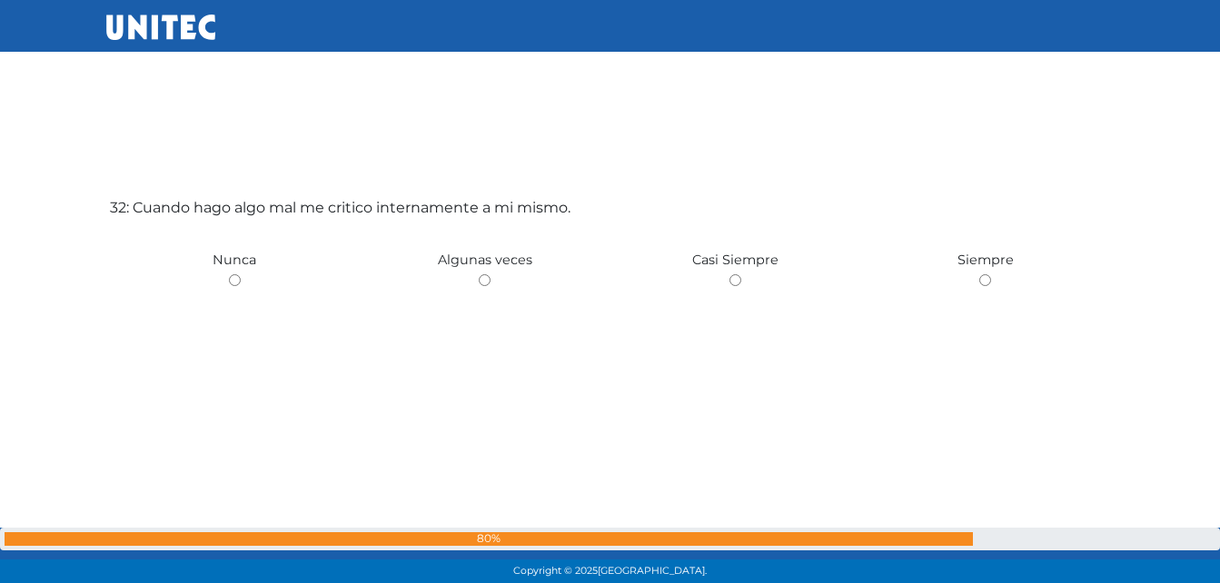
scroll to position [18172, 0]
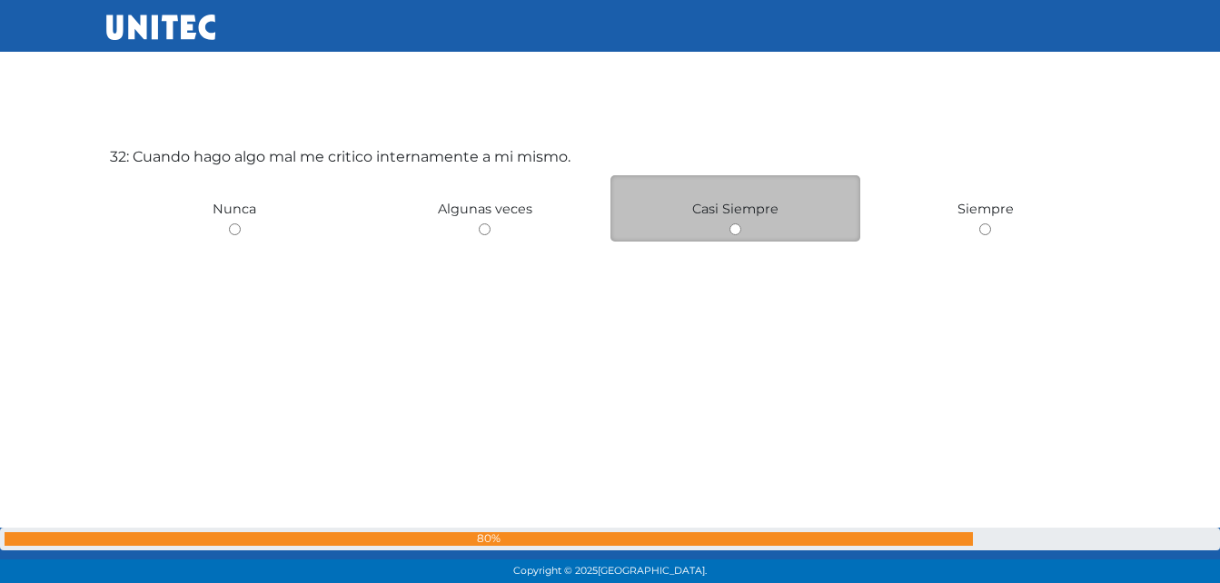
click at [738, 230] on input "radio" at bounding box center [736, 229] width 12 height 12
radio input "true"
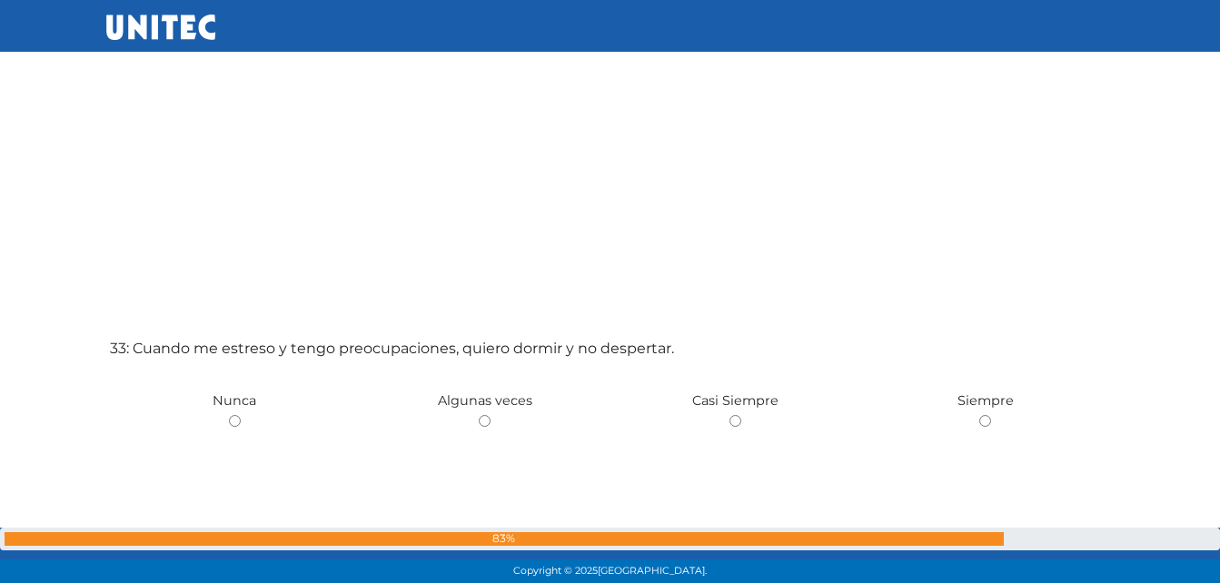
scroll to position [18755, 0]
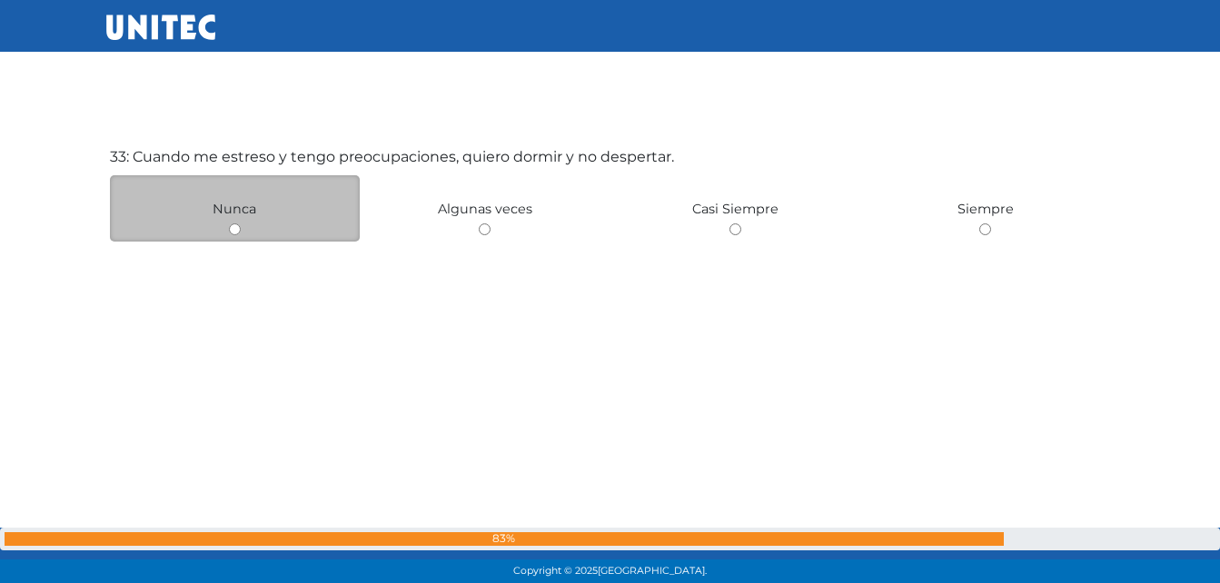
click at [234, 233] on input "radio" at bounding box center [235, 229] width 12 height 12
radio input "true"
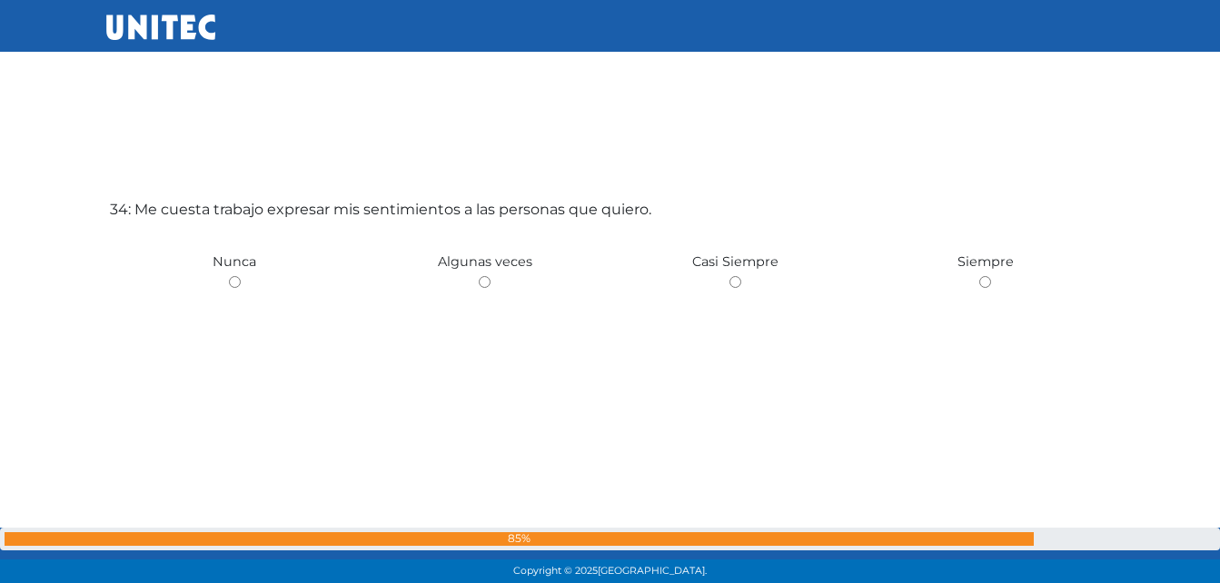
scroll to position [19339, 0]
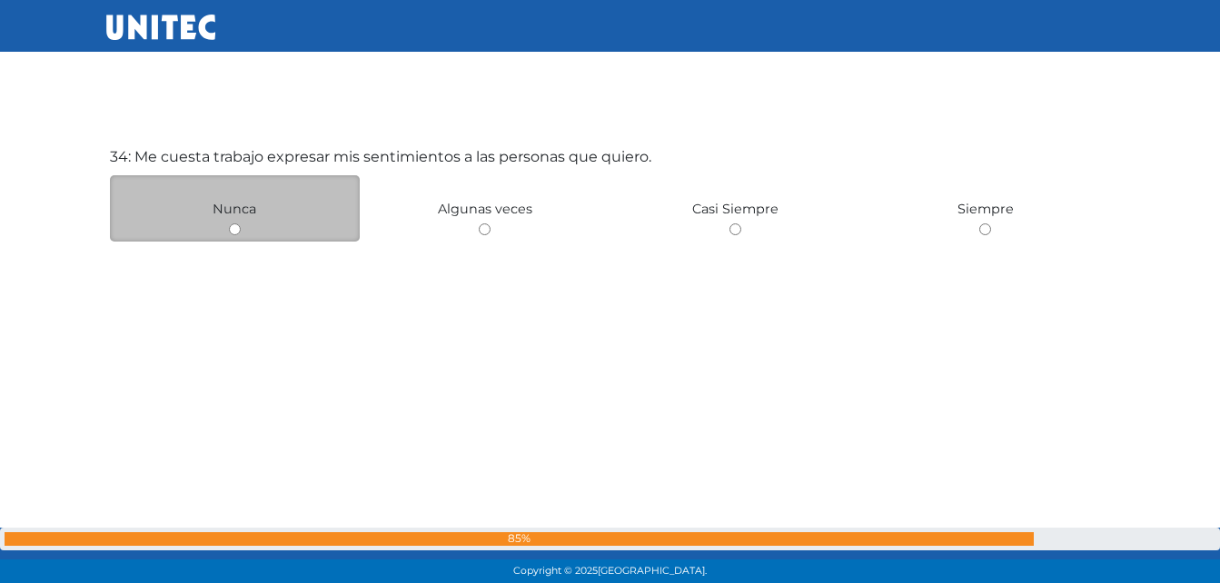
click at [233, 234] on input "radio" at bounding box center [235, 229] width 12 height 12
radio input "true"
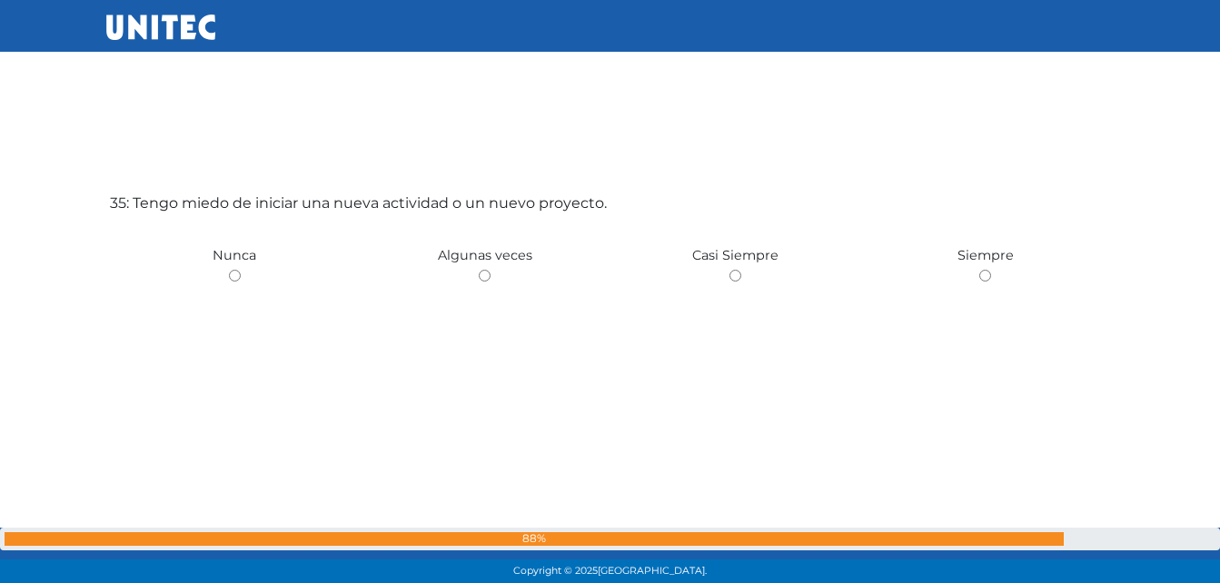
scroll to position [19922, 0]
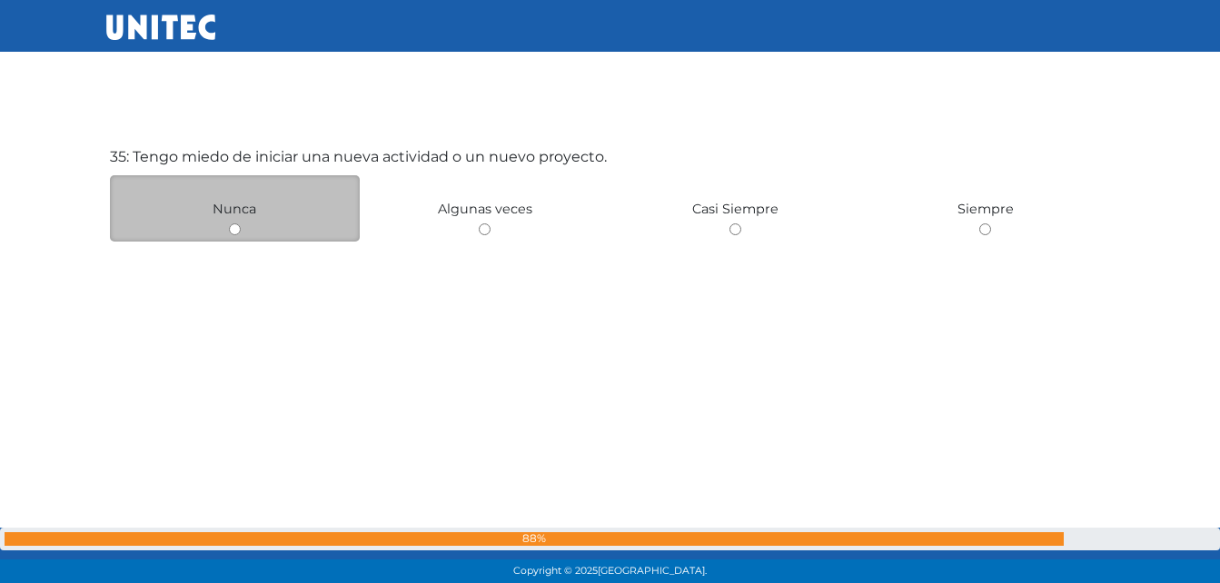
click at [236, 225] on input "radio" at bounding box center [235, 229] width 12 height 12
radio input "true"
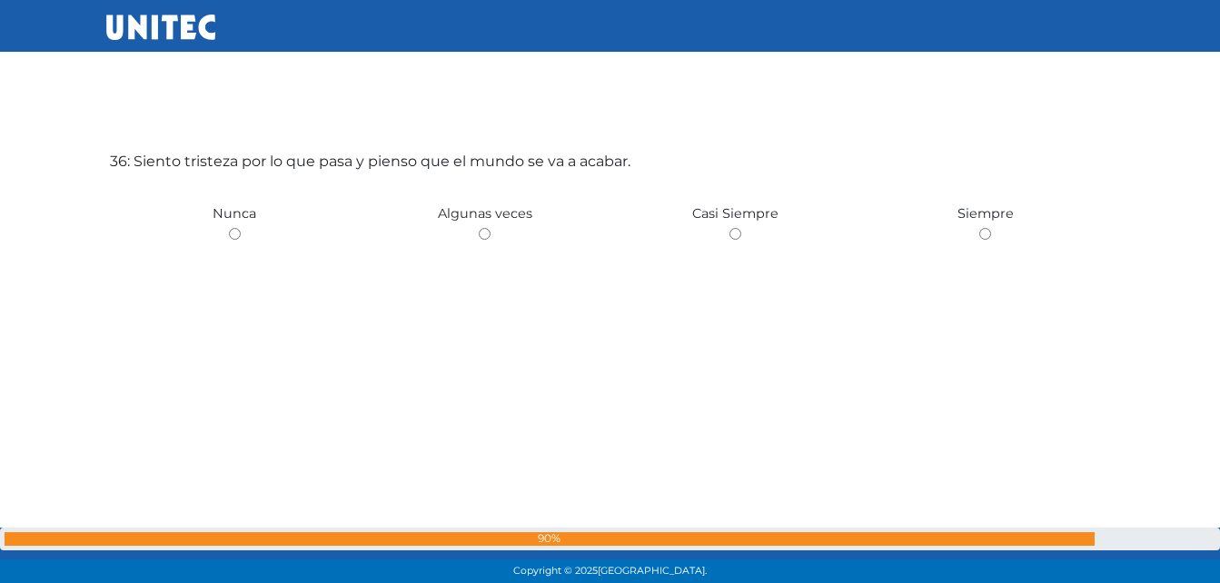
scroll to position [20505, 0]
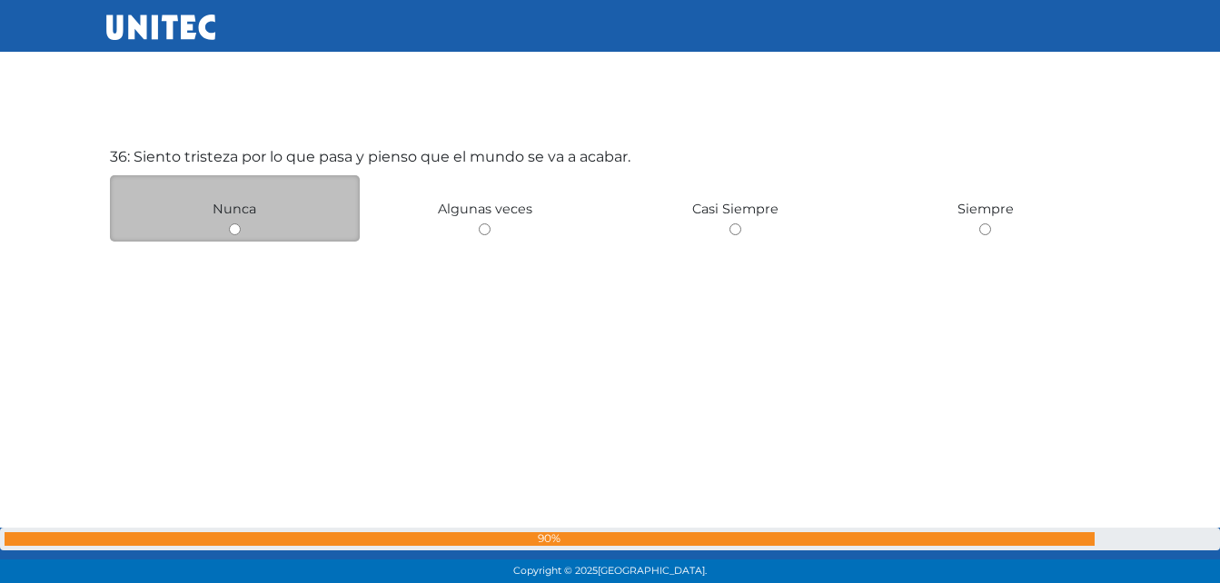
click at [234, 229] on input "radio" at bounding box center [235, 229] width 12 height 12
radio input "true"
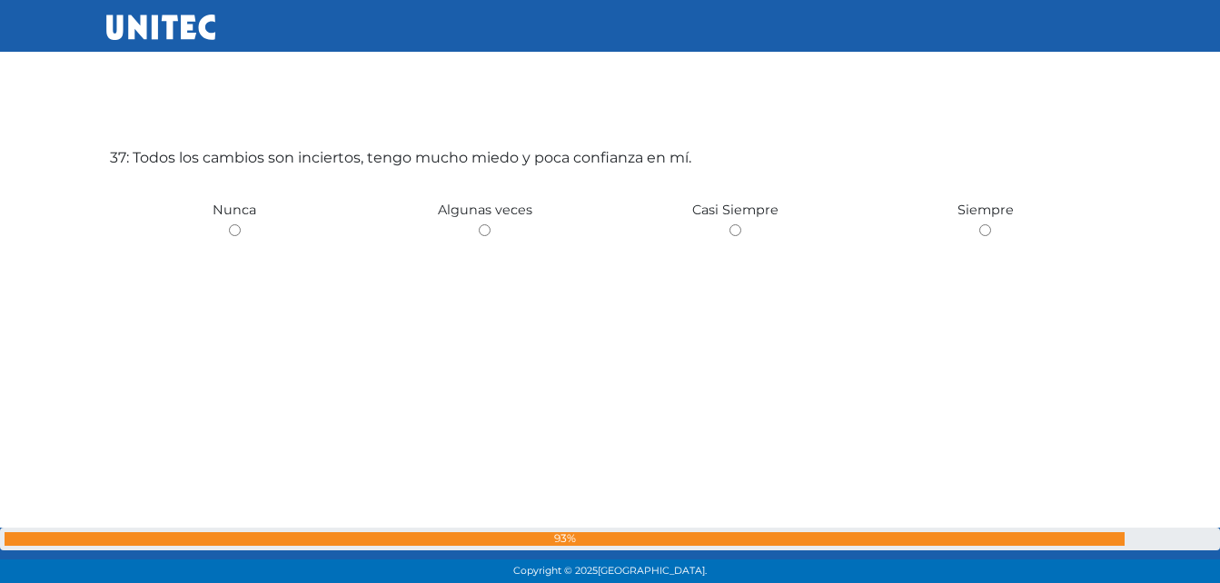
scroll to position [21089, 0]
click at [234, 229] on input "radio" at bounding box center [235, 229] width 12 height 12
radio input "true"
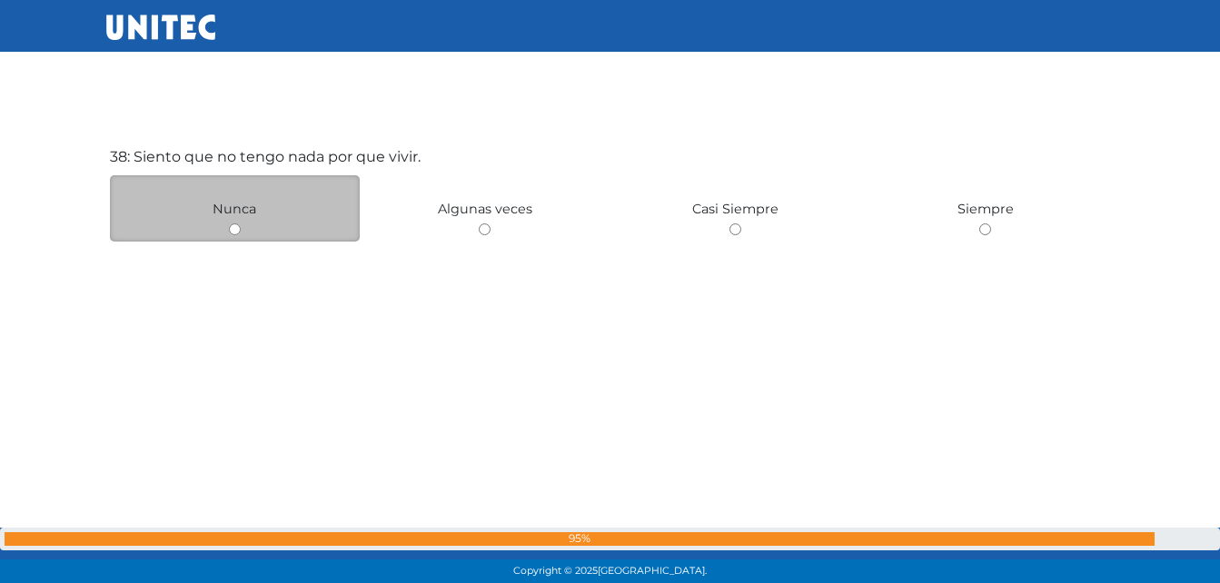
click at [234, 234] on input "radio" at bounding box center [235, 229] width 12 height 12
radio input "true"
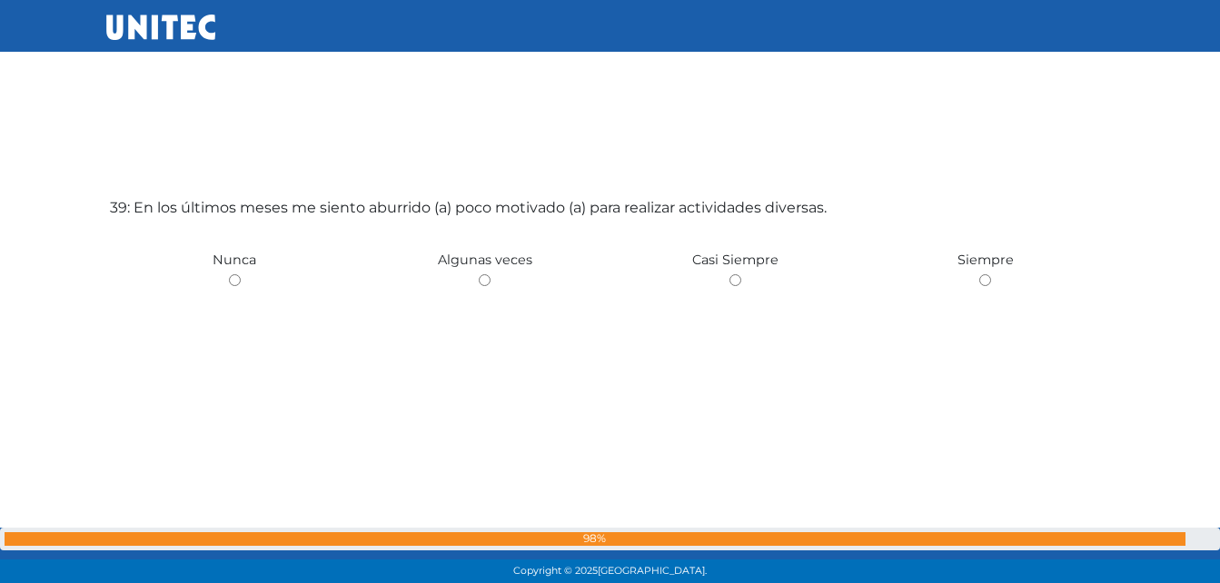
scroll to position [22255, 0]
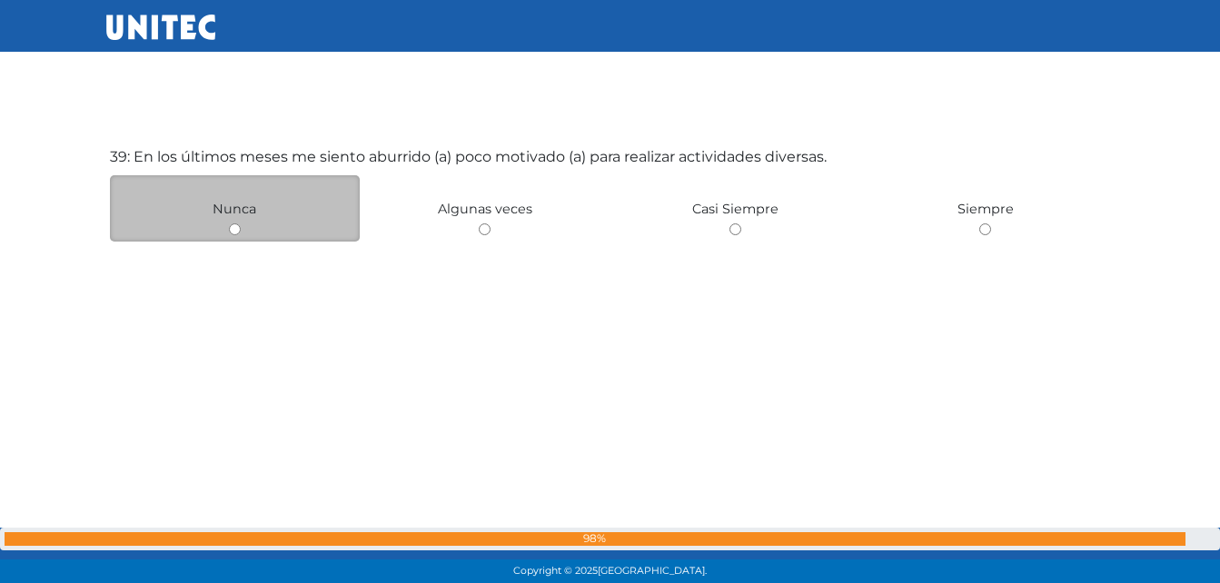
click at [229, 229] on input "radio" at bounding box center [235, 229] width 12 height 12
radio input "true"
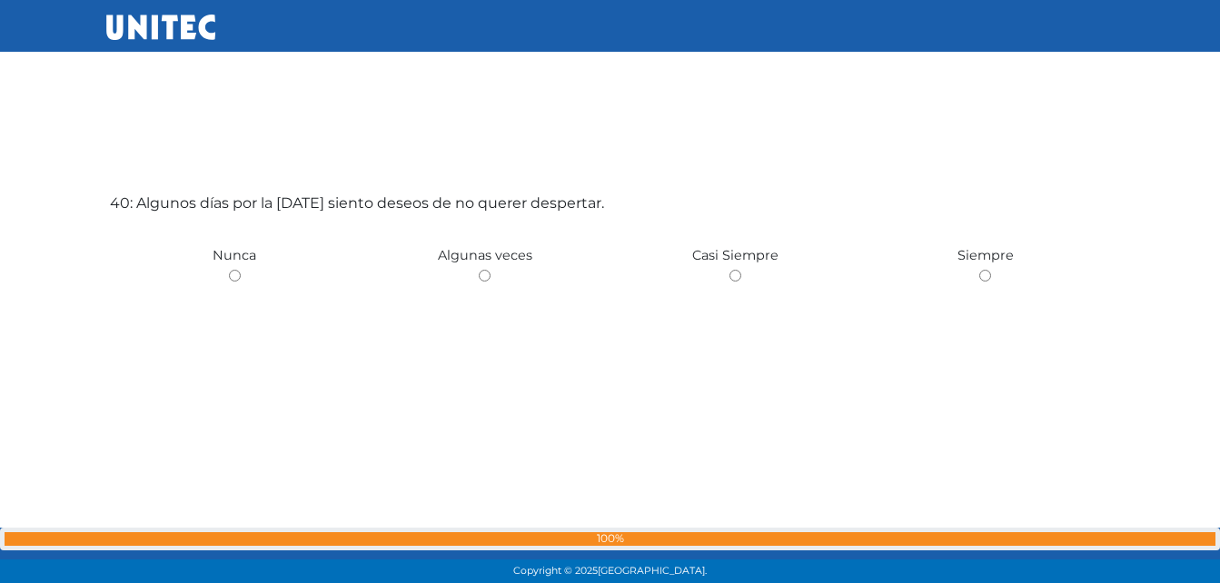
scroll to position [22838, 0]
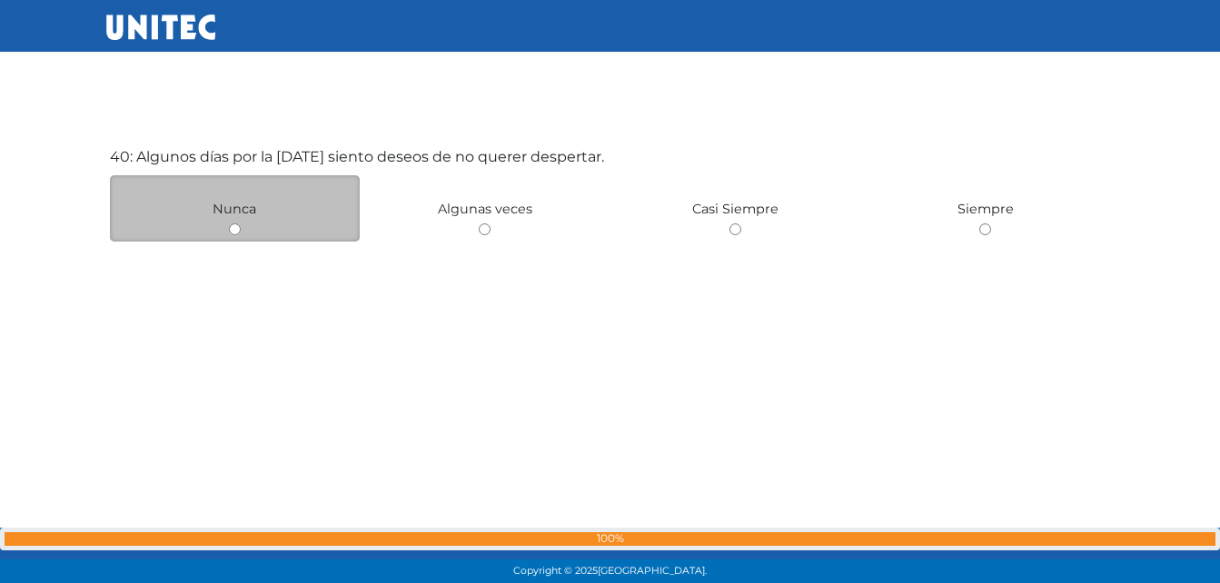
click at [231, 224] on input "radio" at bounding box center [235, 229] width 12 height 12
radio input "true"
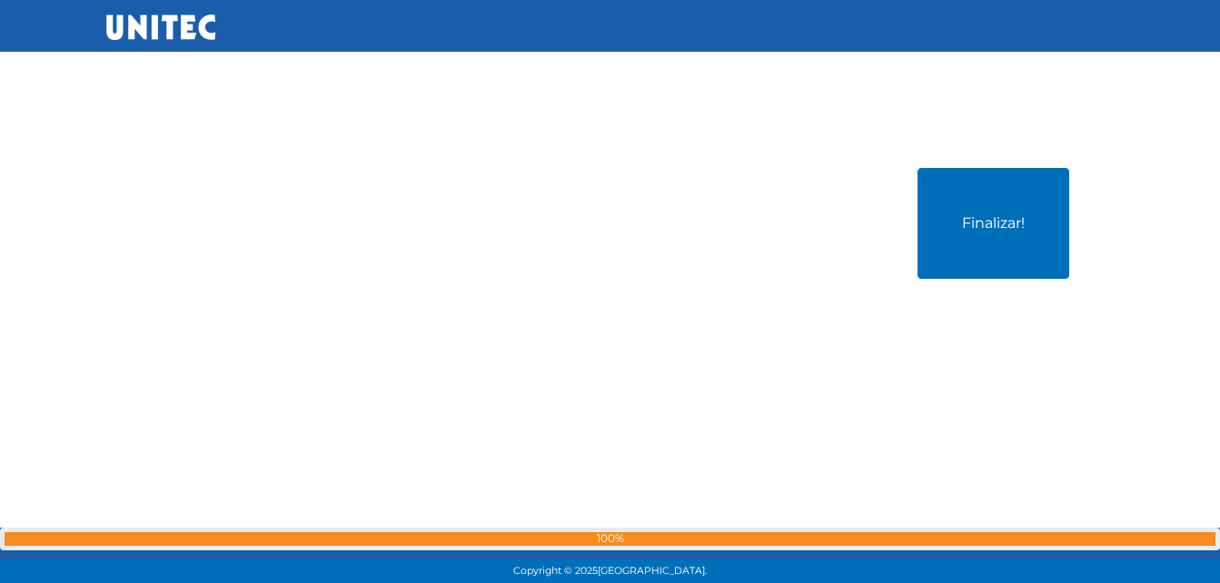
scroll to position [23422, 0]
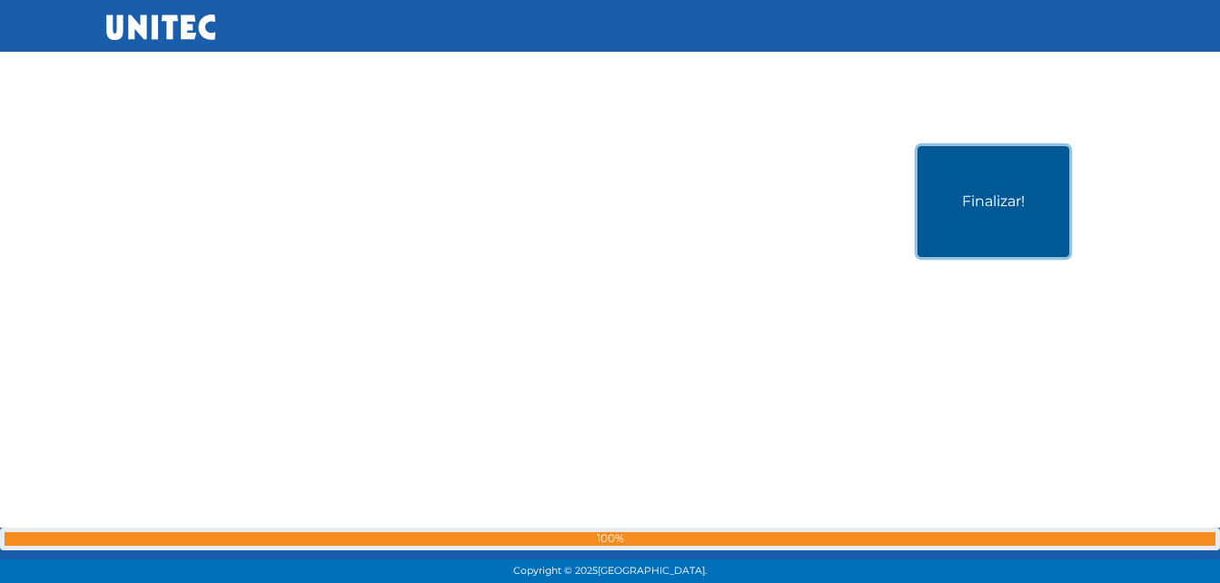
click at [964, 238] on button "Finalizar!" at bounding box center [994, 201] width 152 height 111
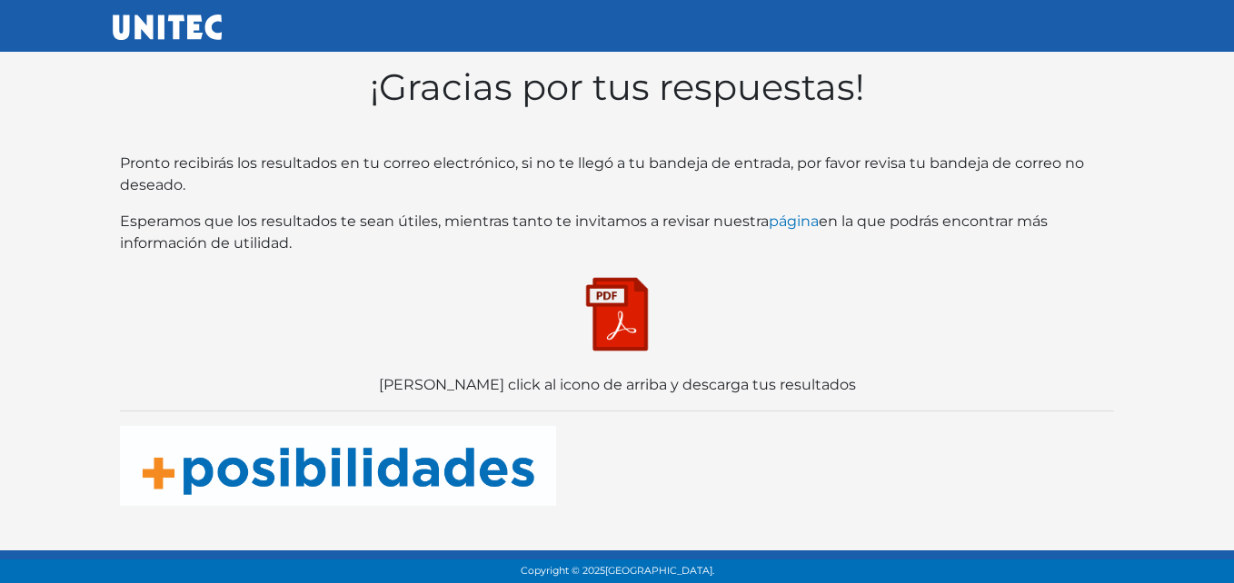
click at [1087, 454] on div "¡Gracias por tus respuestas! Pronto recibirás los resultados en tu correo elect…" at bounding box center [617, 285] width 1008 height 455
click at [611, 303] on img at bounding box center [616, 314] width 91 height 91
